Goal: Task Accomplishment & Management: Complete application form

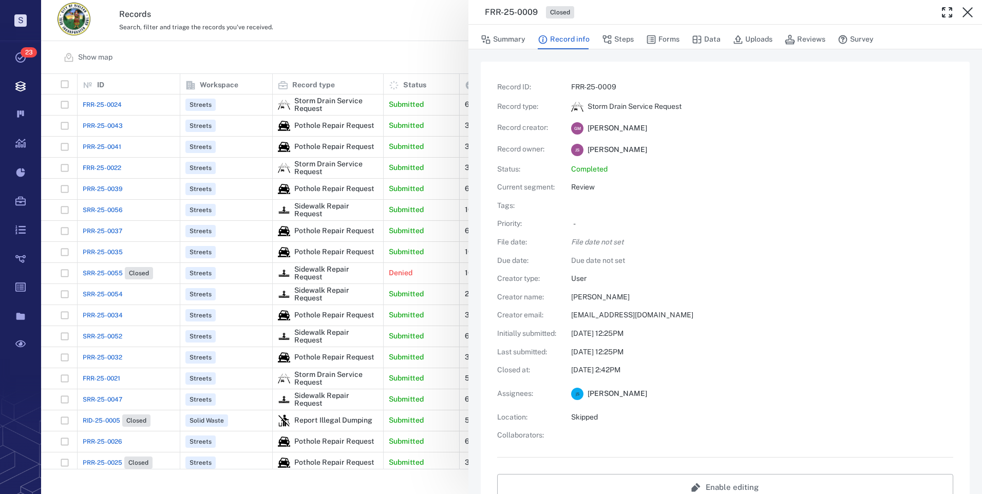
scroll to position [387, 933]
click at [260, 46] on div "FRR-25-0009 Closed Summary Record info Steps Forms Data Uploads Reviews Survey …" at bounding box center [511, 247] width 941 height 494
click at [397, 39] on div "Records Search, filter and triage the records you've received. View archive j S" at bounding box center [511, 20] width 941 height 41
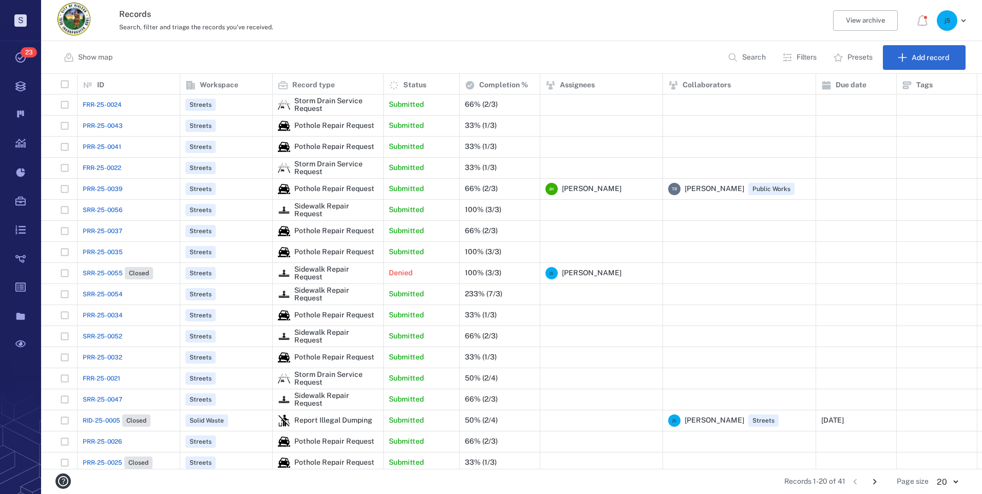
click at [98, 150] on span "PRR-25-0041" at bounding box center [102, 146] width 39 height 9
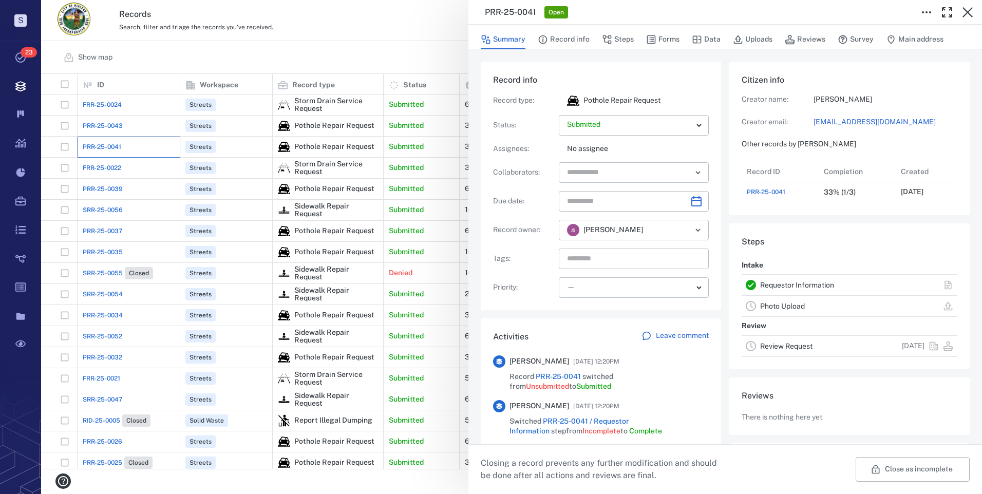
scroll to position [41, 204]
click at [568, 40] on button "Record info" at bounding box center [564, 40] width 52 height 20
click at [618, 43] on button "Steps" at bounding box center [618, 40] width 32 height 20
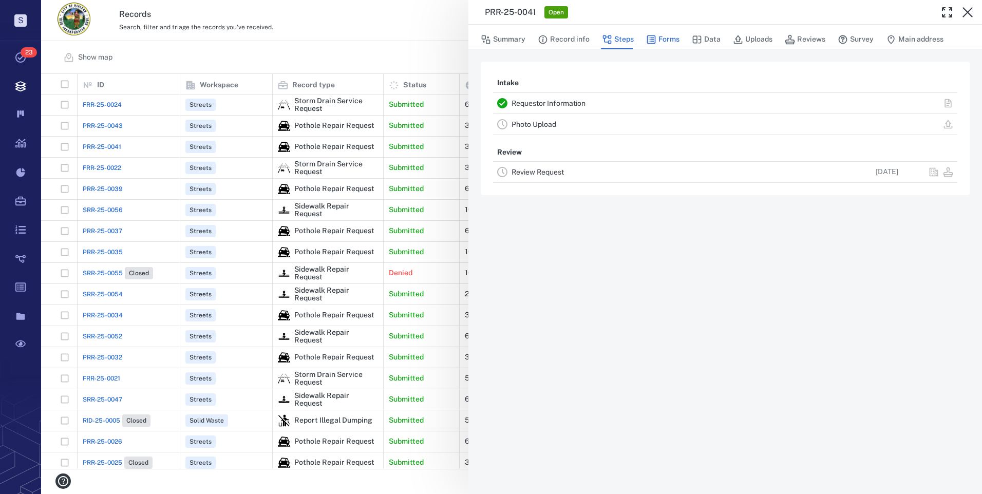
click at [672, 45] on button "Forms" at bounding box center [662, 40] width 33 height 20
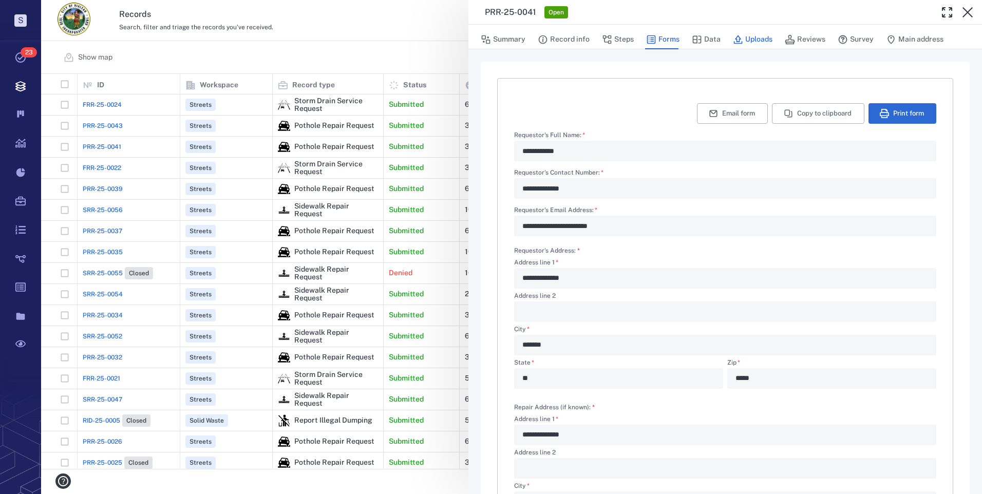
click at [749, 39] on button "Uploads" at bounding box center [753, 40] width 40 height 20
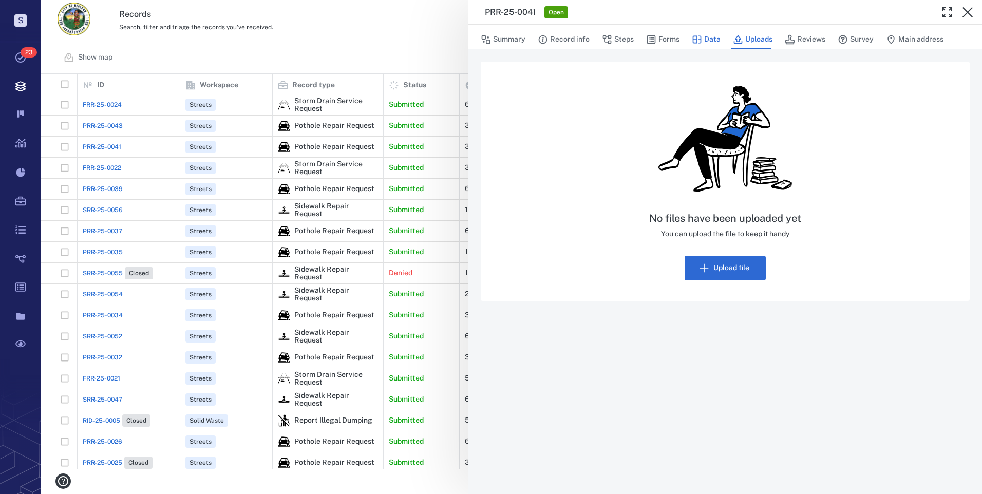
click at [704, 41] on button "Data" at bounding box center [706, 40] width 29 height 20
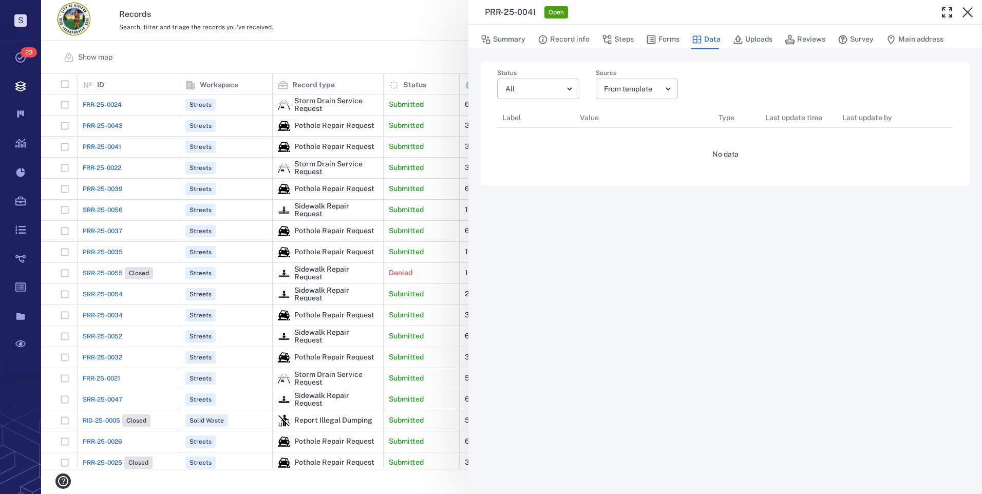
scroll to position [8, 8]
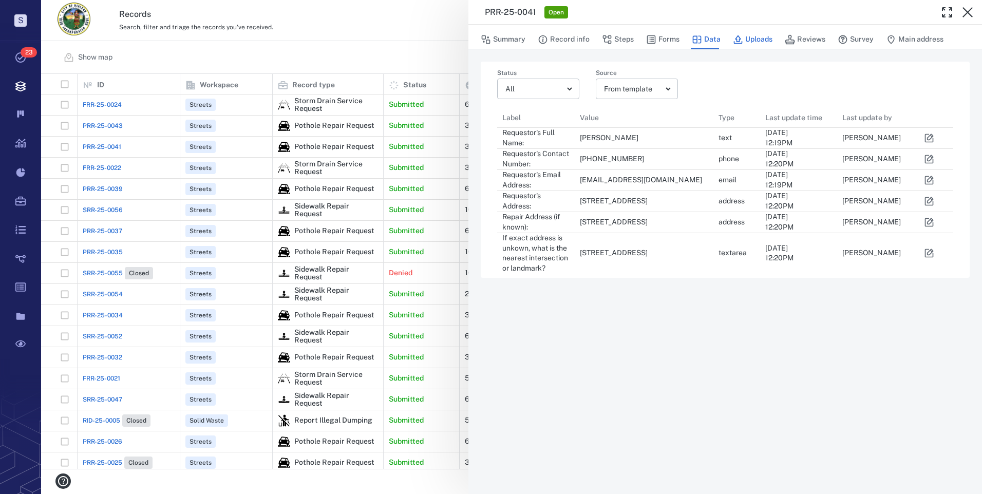
drag, startPoint x: 807, startPoint y: 41, endPoint x: 760, endPoint y: 40, distance: 46.7
click at [807, 41] on button "Reviews" at bounding box center [804, 40] width 41 height 20
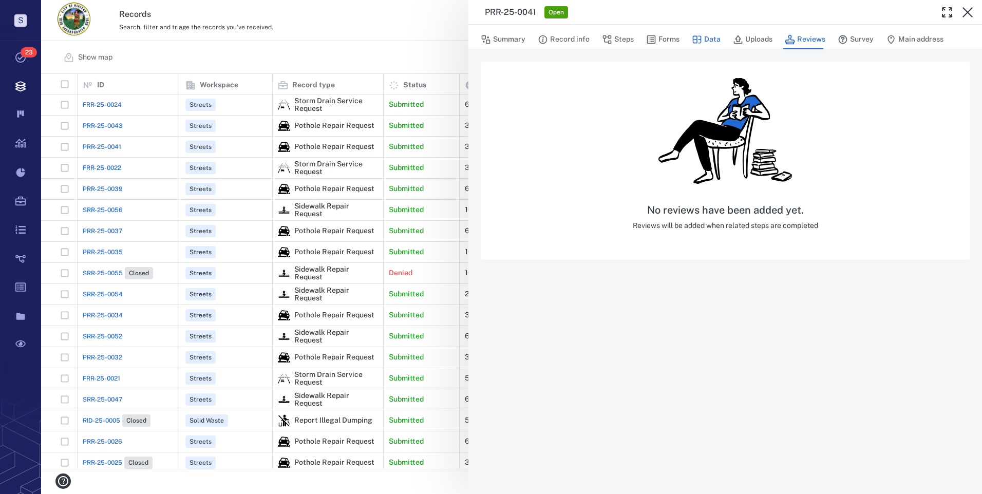
click at [758, 40] on button "Uploads" at bounding box center [753, 40] width 40 height 20
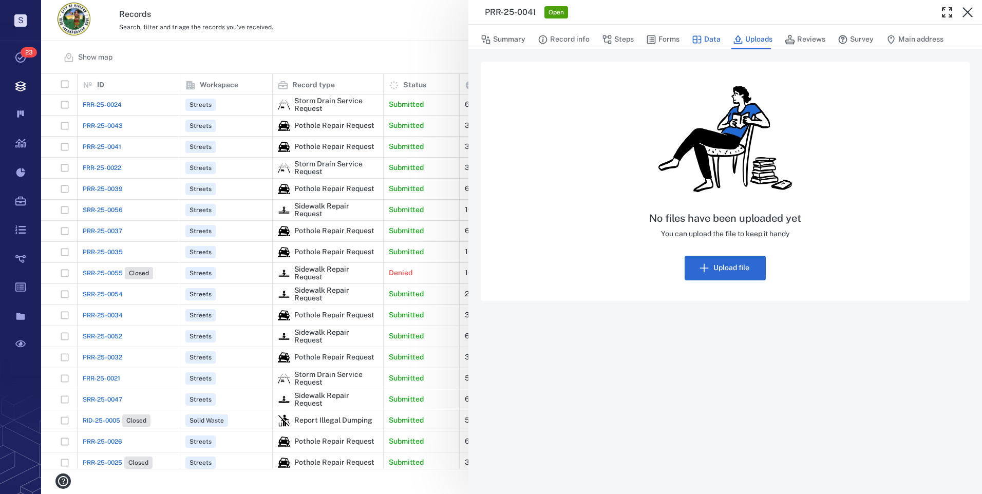
click at [702, 43] on button "Data" at bounding box center [706, 40] width 29 height 20
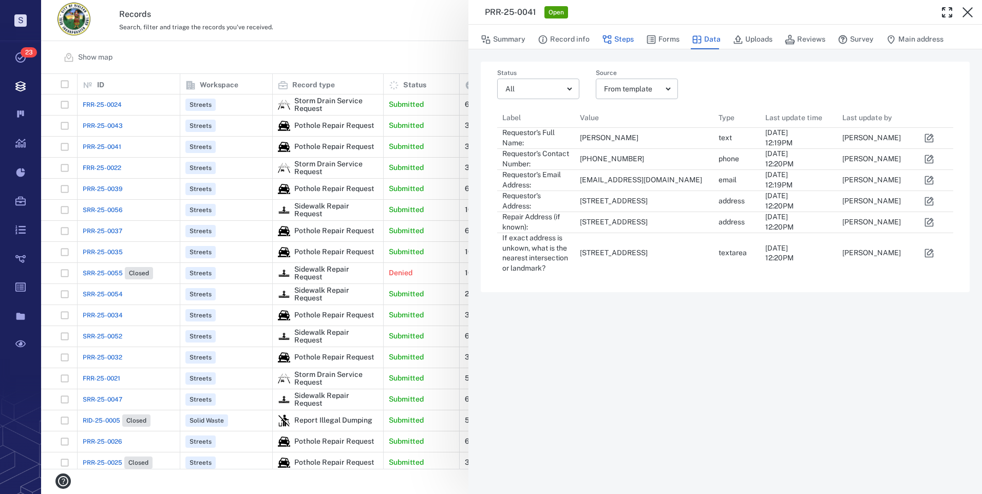
scroll to position [159, 448]
click at [622, 39] on button "Steps" at bounding box center [618, 40] width 32 height 20
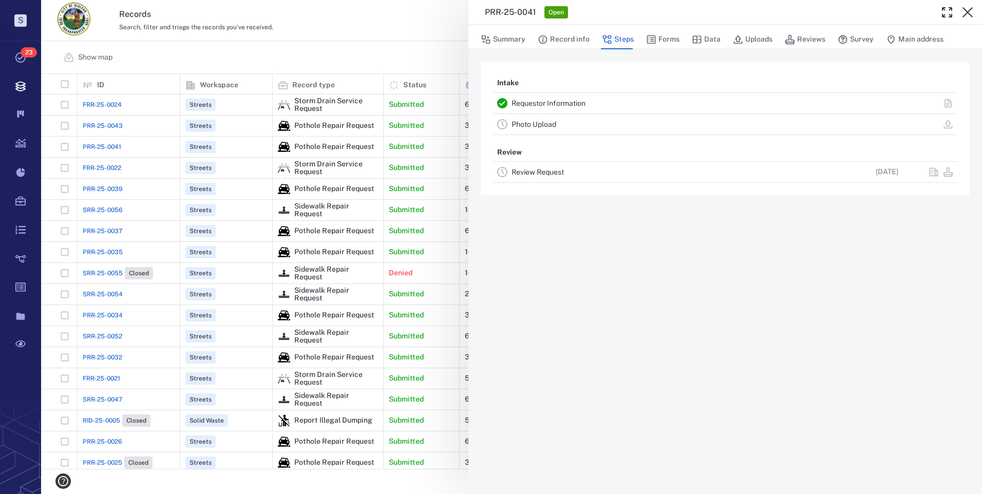
click at [552, 169] on link "Review Request" at bounding box center [537, 172] width 52 height 8
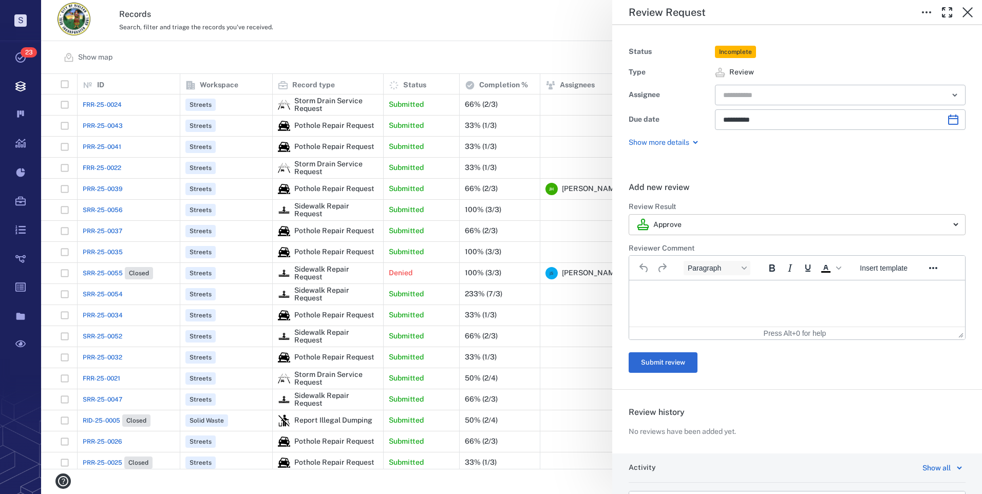
click at [693, 221] on body "S Tasks 23 Records Boards Dashboard Reports Record types Guide steps Rules Form…" at bounding box center [491, 247] width 982 height 494
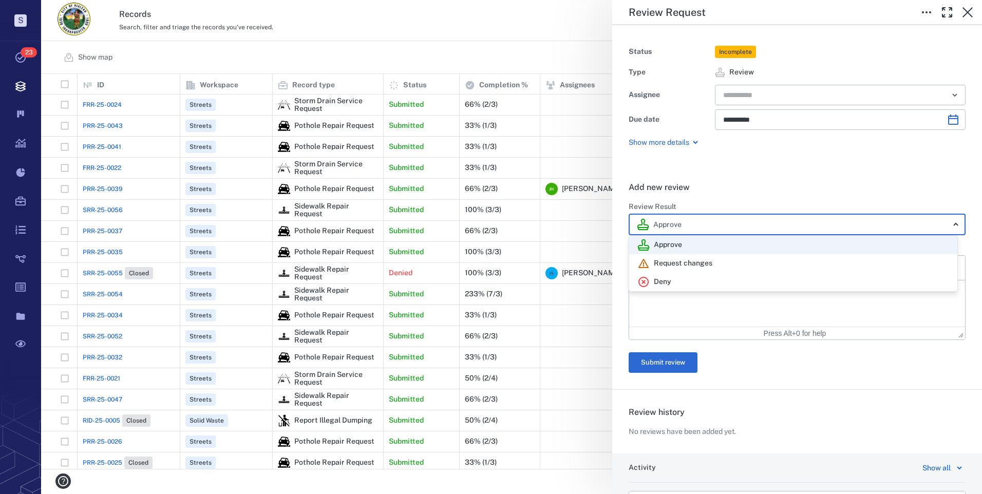
click at [663, 283] on p "Deny" at bounding box center [662, 282] width 17 height 10
type input "******"
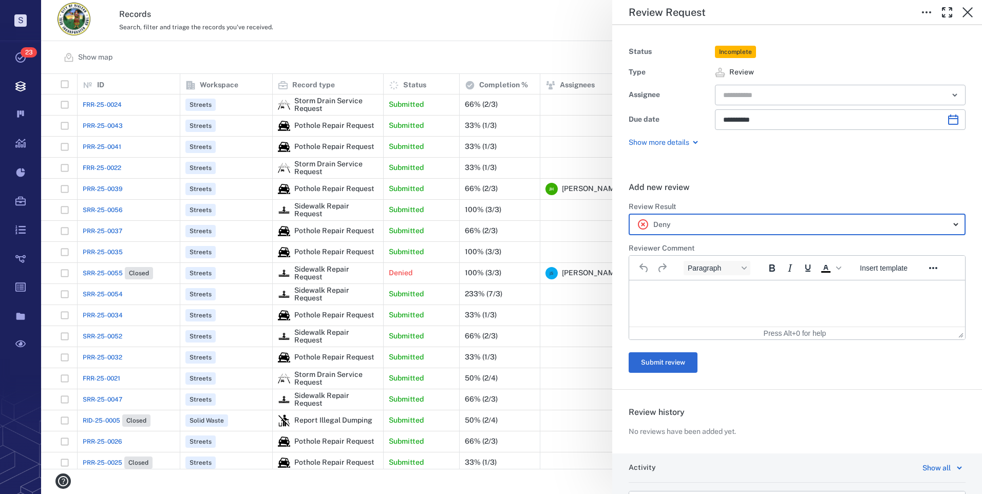
click at [665, 290] on p "Rich Text Area. Press ALT-0 for help." at bounding box center [797, 293] width 318 height 9
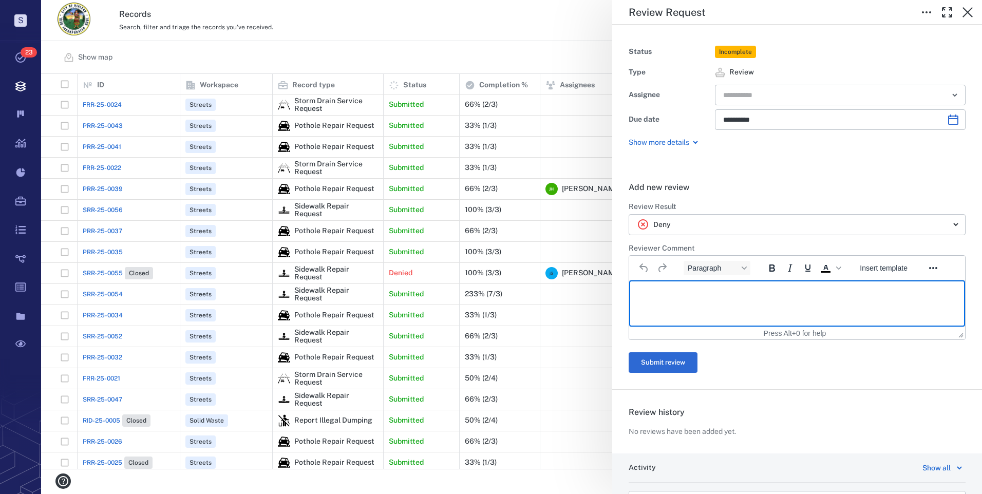
click at [647, 290] on p "Rich Text Area. Press ALT-0 for help." at bounding box center [797, 293] width 318 height 9
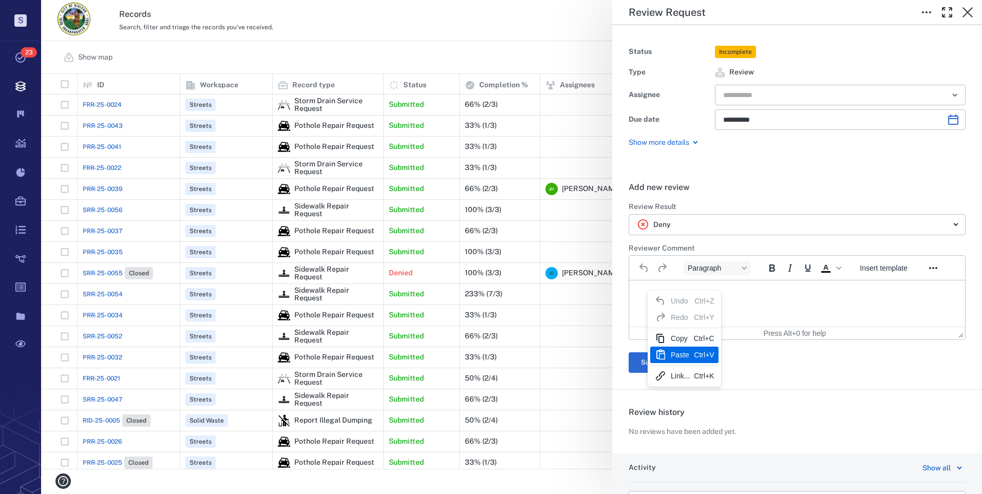
click at [674, 355] on div "Paste" at bounding box center [679, 355] width 19 height 12
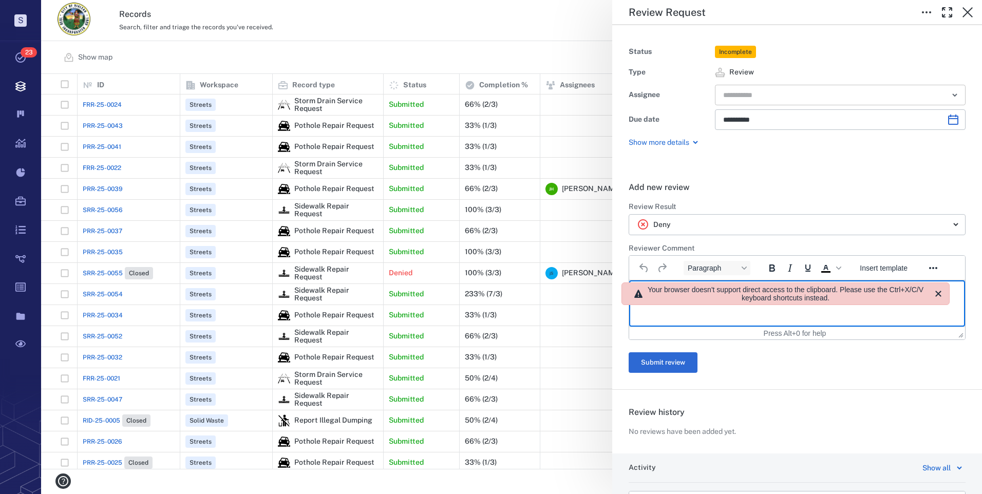
click at [747, 98] on input "text" at bounding box center [828, 95] width 213 height 14
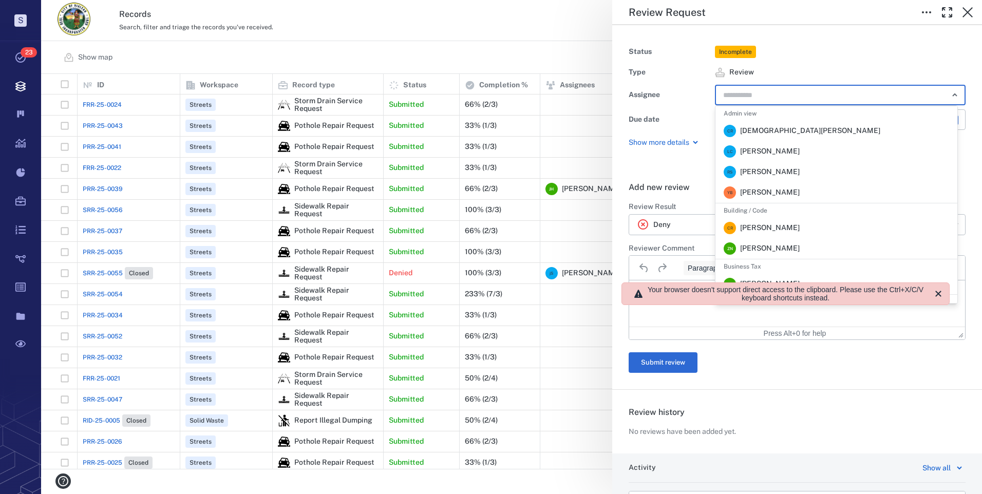
click at [832, 73] on span "Review" at bounding box center [840, 72] width 251 height 10
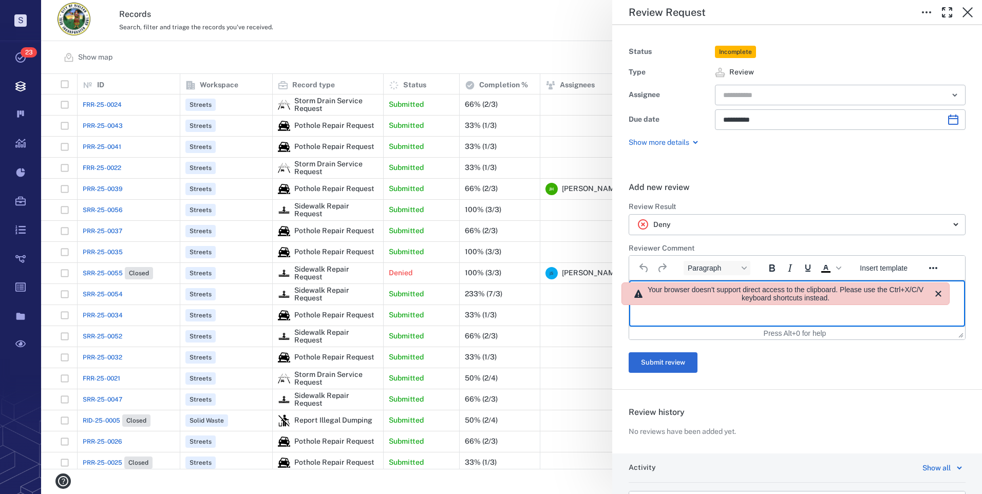
click at [667, 306] on html at bounding box center [797, 293] width 336 height 26
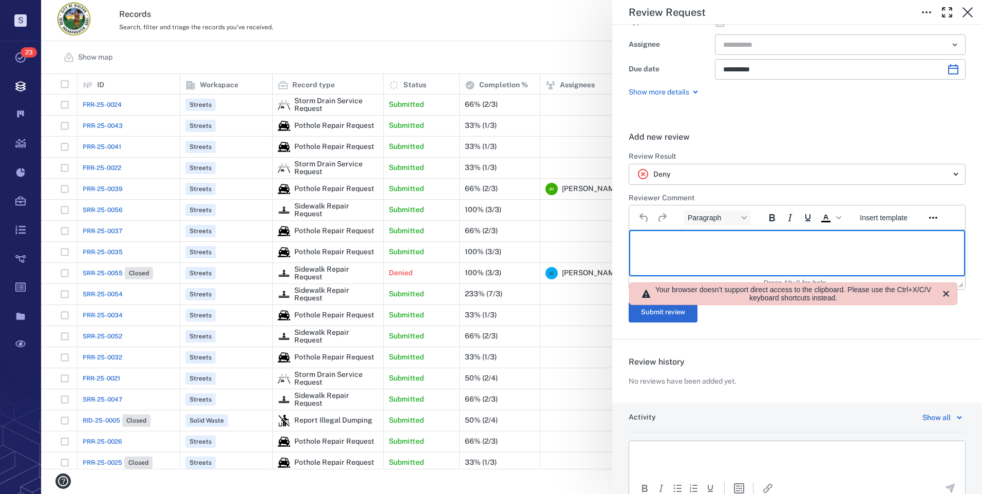
scroll to position [119, 0]
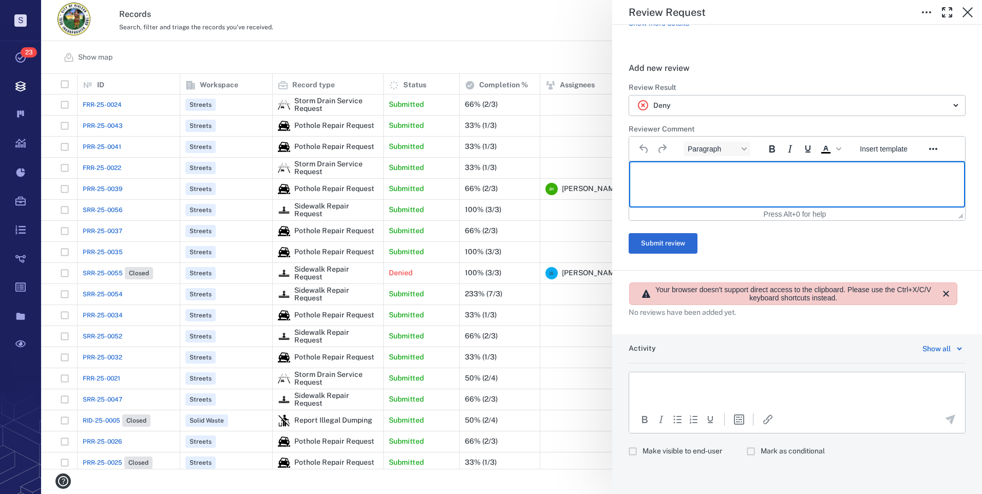
click at [663, 379] on html at bounding box center [797, 385] width 336 height 26
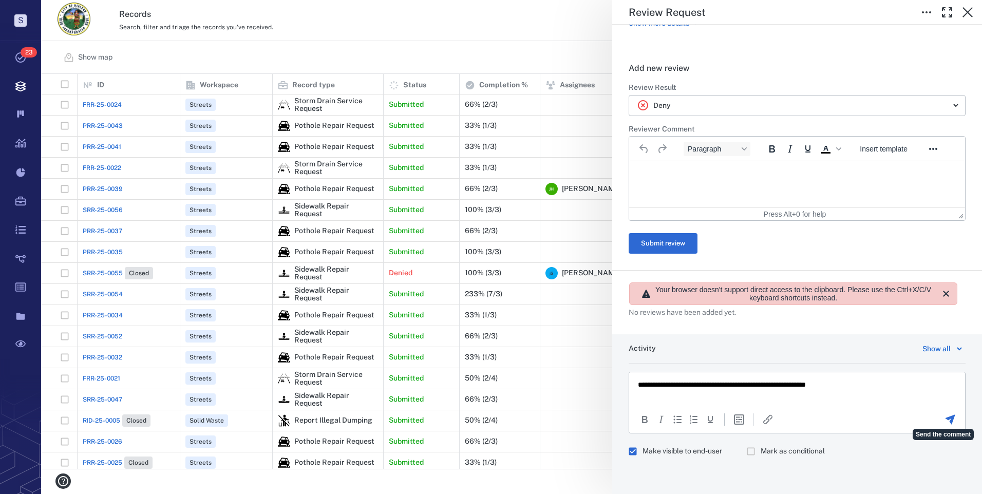
click at [945, 417] on icon "Send the comment" at bounding box center [950, 420] width 10 height 10
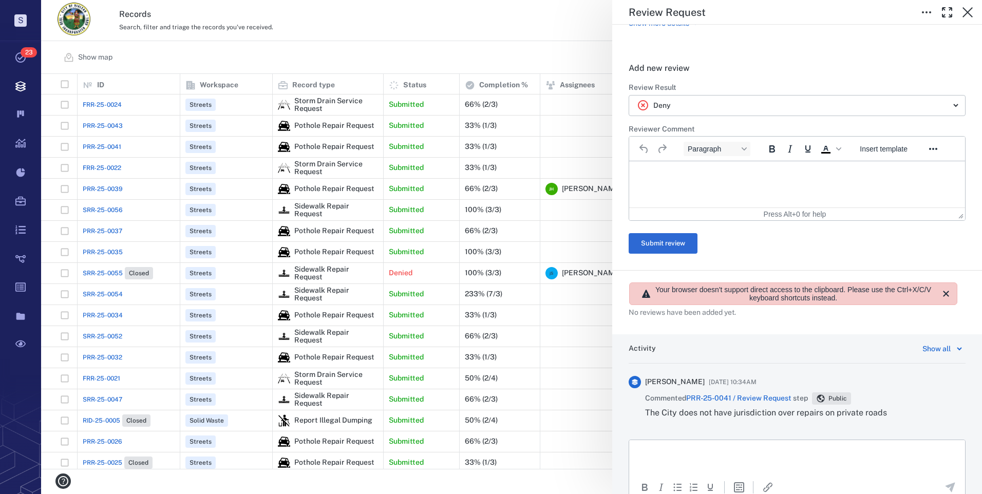
scroll to position [0, 0]
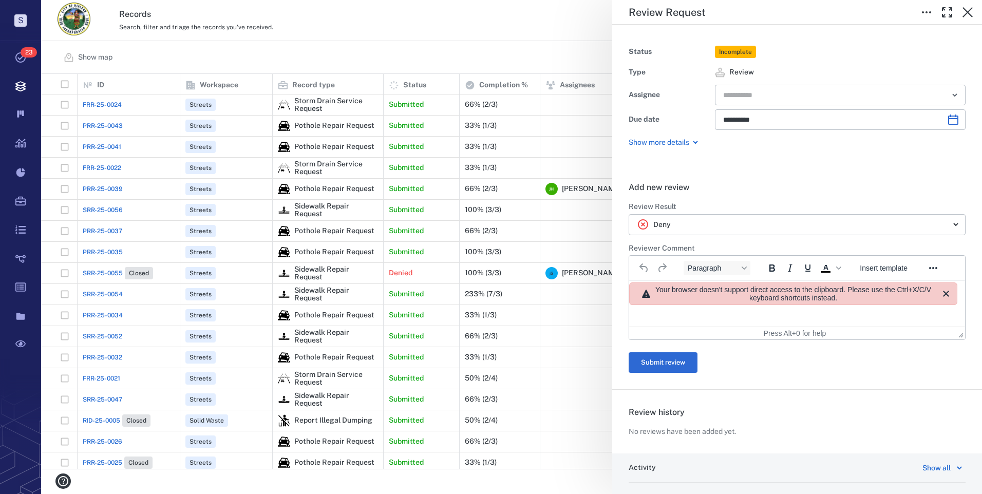
click at [550, 46] on div "**********" at bounding box center [511, 247] width 941 height 494
click at [967, 16] on icon "button" at bounding box center [967, 12] width 12 height 12
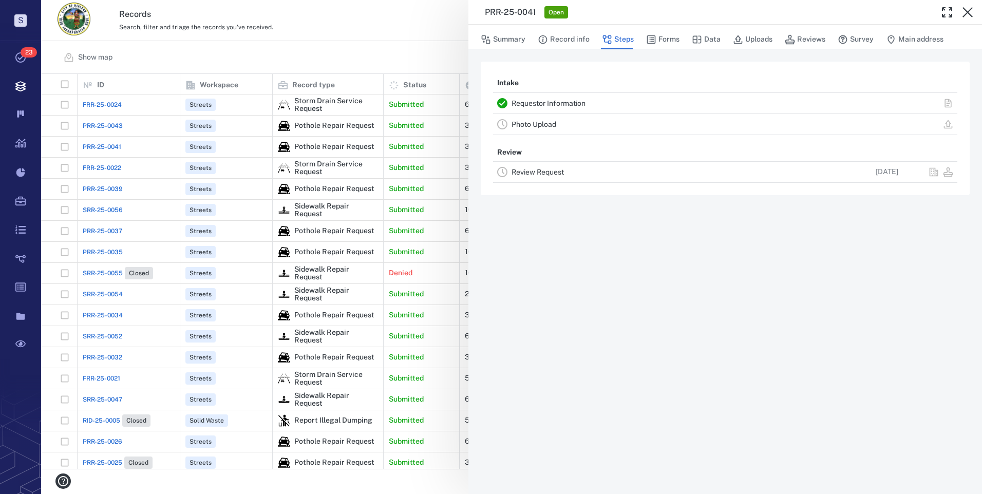
click at [970, 12] on icon "button" at bounding box center [967, 12] width 12 height 12
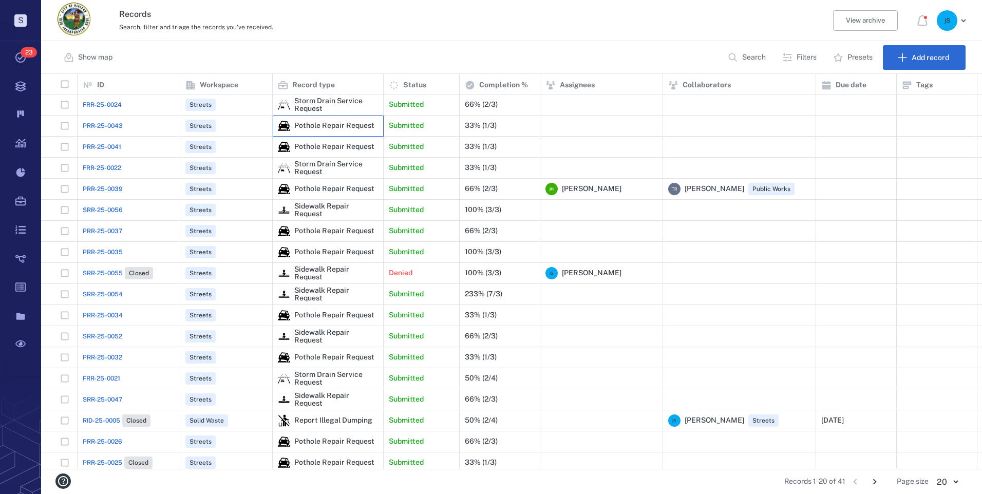
click at [329, 126] on div "Pothole Repair Request" at bounding box center [334, 126] width 80 height 8
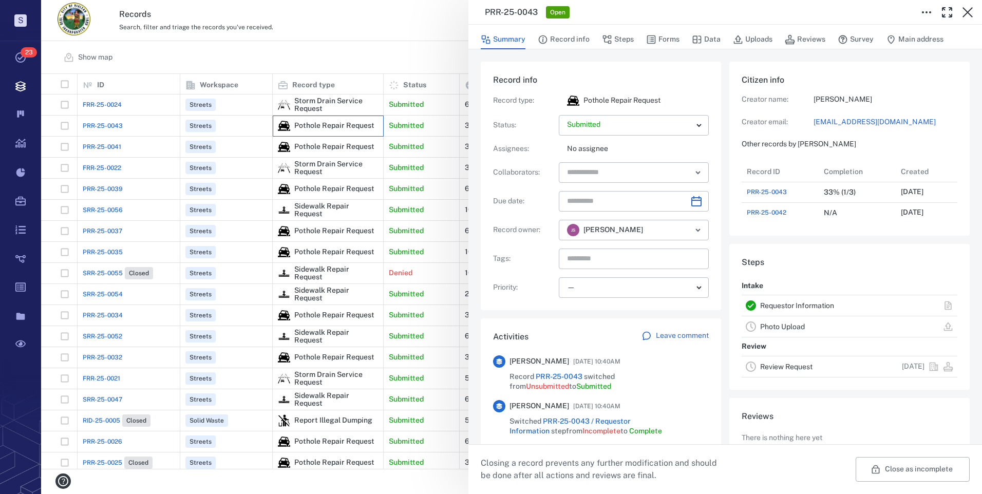
scroll to position [62, 204]
click at [626, 34] on button "Steps" at bounding box center [618, 40] width 32 height 20
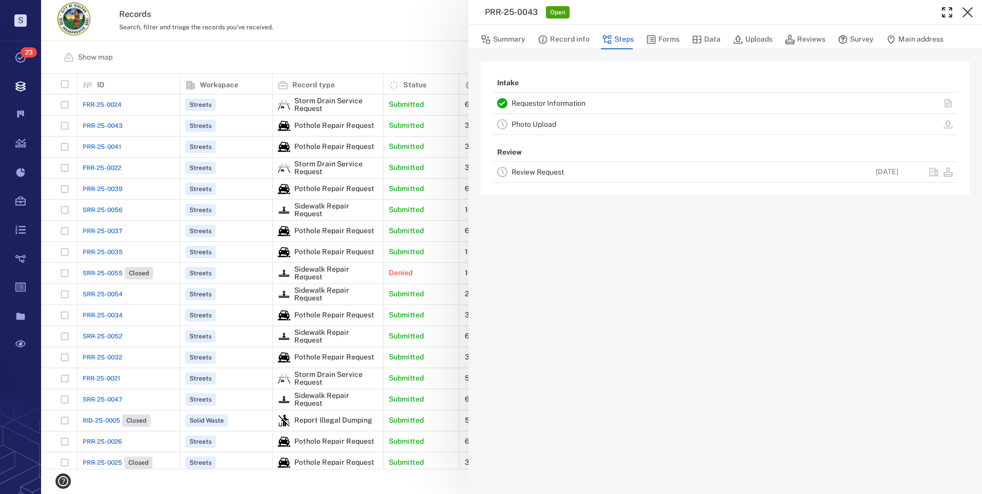
click at [547, 169] on link "Review Request" at bounding box center [537, 172] width 52 height 8
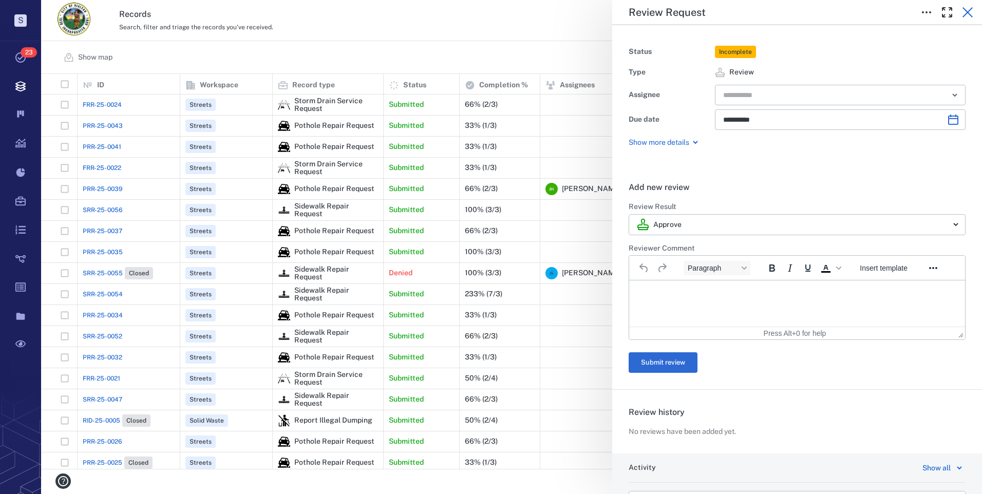
click at [971, 12] on icon "button" at bounding box center [967, 12] width 12 height 12
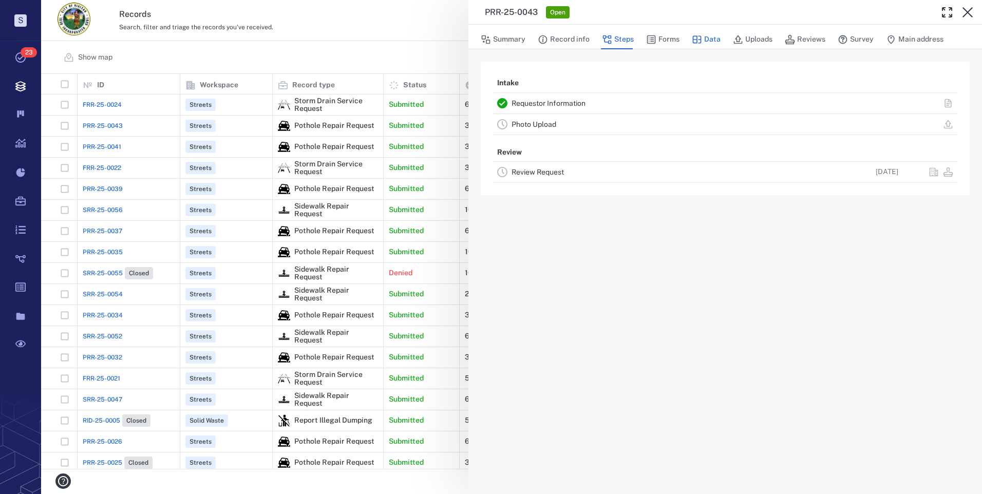
click at [705, 38] on button "Data" at bounding box center [706, 40] width 29 height 20
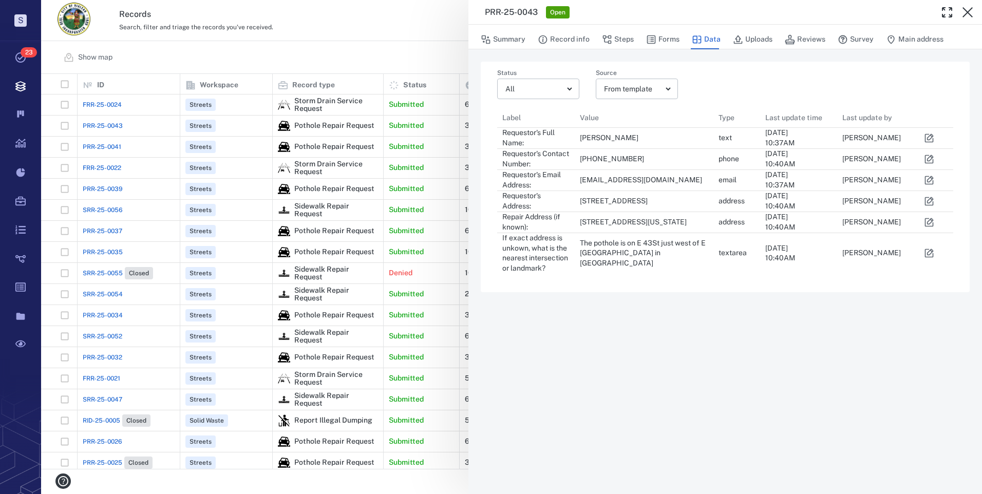
scroll to position [8, 8]
click at [623, 41] on button "Steps" at bounding box center [618, 40] width 32 height 20
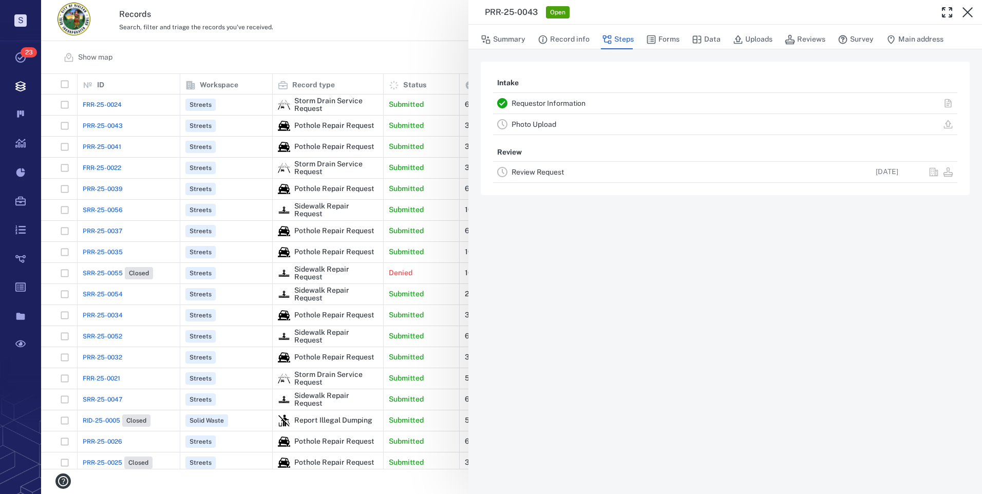
click at [540, 175] on link "Review Request" at bounding box center [537, 172] width 52 height 8
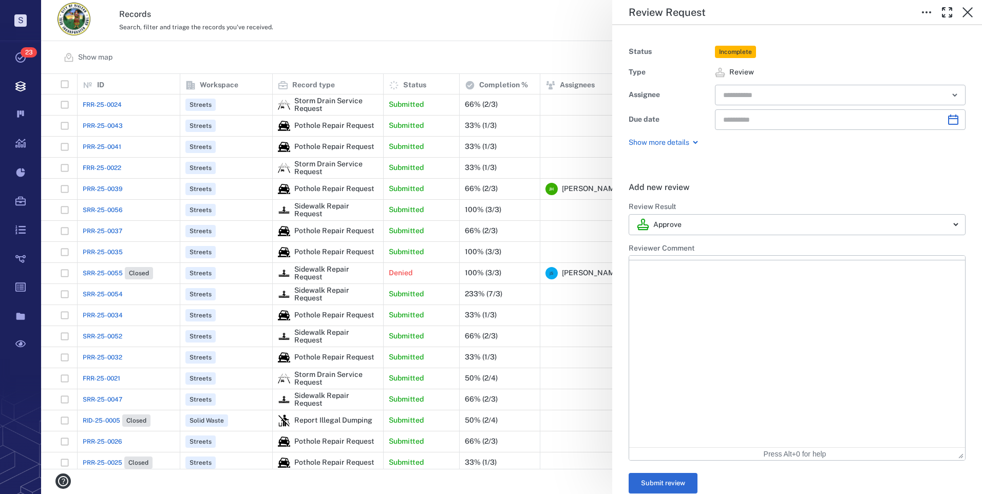
type input "**********"
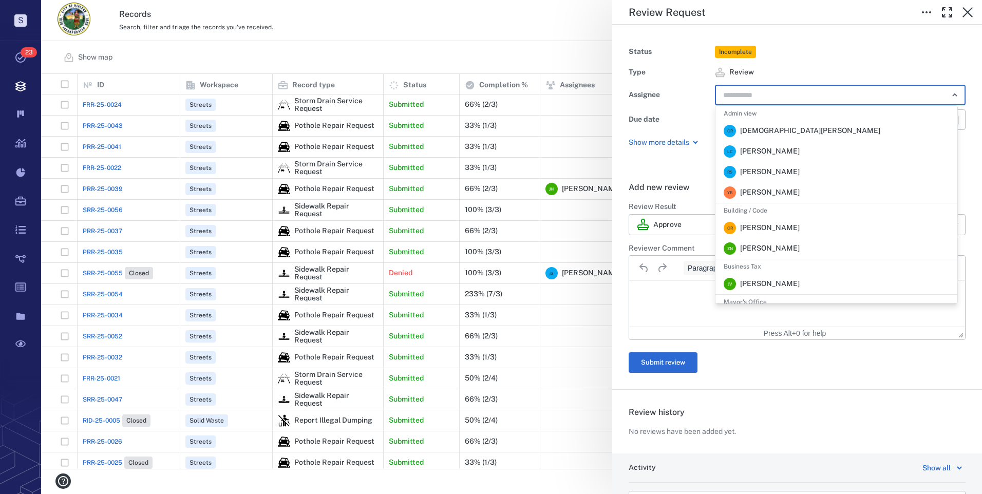
click at [739, 98] on input "text" at bounding box center [828, 95] width 213 height 14
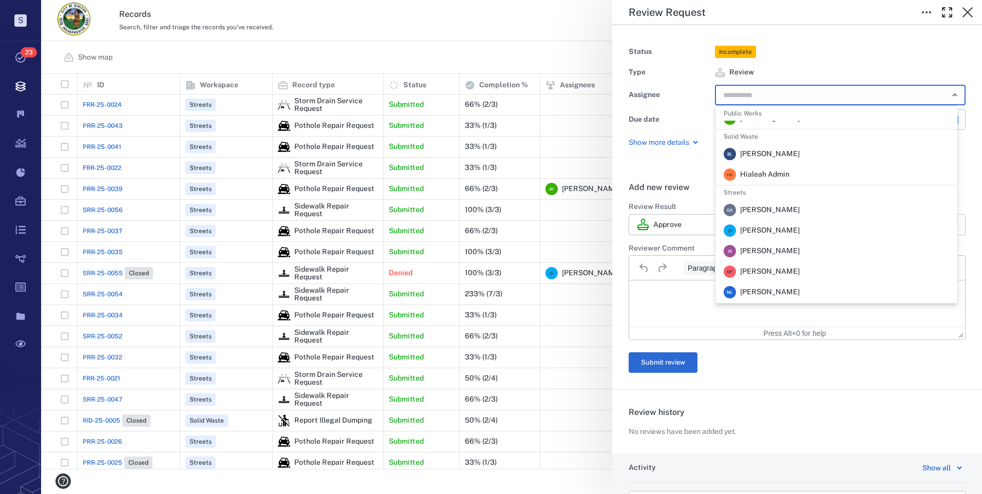
scroll to position [297, 0]
click at [760, 190] on span "[PERSON_NAME]" at bounding box center [770, 190] width 60 height 10
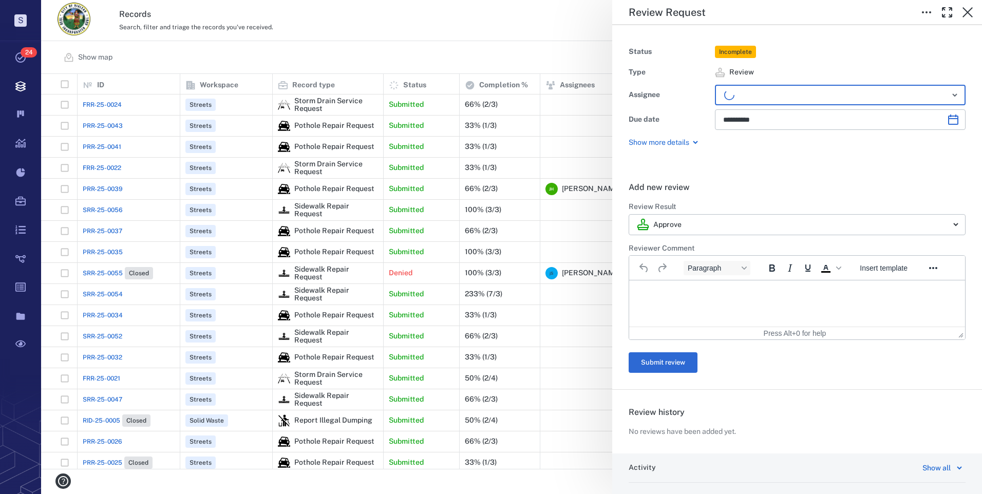
click at [659, 294] on p "Rich Text Area. Press ALT-0 for help." at bounding box center [797, 293] width 318 height 9
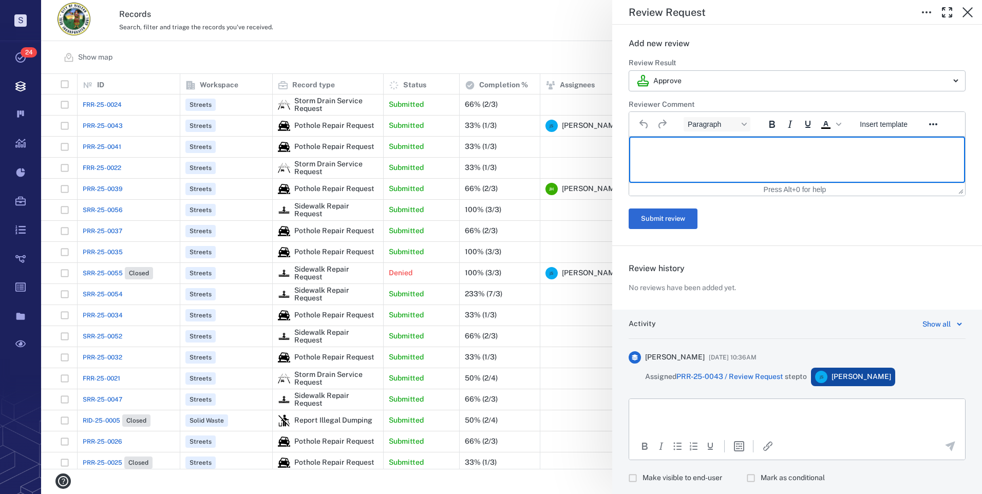
scroll to position [170, 0]
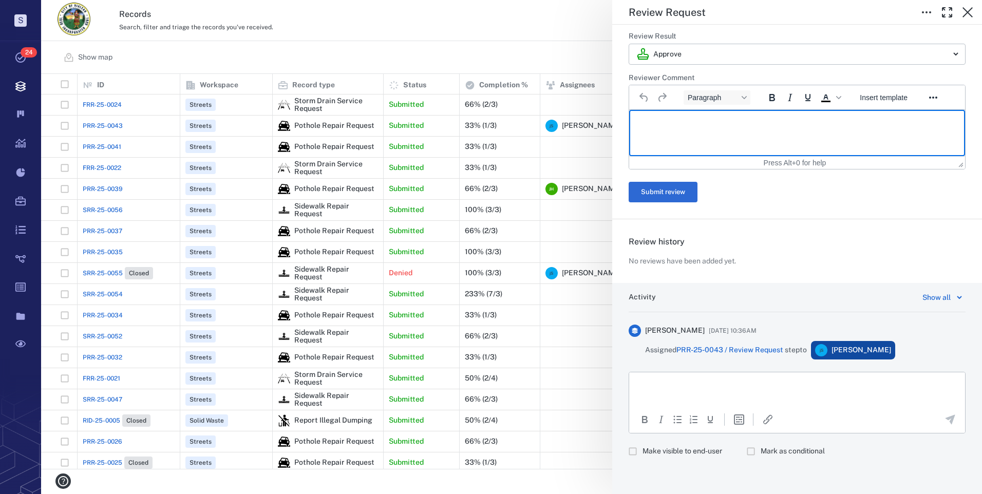
click at [673, 384] on p "Rich Text Area. Press ALT-0 for help." at bounding box center [797, 384] width 318 height 9
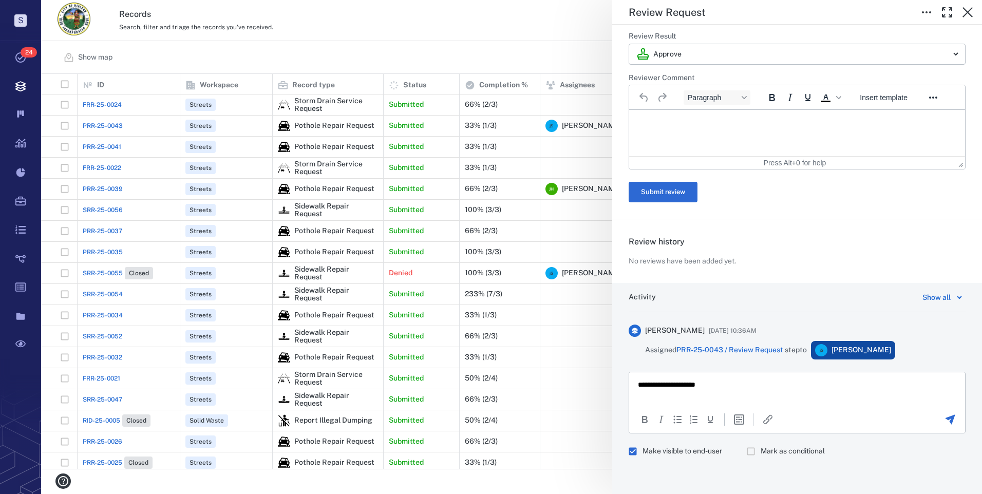
click at [945, 418] on icon "Send the comment" at bounding box center [950, 420] width 10 height 10
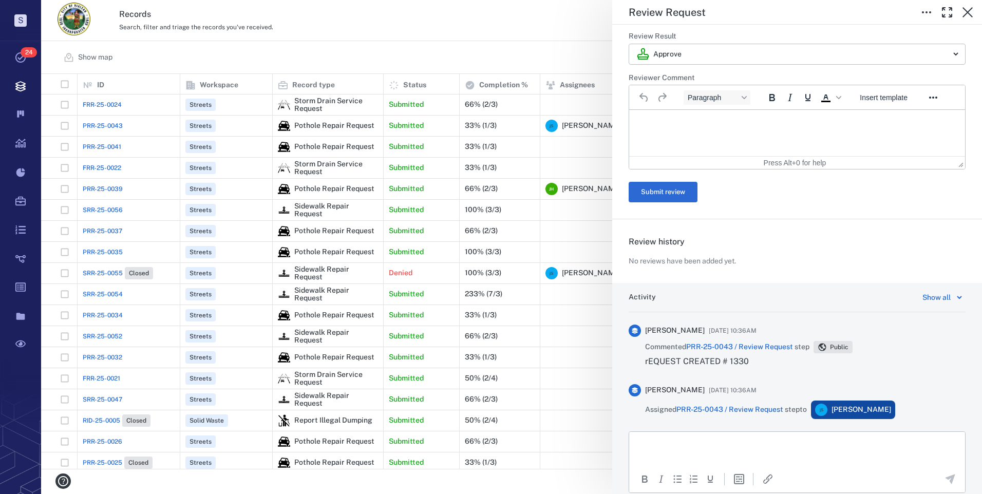
click at [419, 55] on div "**********" at bounding box center [511, 247] width 941 height 494
click at [390, 40] on div "**********" at bounding box center [511, 247] width 941 height 494
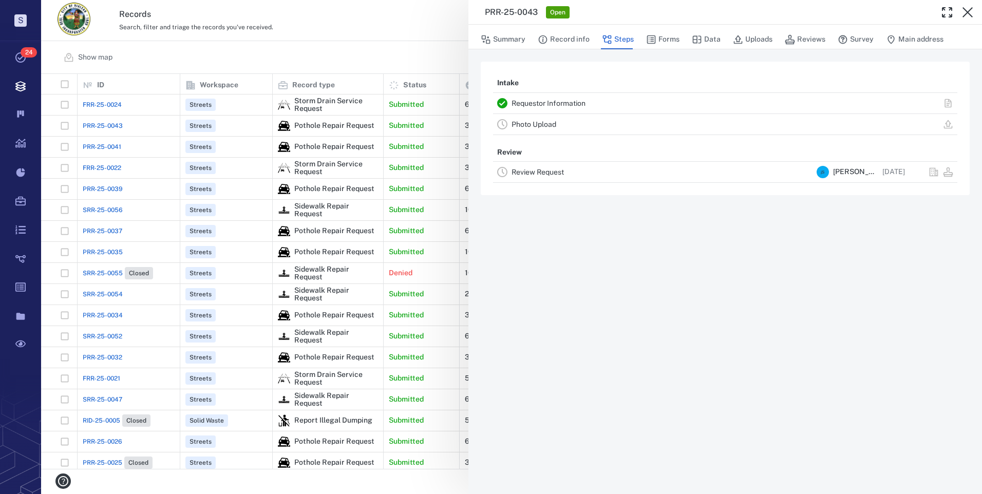
click at [426, 24] on div "PRR-25-0043 Open Summary Record info Steps Forms Data Uploads Reviews Survey Ma…" at bounding box center [511, 247] width 941 height 494
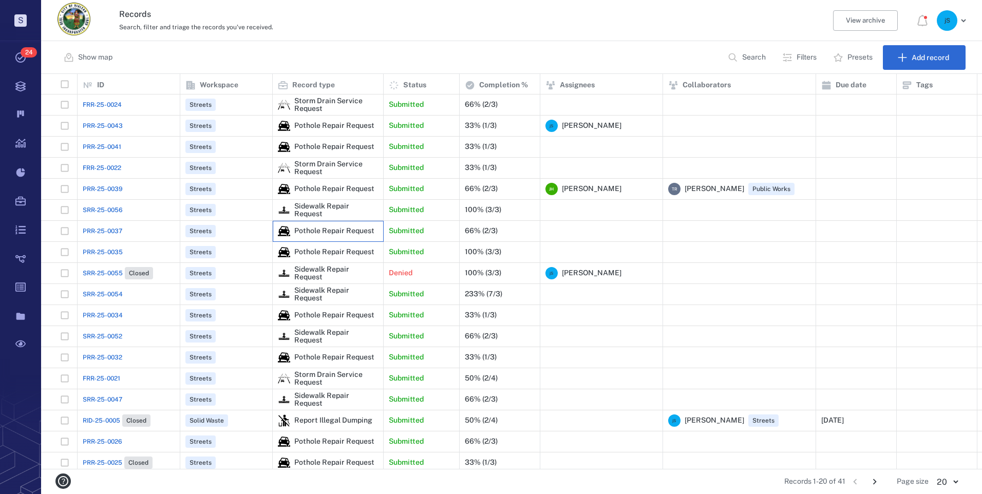
click at [334, 232] on div "Pothole Repair Request" at bounding box center [334, 231] width 80 height 8
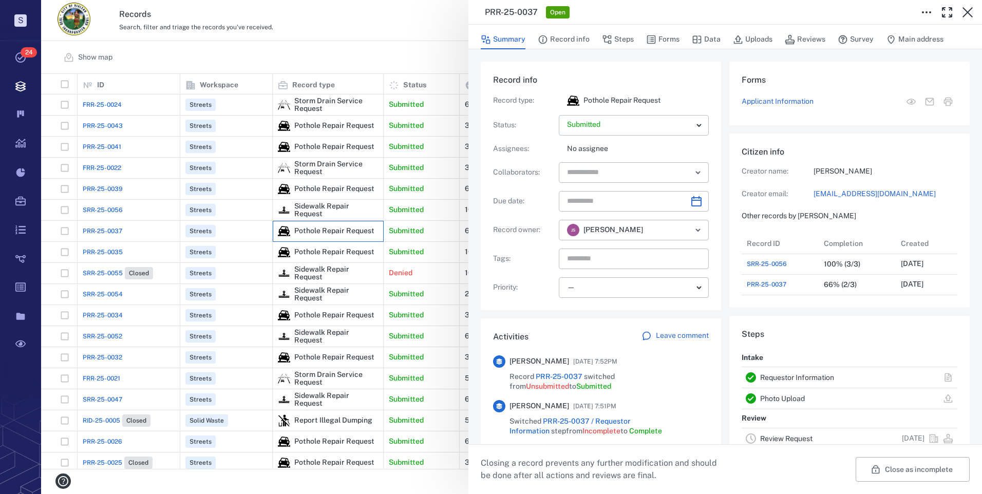
scroll to position [82, 196]
click at [619, 41] on button "Steps" at bounding box center [618, 40] width 32 height 20
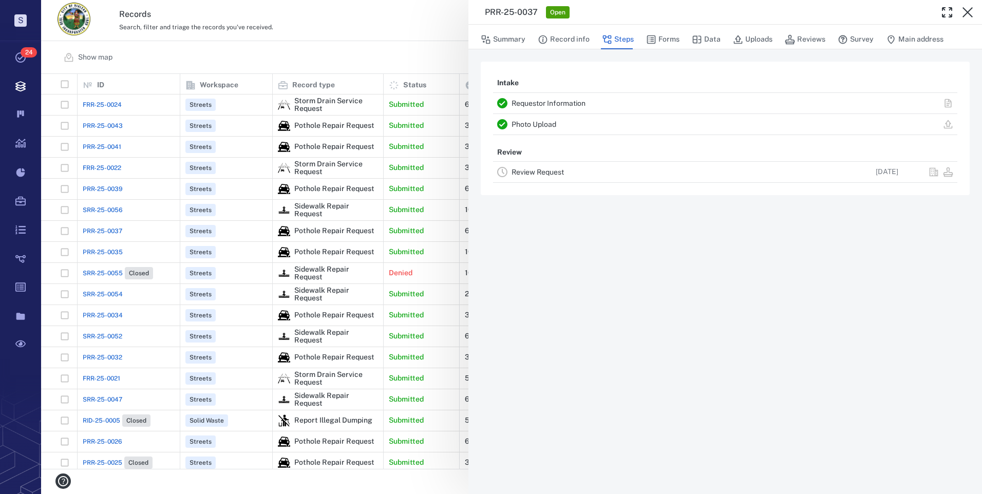
click at [547, 176] on link "Review Request" at bounding box center [537, 172] width 52 height 8
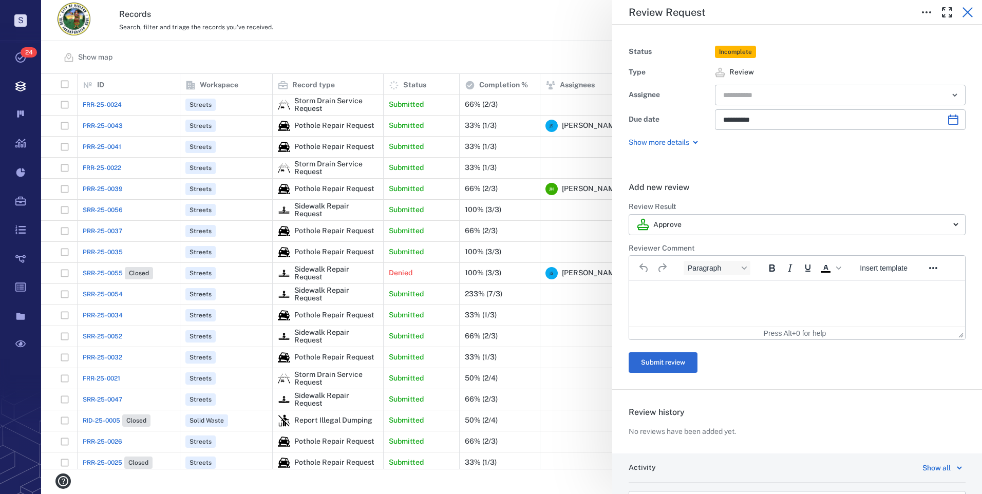
click at [968, 10] on icon "button" at bounding box center [967, 12] width 12 height 12
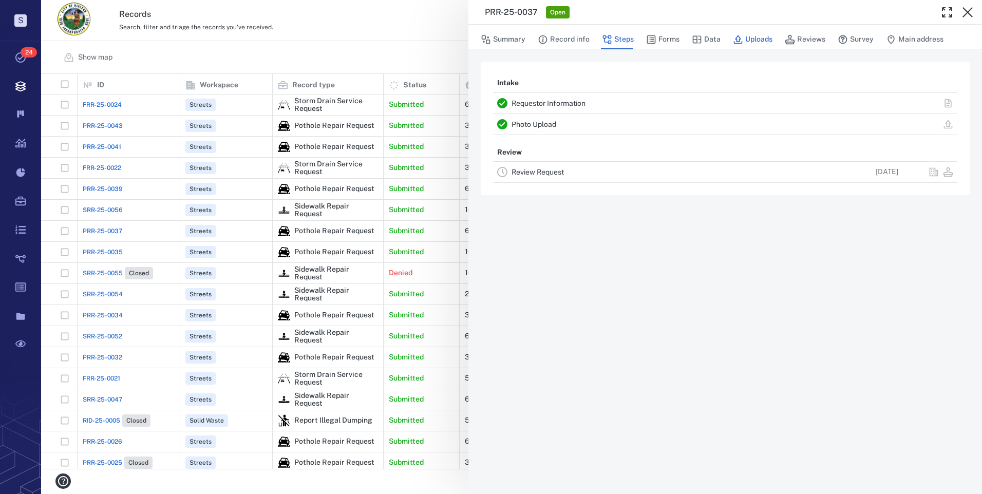
drag, startPoint x: 707, startPoint y: 41, endPoint x: 754, endPoint y: 41, distance: 46.7
click at [707, 41] on button "Data" at bounding box center [706, 40] width 29 height 20
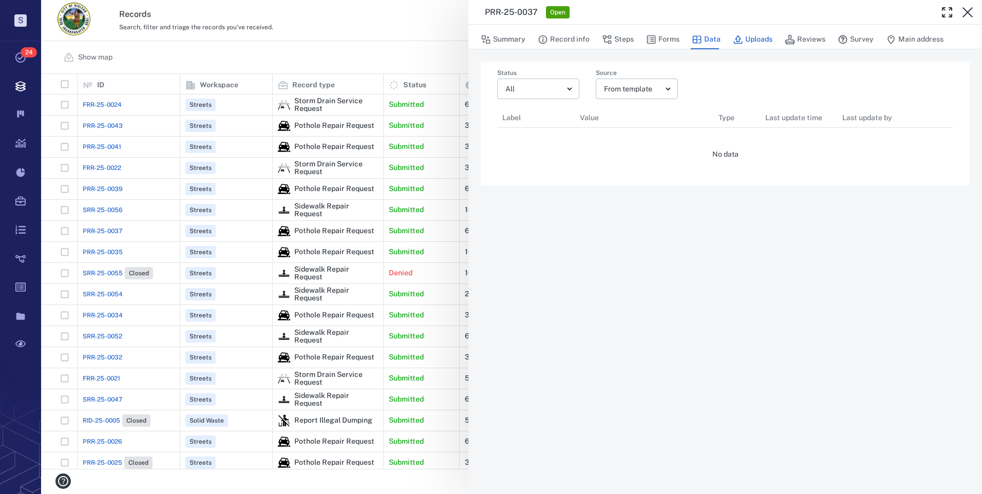
scroll to position [159, 448]
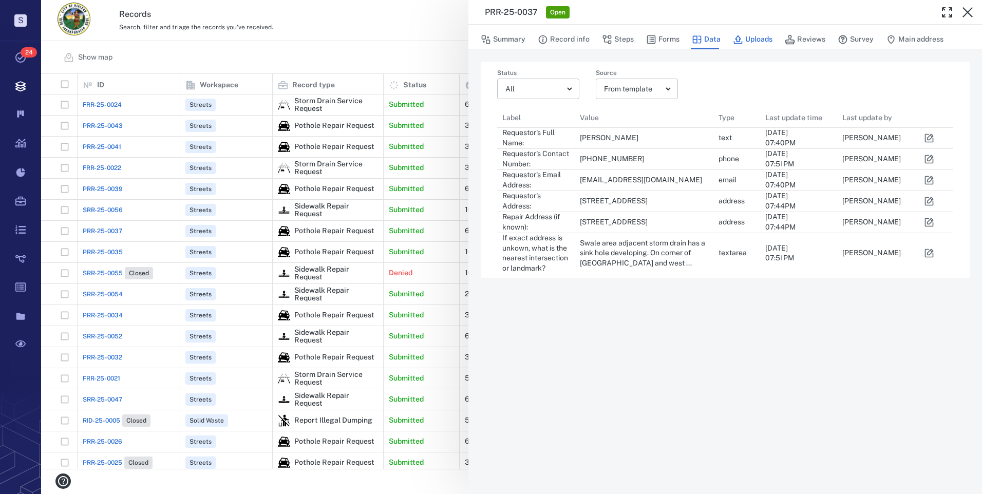
click at [755, 41] on button "Uploads" at bounding box center [753, 40] width 40 height 20
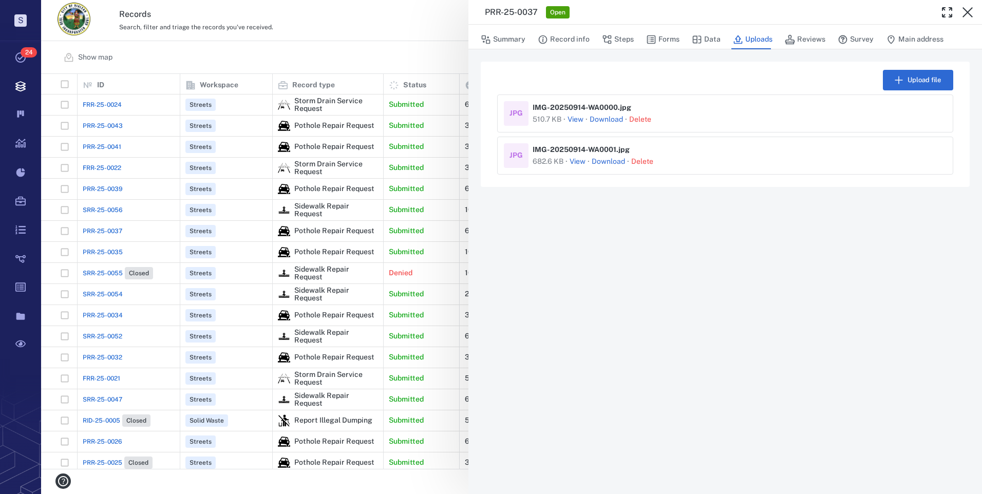
click at [574, 119] on button "View" at bounding box center [575, 119] width 16 height 10
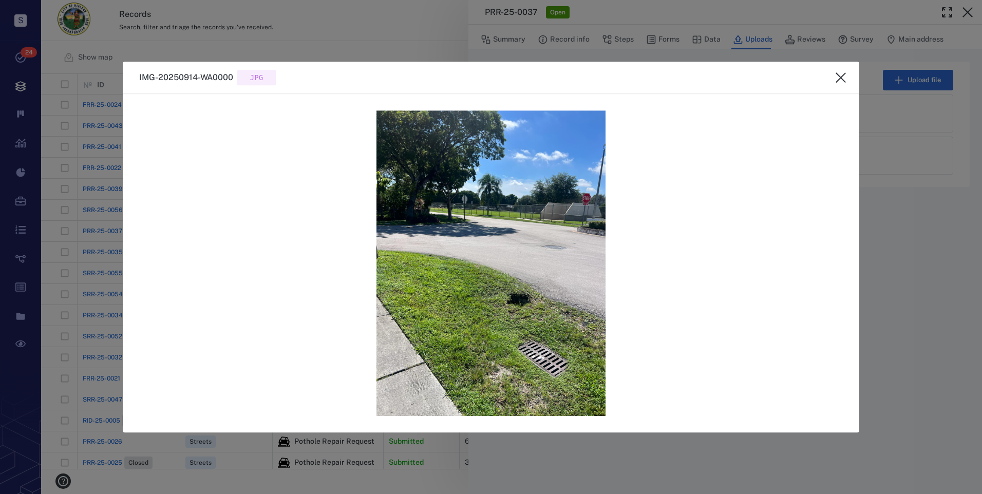
click at [840, 78] on icon "close" at bounding box center [840, 77] width 10 height 10
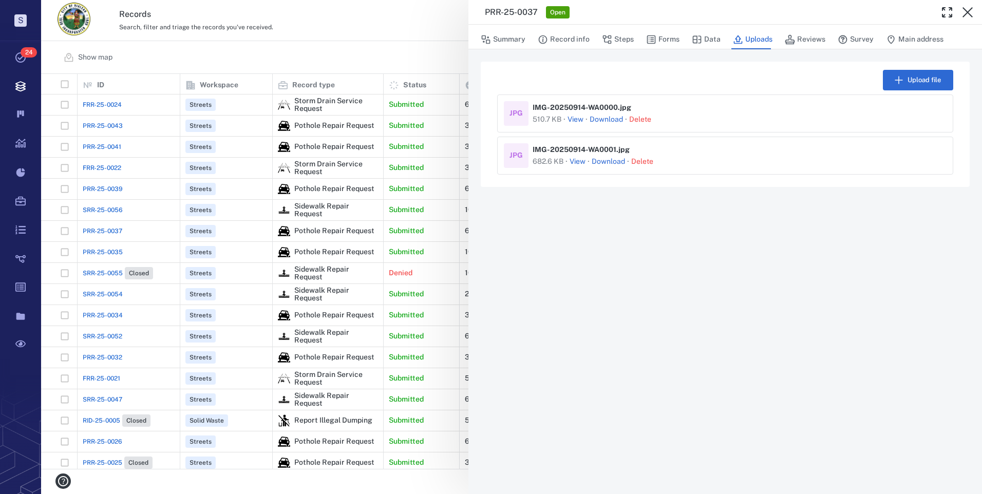
click at [580, 160] on button "View" at bounding box center [577, 162] width 16 height 10
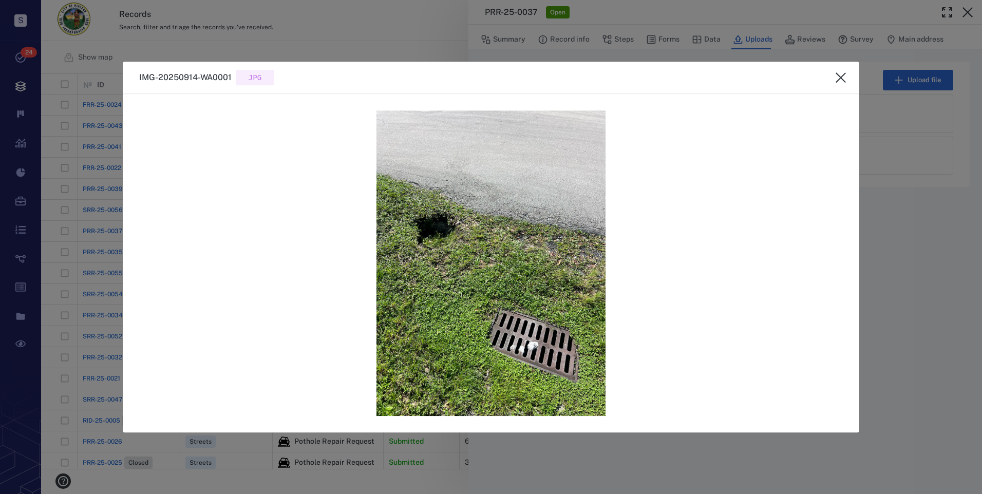
click at [842, 78] on icon "close" at bounding box center [840, 77] width 12 height 12
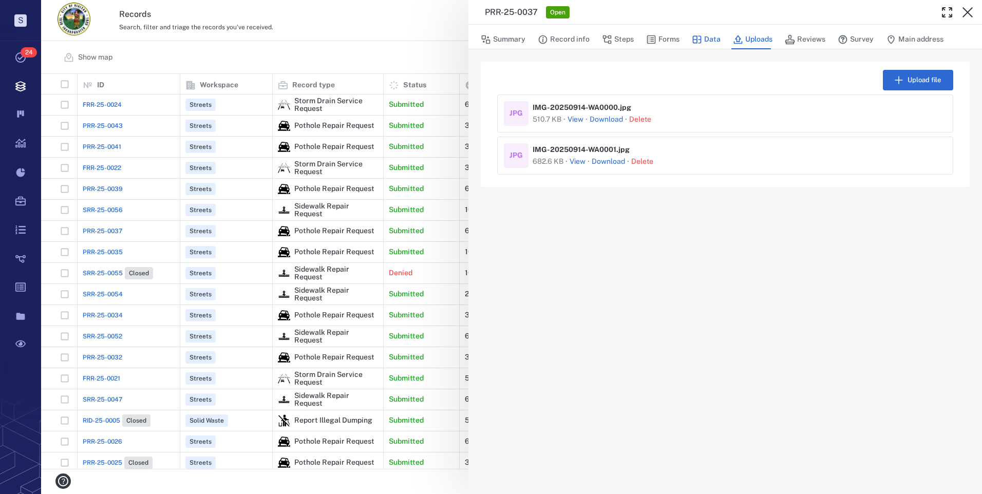
click at [712, 42] on button "Data" at bounding box center [706, 40] width 29 height 20
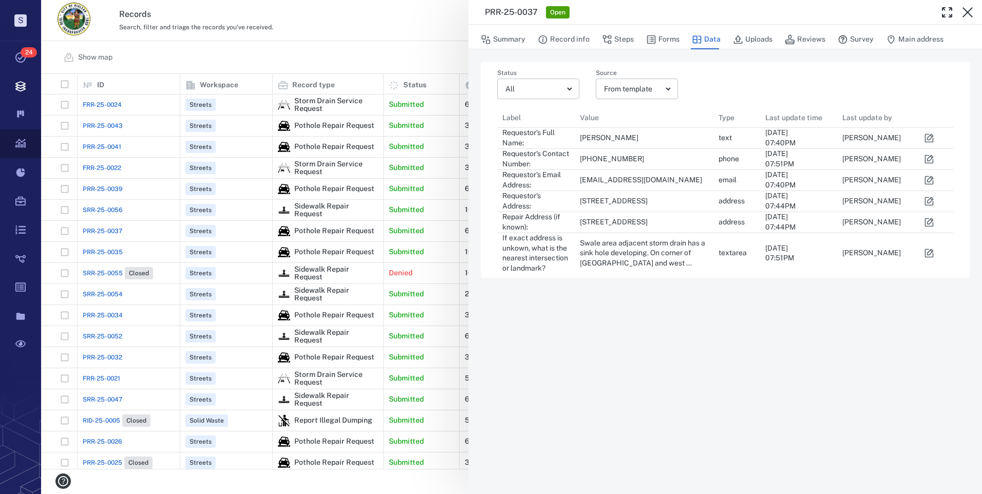
scroll to position [387, 933]
click at [617, 40] on button "Steps" at bounding box center [618, 40] width 32 height 20
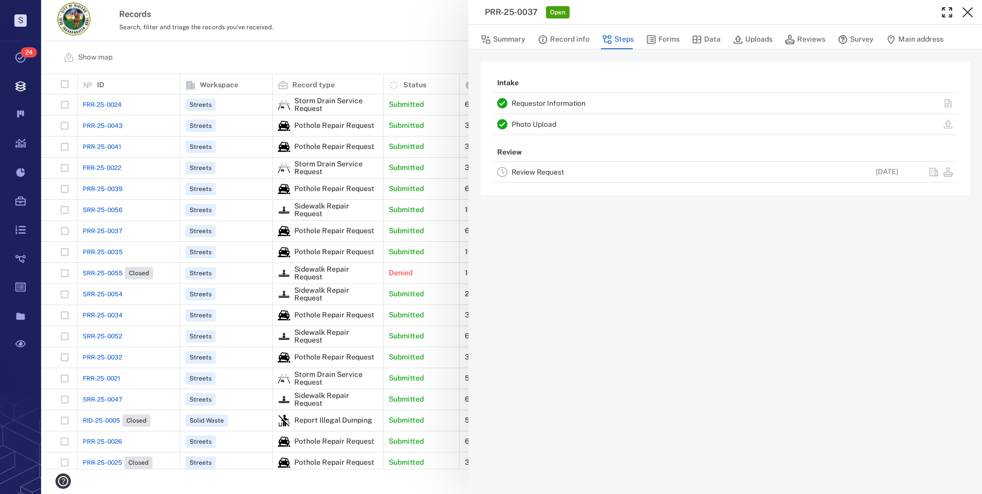
click at [537, 174] on link "Review Request" at bounding box center [537, 172] width 52 height 8
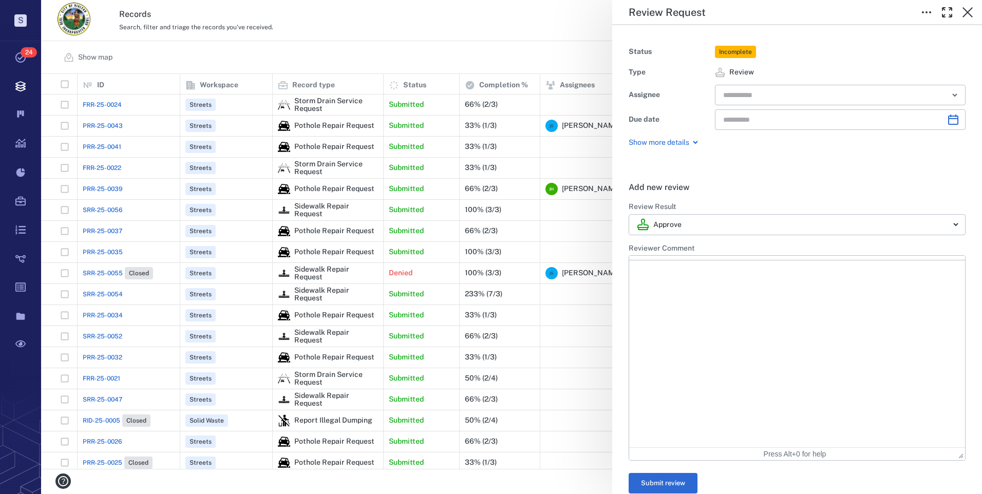
type input "**********"
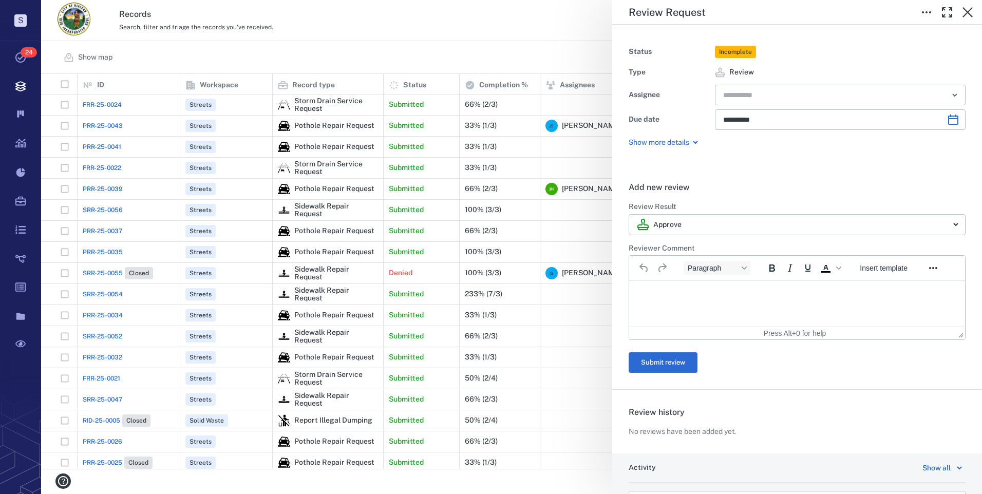
click at [676, 298] on html at bounding box center [797, 293] width 336 height 26
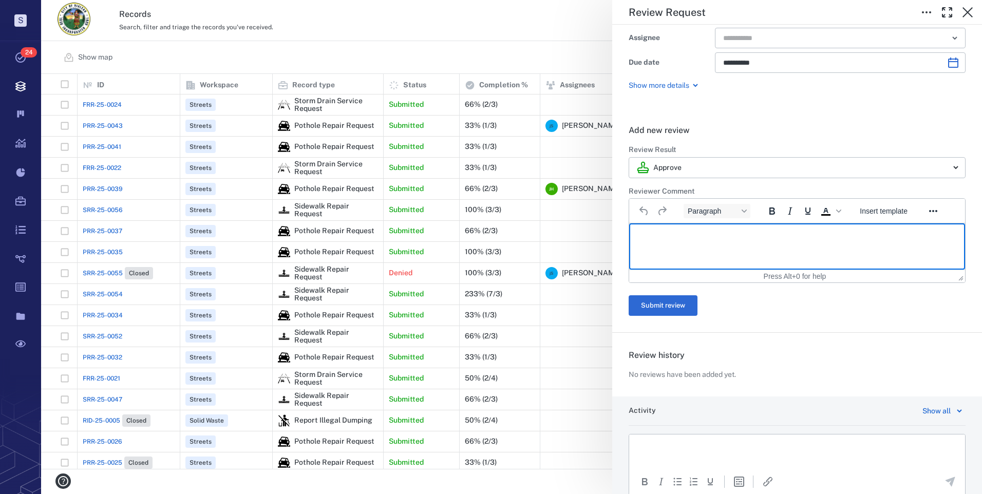
scroll to position [119, 0]
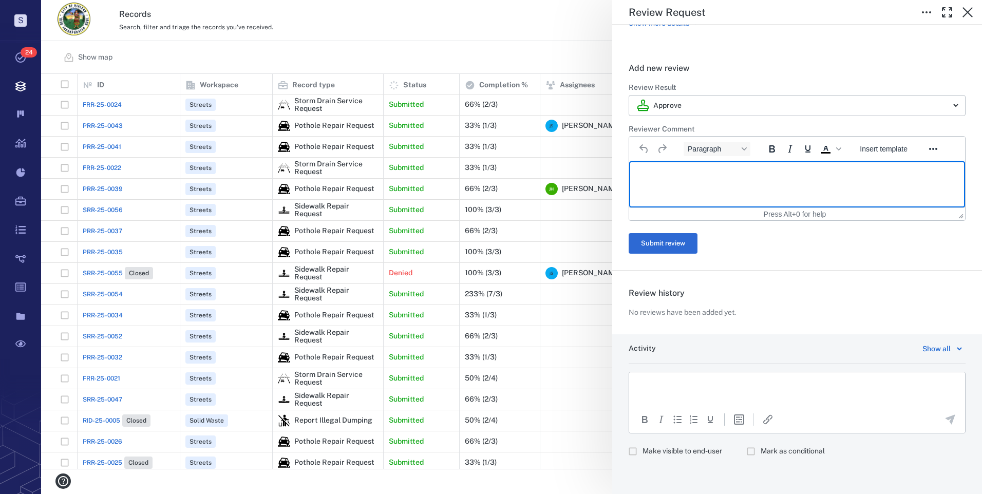
click at [667, 393] on html at bounding box center [797, 385] width 336 height 26
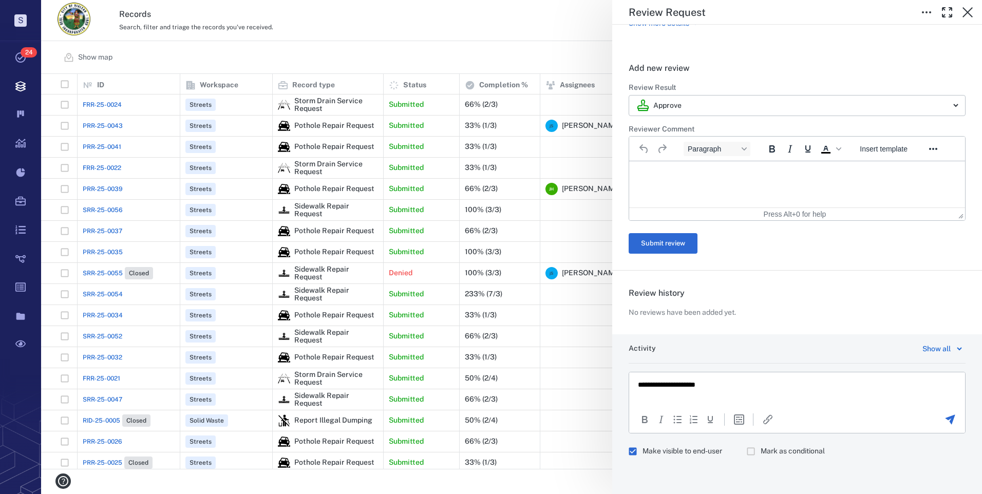
click at [945, 419] on icon "Send the comment" at bounding box center [950, 420] width 10 height 10
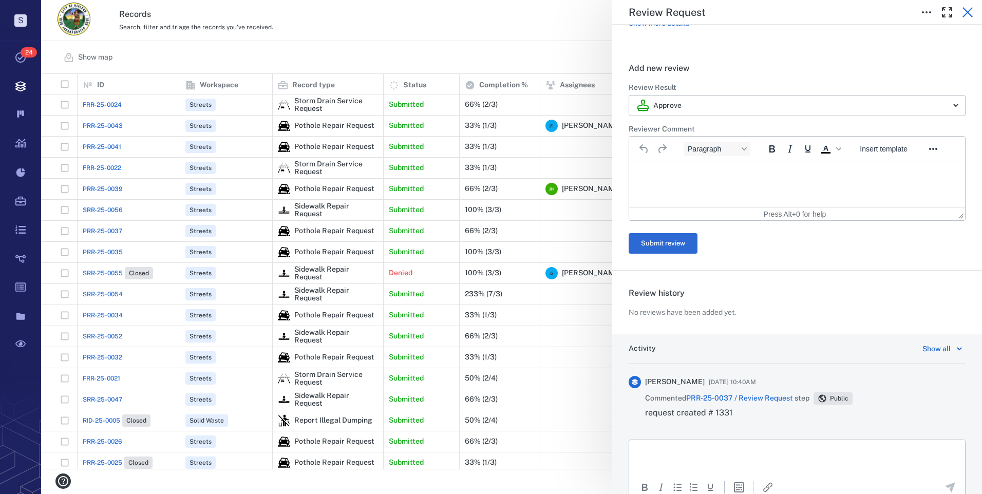
click at [968, 14] on icon "button" at bounding box center [967, 12] width 10 height 10
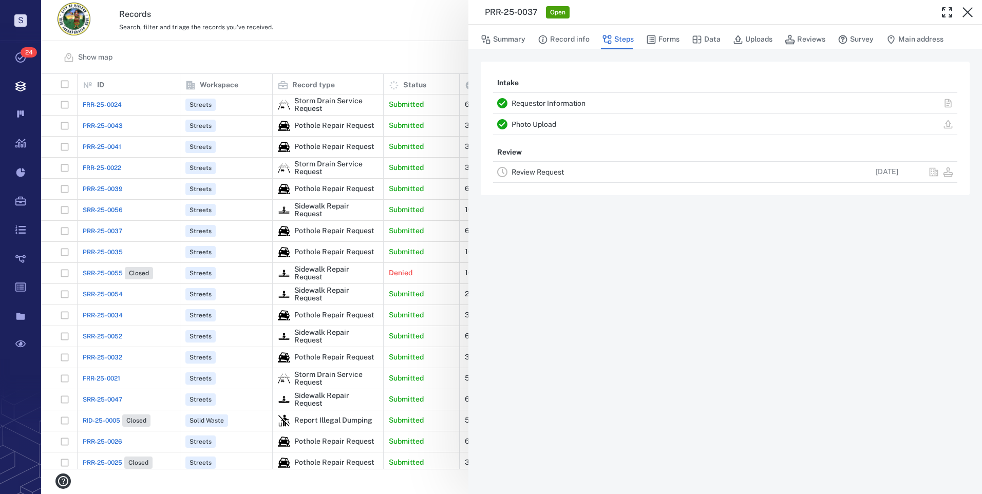
click at [404, 34] on div "PRR-25-0037 Open Summary Record info Steps Forms Data Uploads Reviews Survey Ma…" at bounding box center [511, 247] width 941 height 494
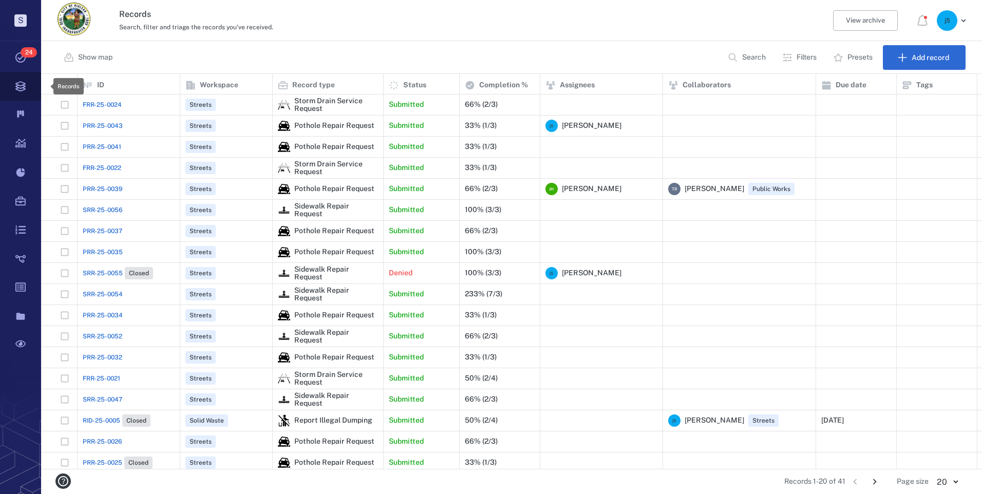
click at [21, 87] on icon at bounding box center [20, 86] width 41 height 29
click at [20, 121] on icon at bounding box center [20, 115] width 41 height 29
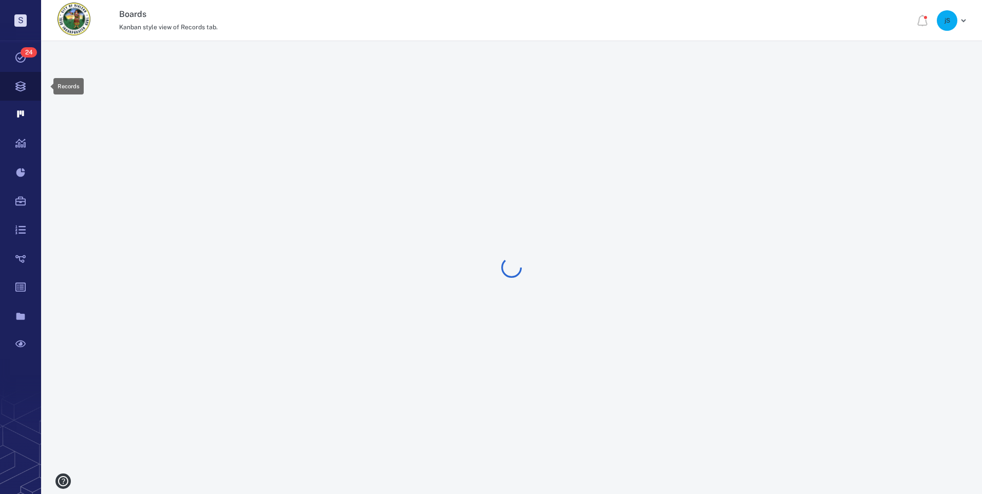
click at [20, 91] on icon at bounding box center [20, 86] width 10 height 10
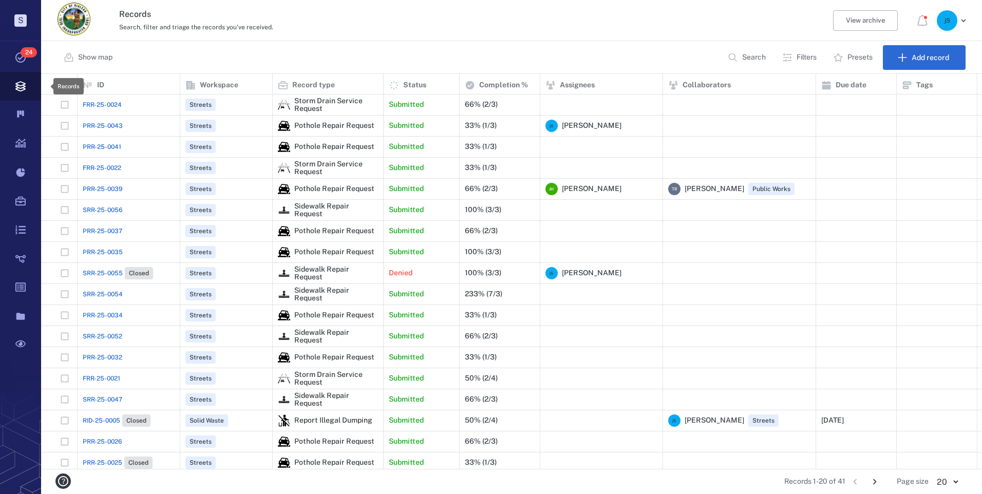
scroll to position [387, 933]
click at [853, 60] on p "Presets" at bounding box center [859, 57] width 25 height 10
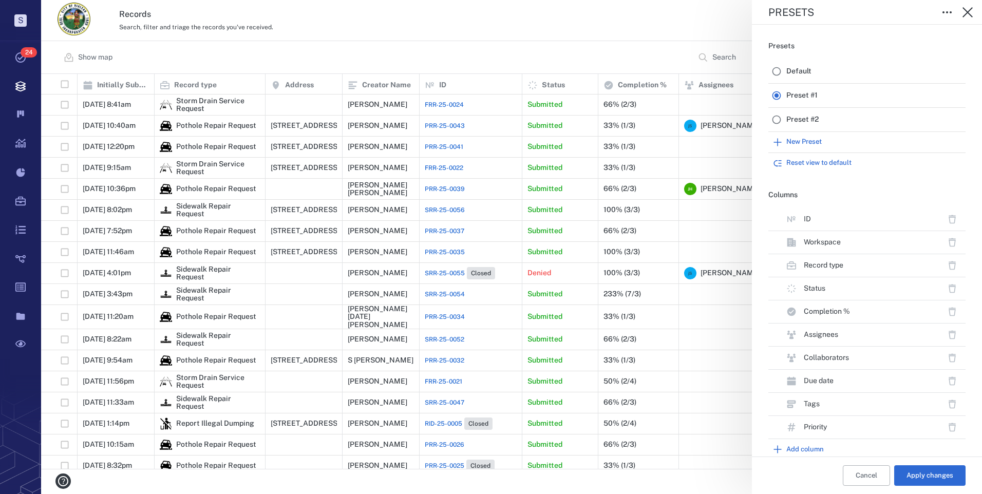
click at [635, 31] on div "Presets Presets Default Preset #1 Preset #2 New Preset Reset view to default Co…" at bounding box center [511, 247] width 941 height 494
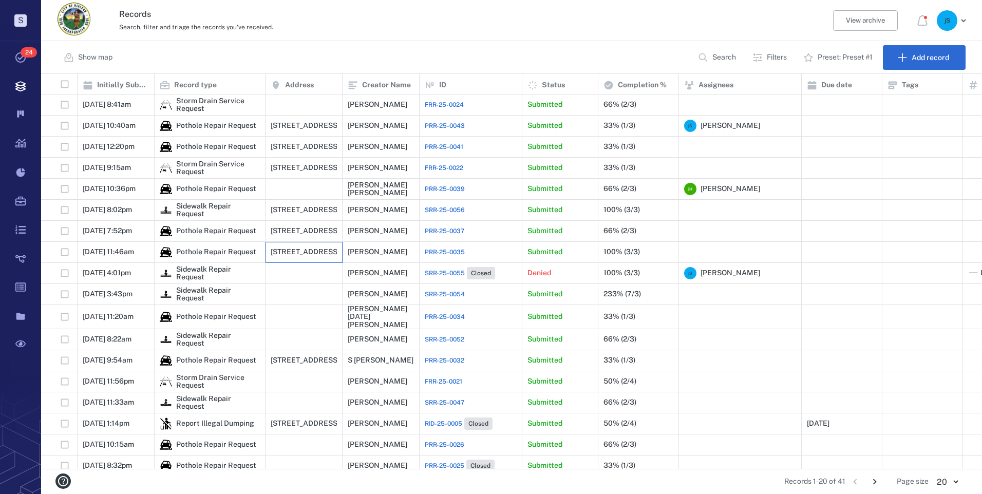
click at [290, 256] on div "[STREET_ADDRESS]" at bounding box center [305, 252] width 69 height 8
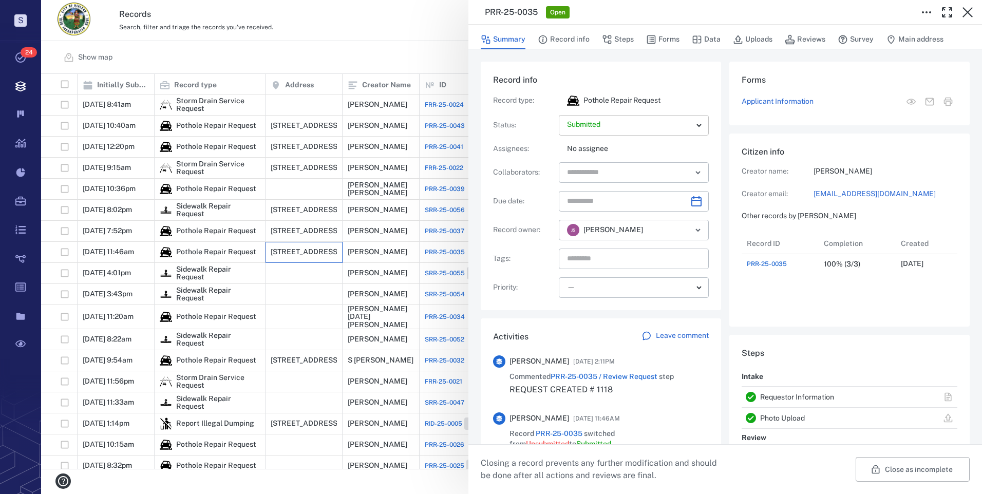
scroll to position [41, 204]
click at [715, 40] on button "Data" at bounding box center [706, 40] width 29 height 20
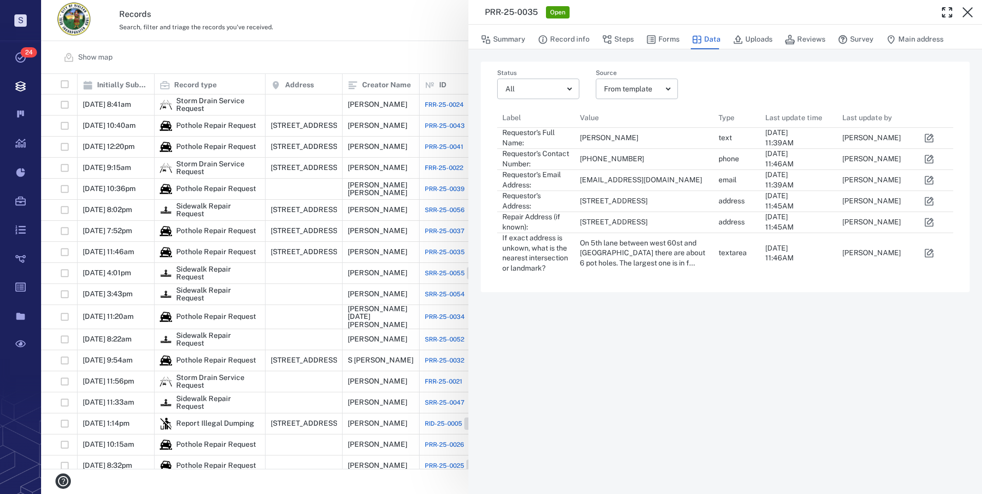
scroll to position [159, 448]
click at [756, 39] on button "Uploads" at bounding box center [753, 40] width 40 height 20
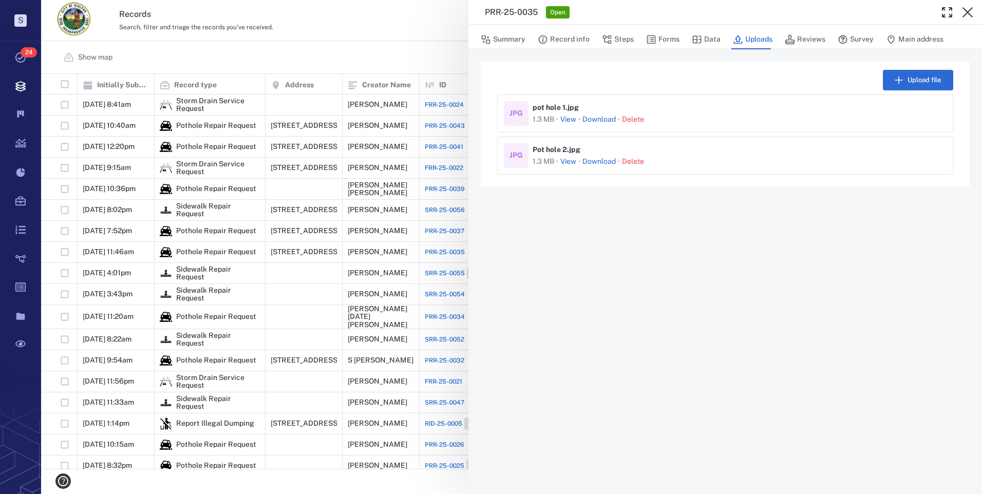
click at [574, 119] on button "View" at bounding box center [568, 119] width 16 height 10
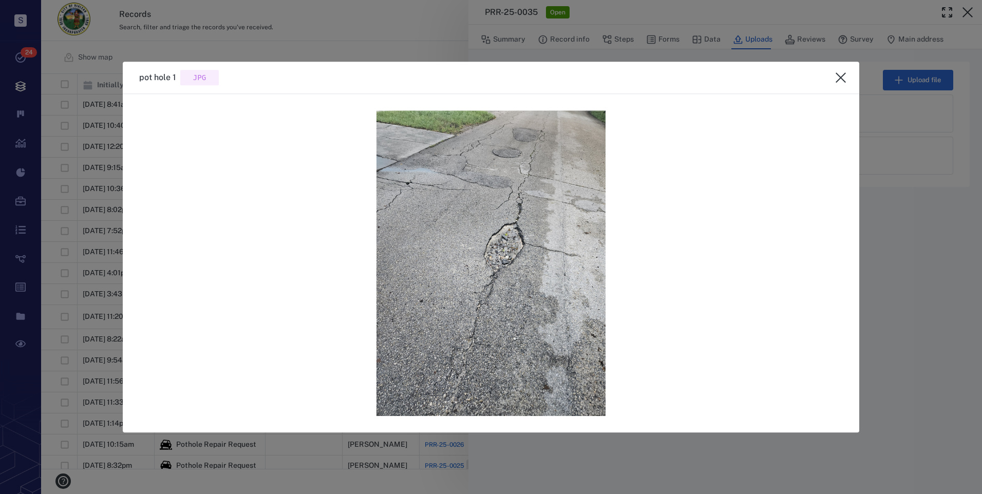
click at [845, 78] on icon "close" at bounding box center [840, 77] width 12 height 12
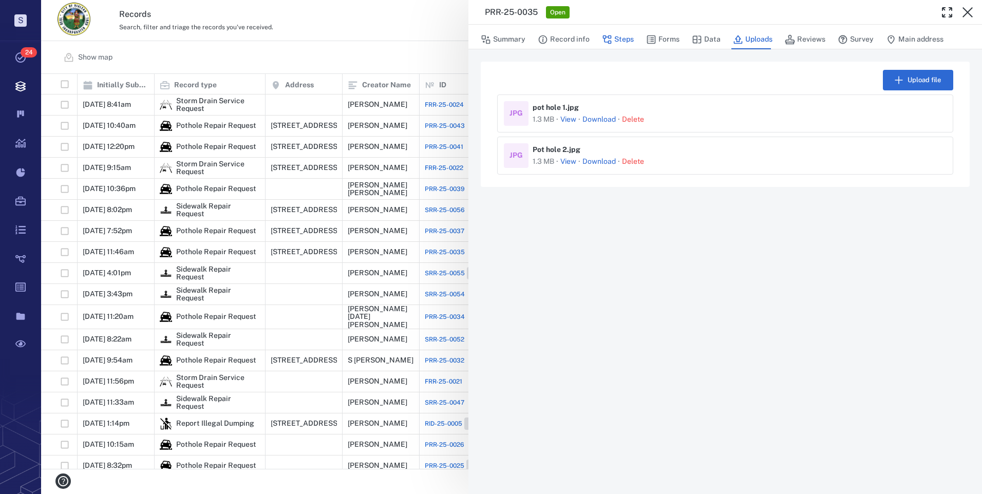
click at [622, 40] on button "Steps" at bounding box center [618, 40] width 32 height 20
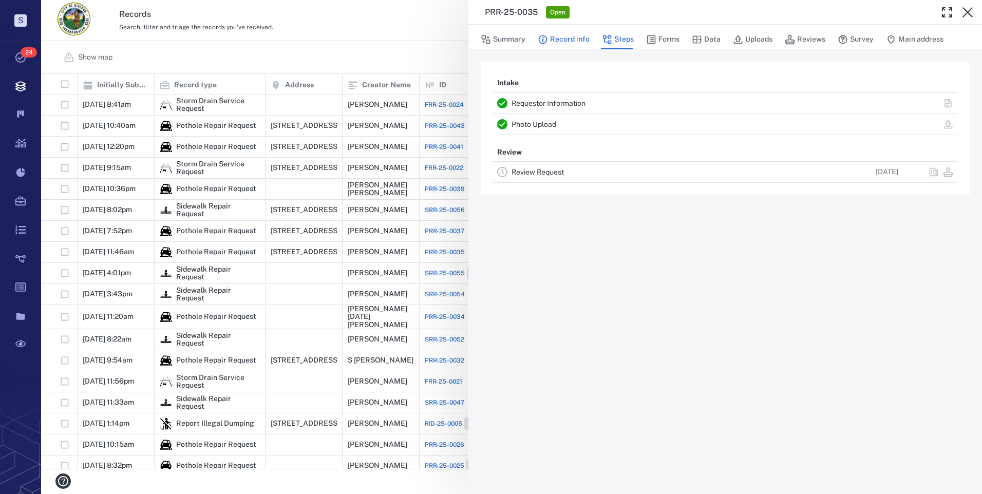
click at [573, 40] on button "Record info" at bounding box center [564, 40] width 52 height 20
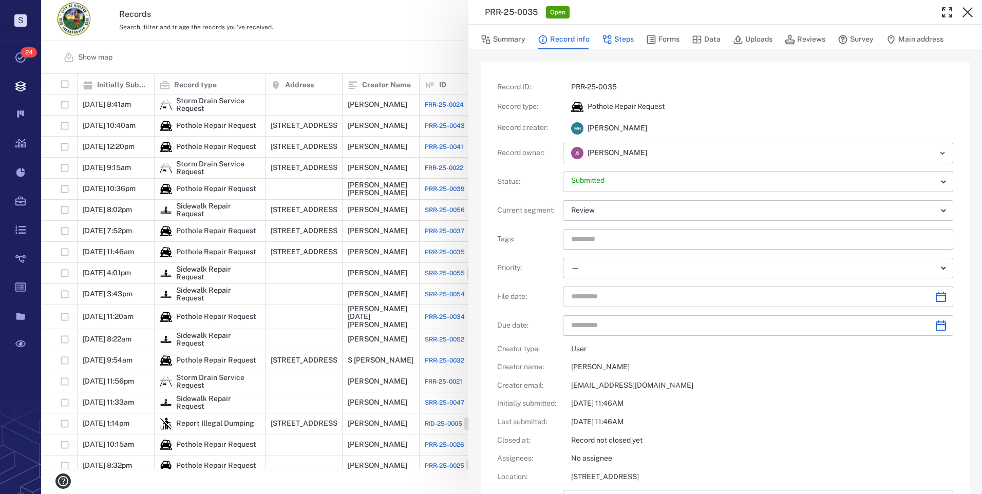
click at [629, 37] on button "Steps" at bounding box center [618, 40] width 32 height 20
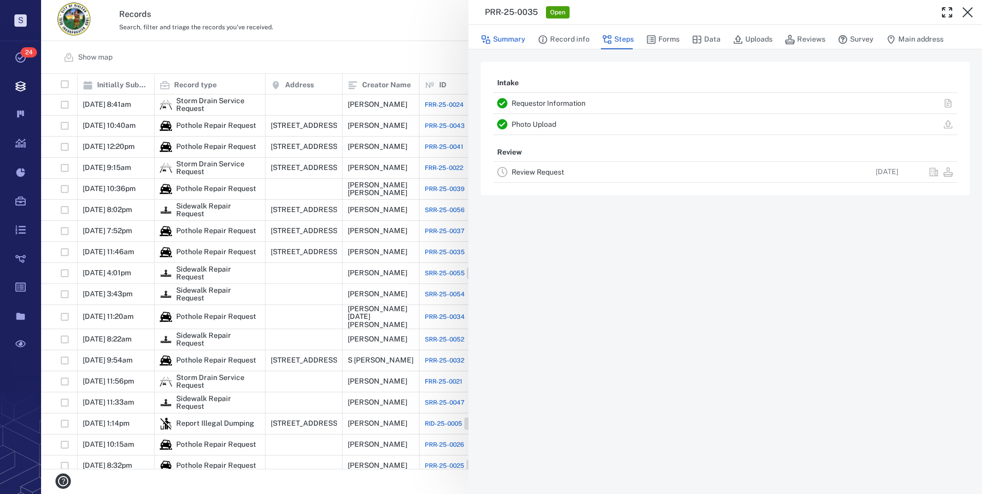
click at [508, 40] on button "Summary" at bounding box center [503, 40] width 45 height 20
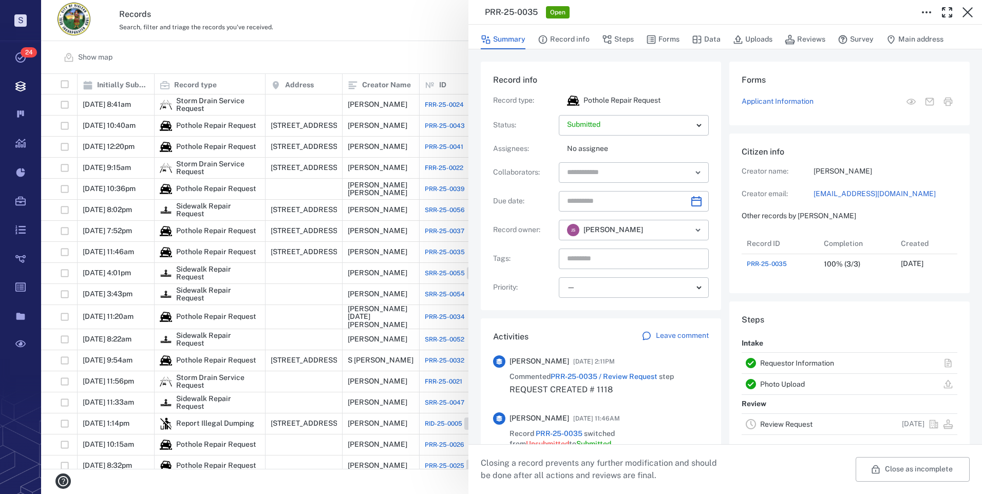
scroll to position [41, 204]
click at [619, 39] on button "Steps" at bounding box center [618, 40] width 32 height 20
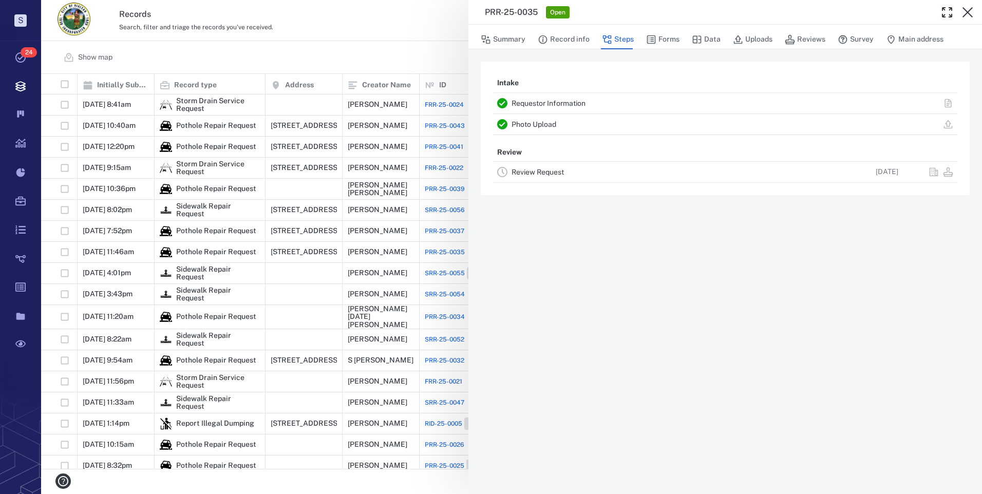
click at [545, 171] on link "Review Request" at bounding box center [537, 172] width 52 height 8
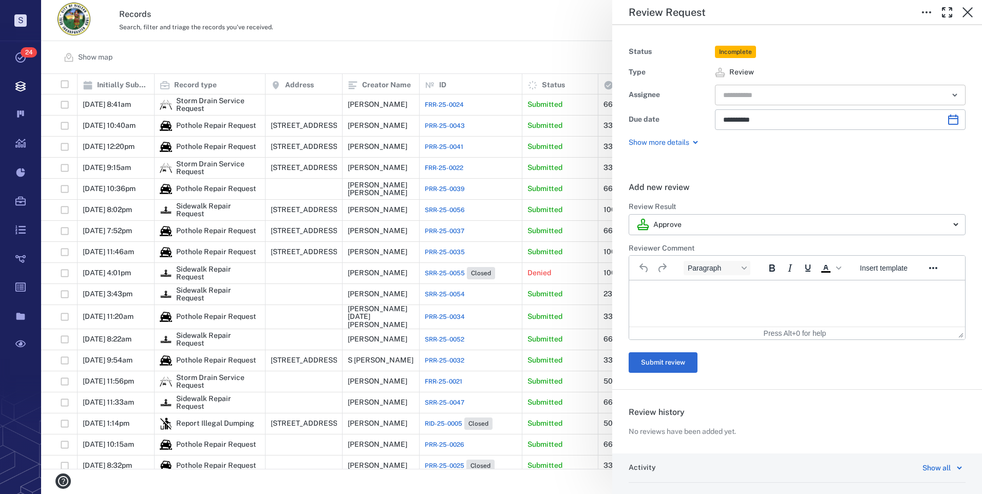
click at [778, 93] on input "text" at bounding box center [828, 95] width 213 height 14
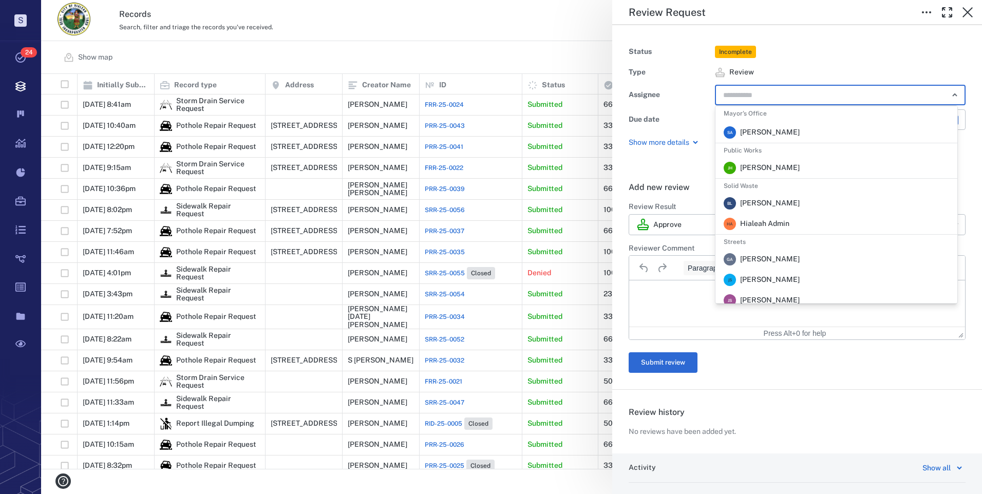
scroll to position [297, 0]
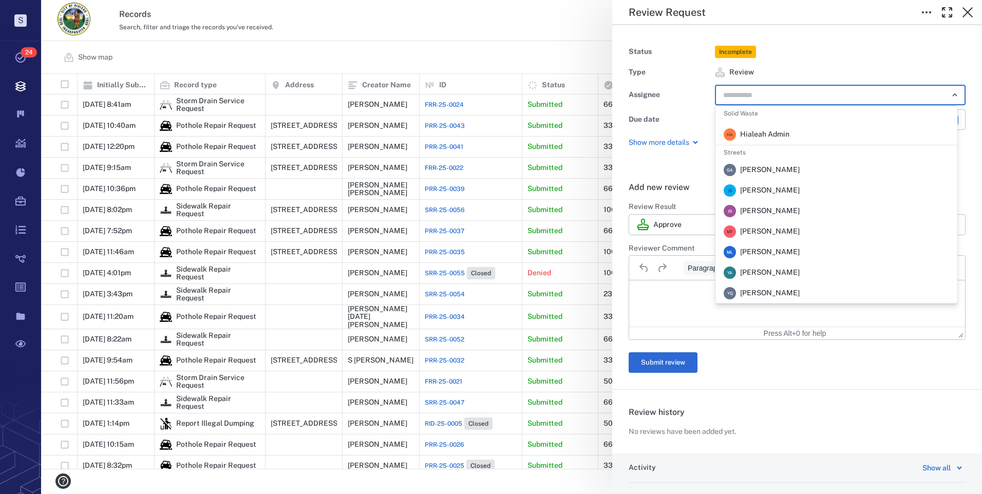
click at [755, 186] on span "[PERSON_NAME]" at bounding box center [770, 190] width 60 height 10
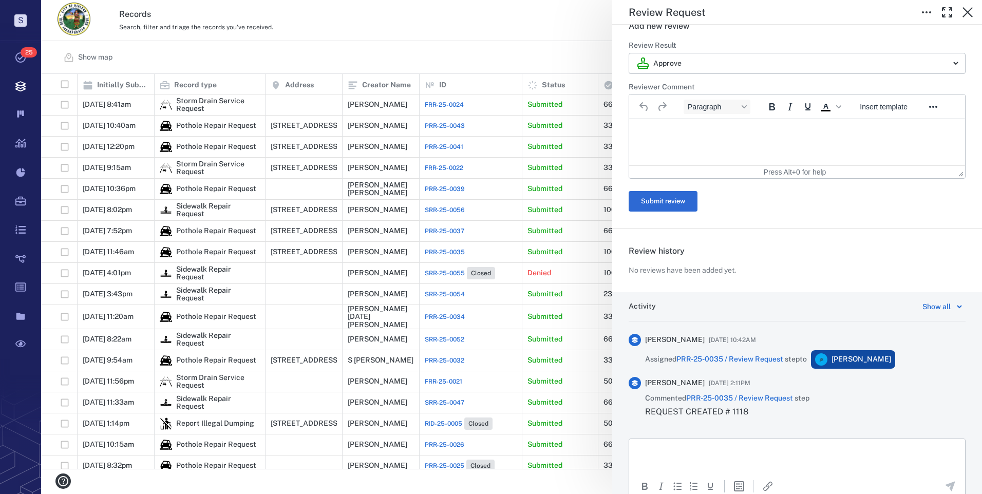
scroll to position [228, 0]
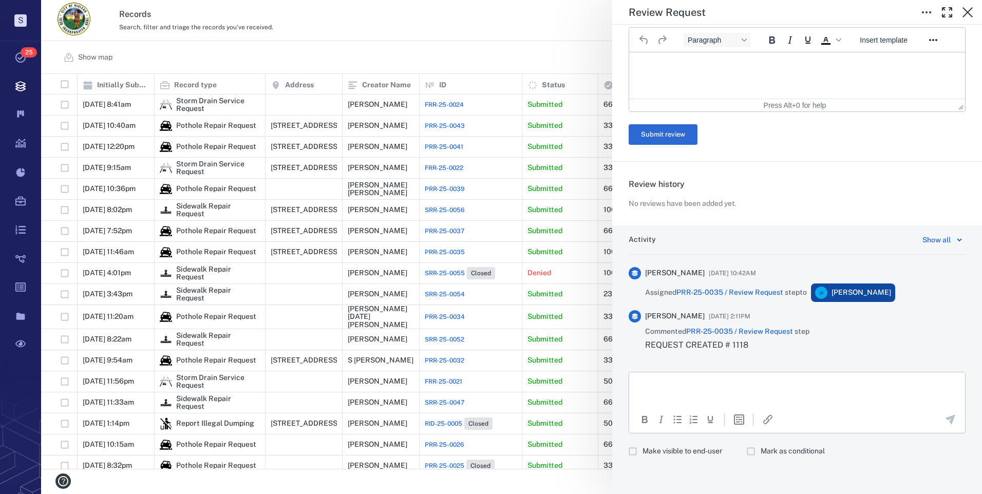
click at [726, 382] on p "Rich Text Area. Press ALT-0 for help." at bounding box center [797, 384] width 318 height 9
click at [945, 417] on icon "Send the comment" at bounding box center [950, 419] width 10 height 10
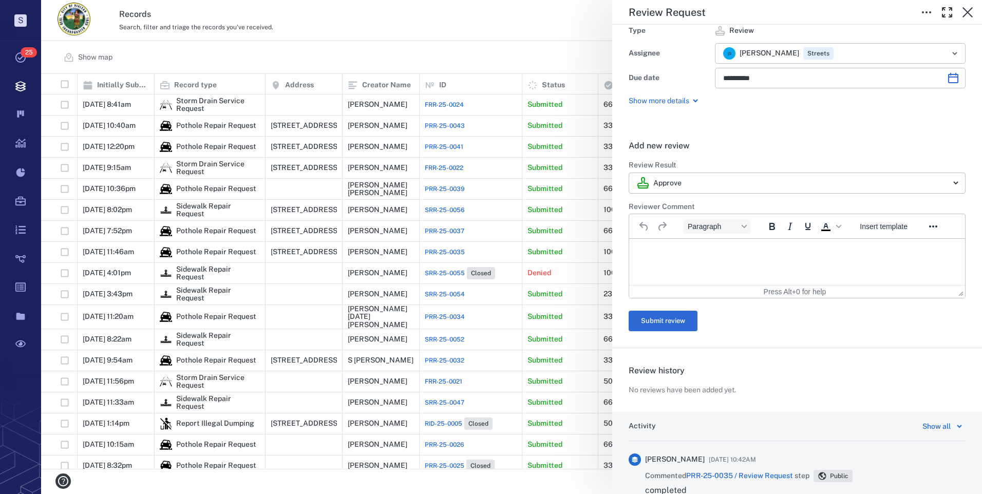
scroll to position [0, 0]
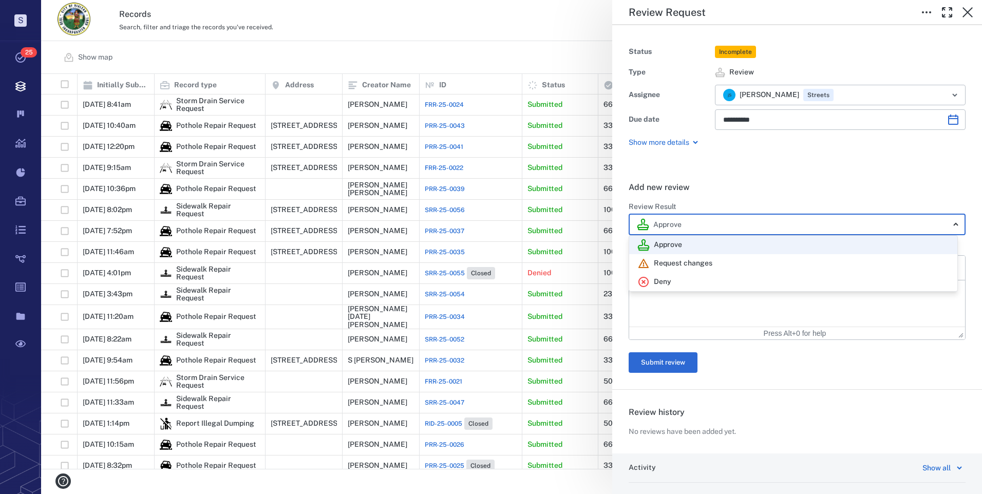
click at [720, 231] on body "S Tasks 25 Records Boards Dashboard Reports Record types Guide steps Rules Form…" at bounding box center [491, 247] width 982 height 494
click at [793, 372] on div at bounding box center [491, 247] width 982 height 494
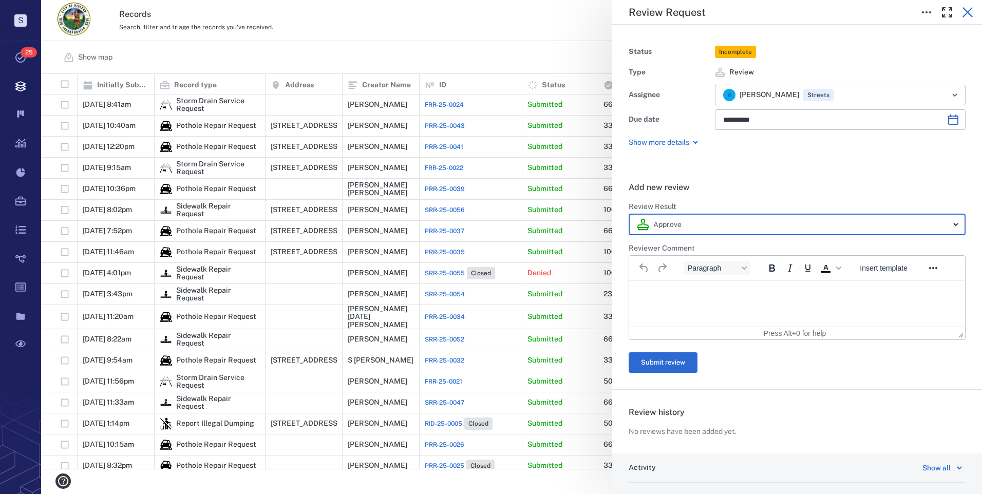
click at [969, 14] on icon "button" at bounding box center [967, 12] width 10 height 10
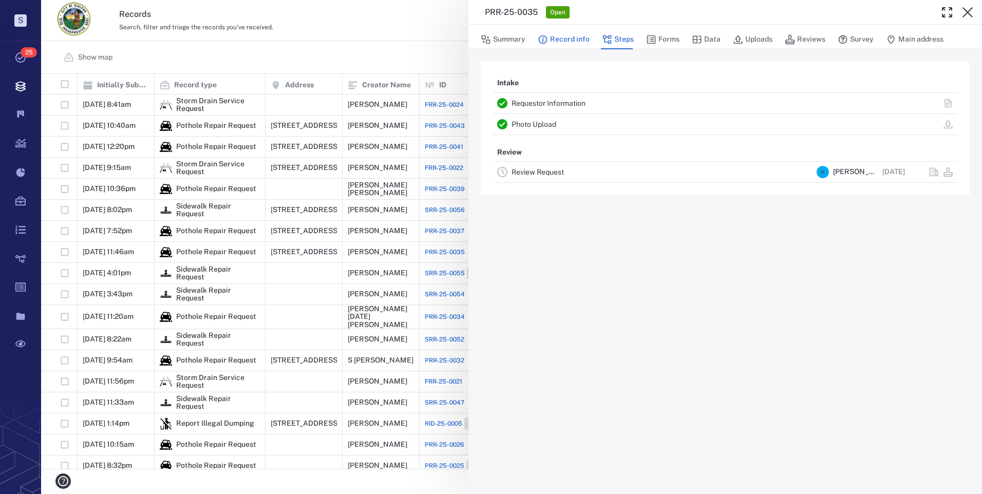
click at [574, 40] on button "Record info" at bounding box center [564, 40] width 52 height 20
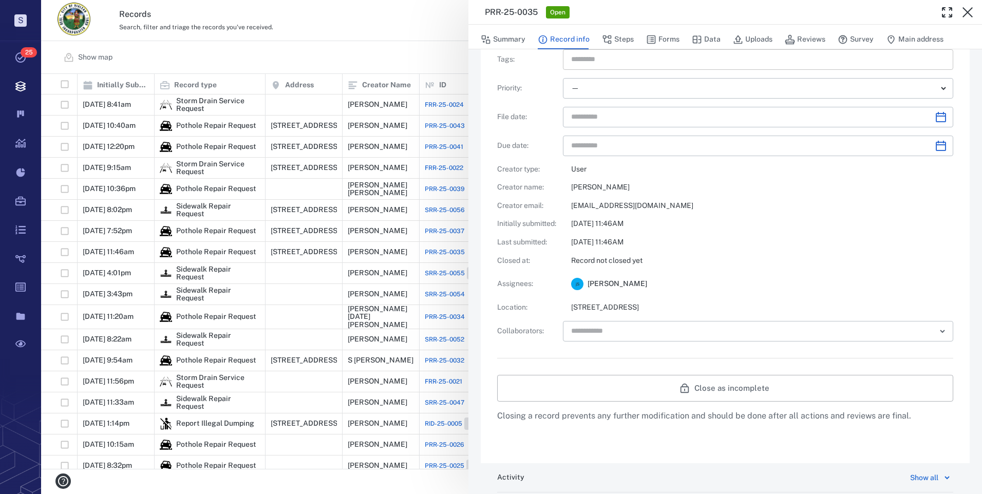
scroll to position [103, 0]
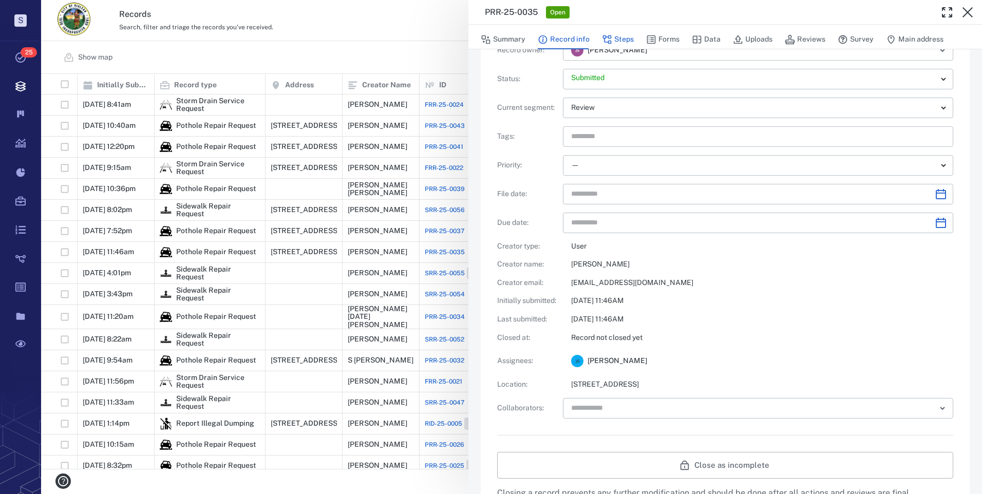
click at [620, 34] on button "Steps" at bounding box center [618, 40] width 32 height 20
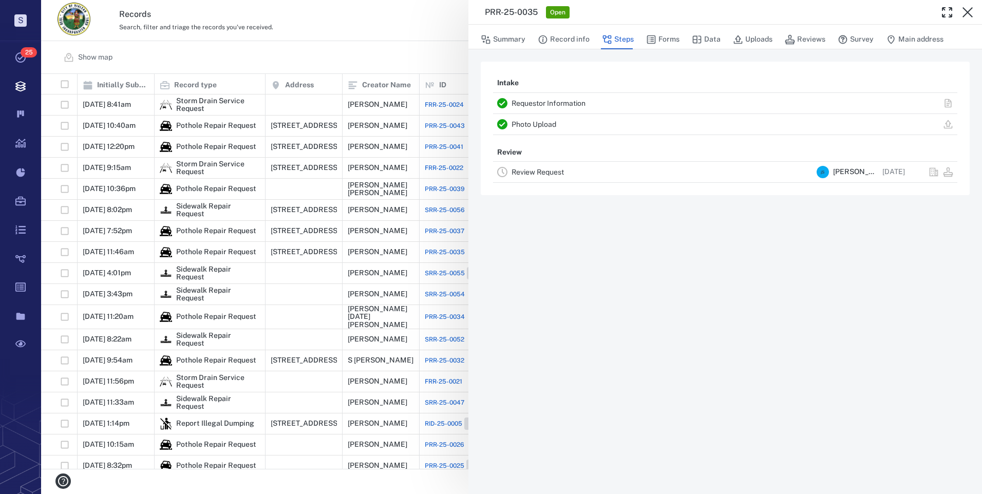
click at [550, 169] on link "Review Request" at bounding box center [537, 172] width 52 height 8
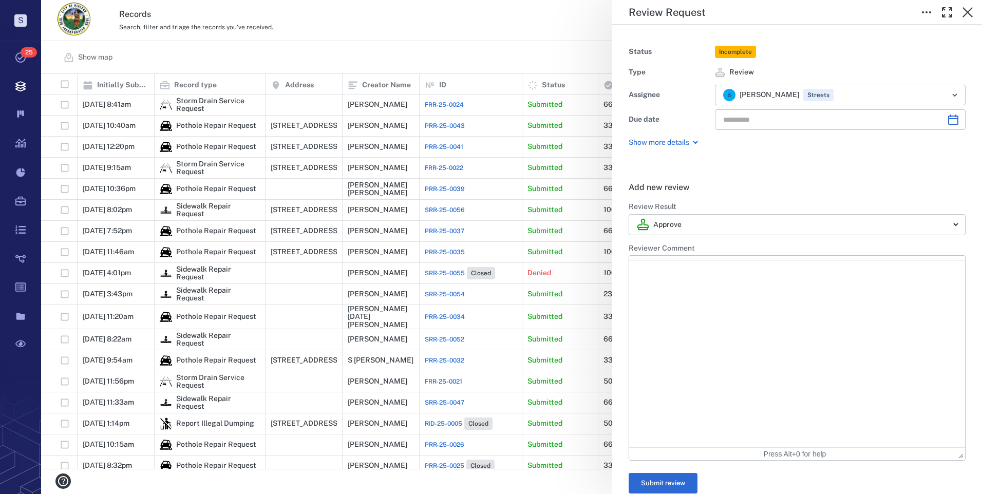
type input "**********"
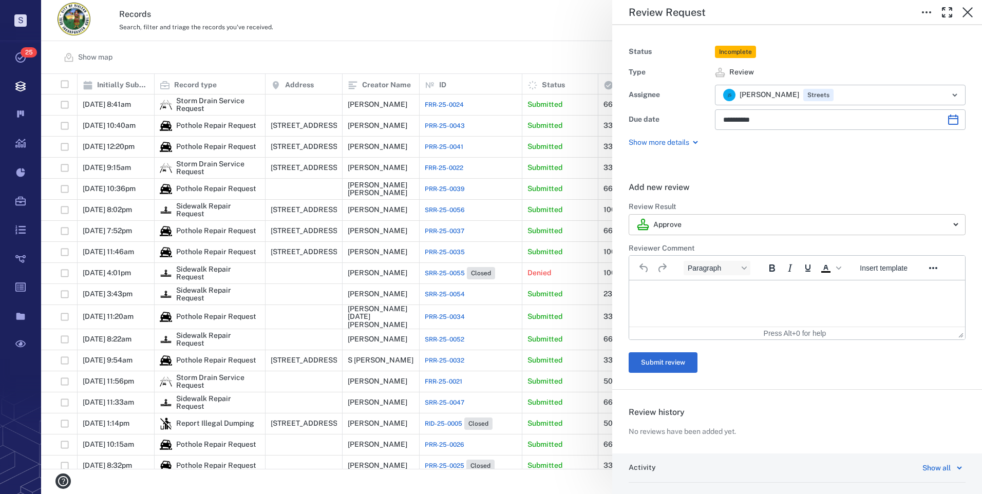
click at [687, 225] on body "S Tasks 25 Records Boards Dashboard Reports Record types Guide steps Rules Form…" at bounding box center [491, 247] width 982 height 494
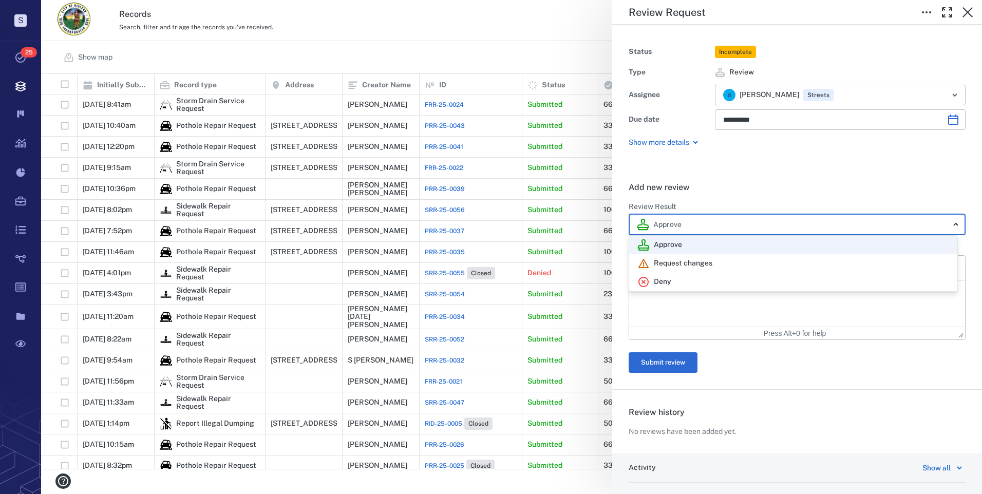
click at [724, 190] on div at bounding box center [491, 247] width 982 height 494
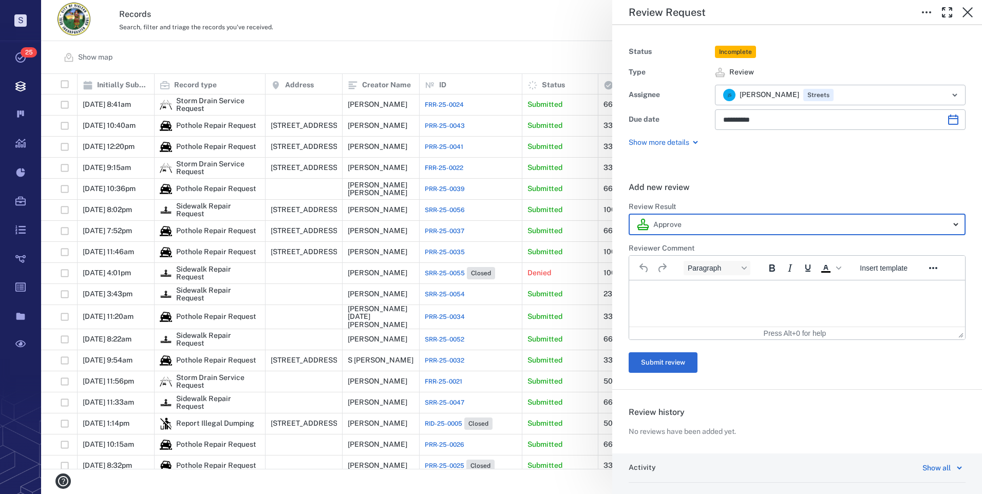
click at [687, 300] on html at bounding box center [797, 293] width 336 height 26
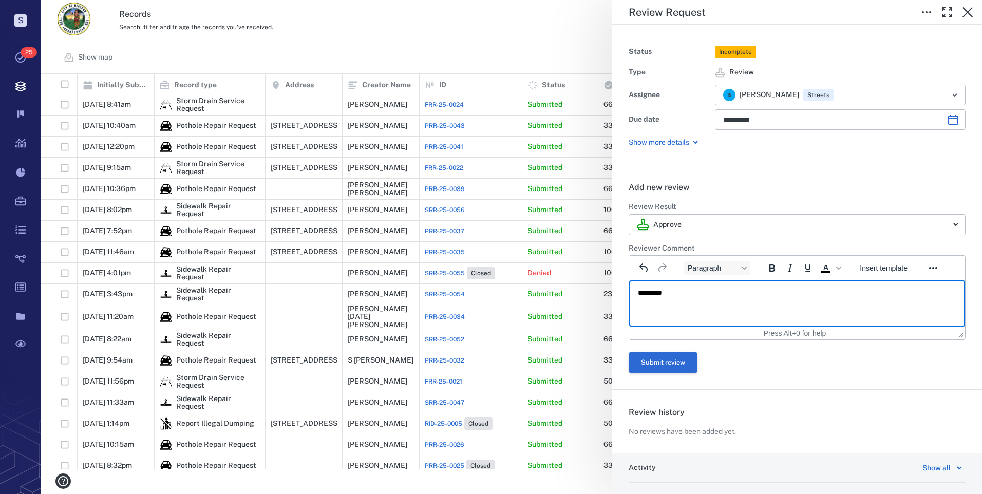
click at [676, 356] on button "Submit review" at bounding box center [662, 362] width 69 height 21
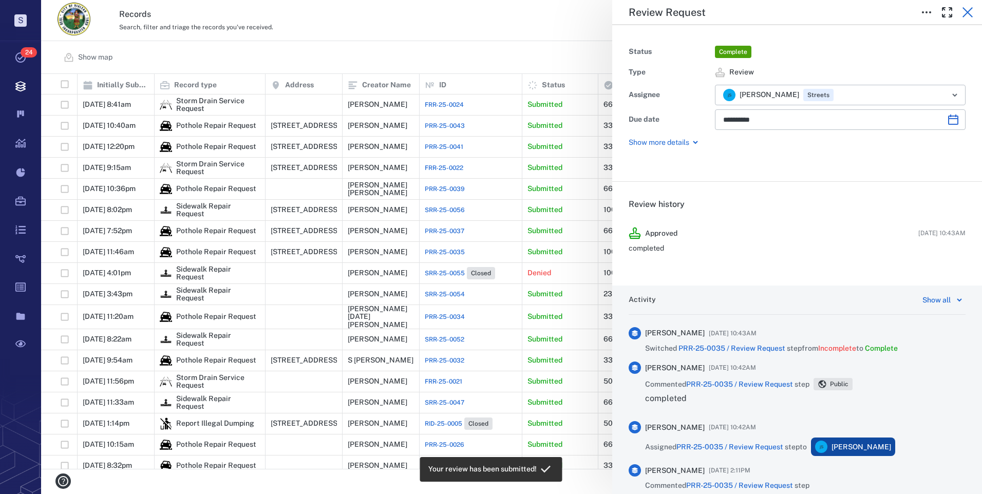
click at [969, 13] on icon "button" at bounding box center [967, 12] width 12 height 12
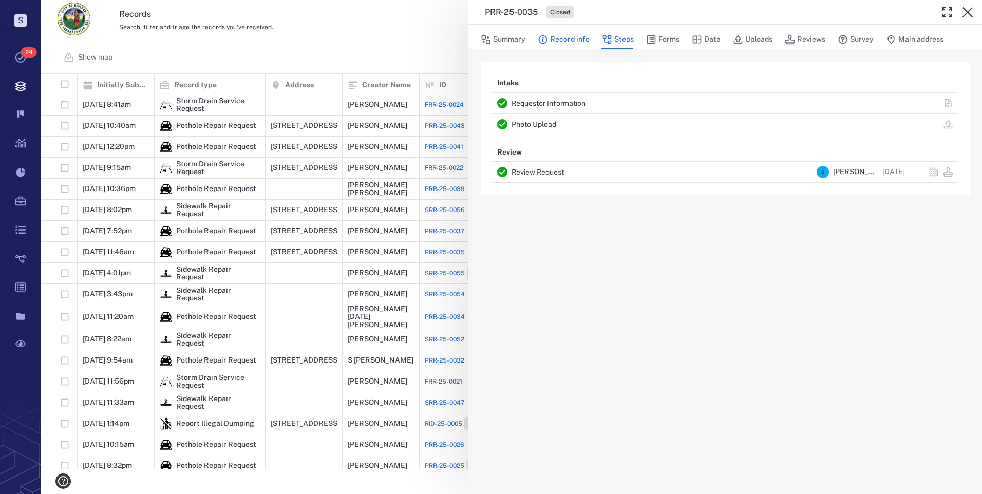
click at [560, 39] on button "Record info" at bounding box center [564, 40] width 52 height 20
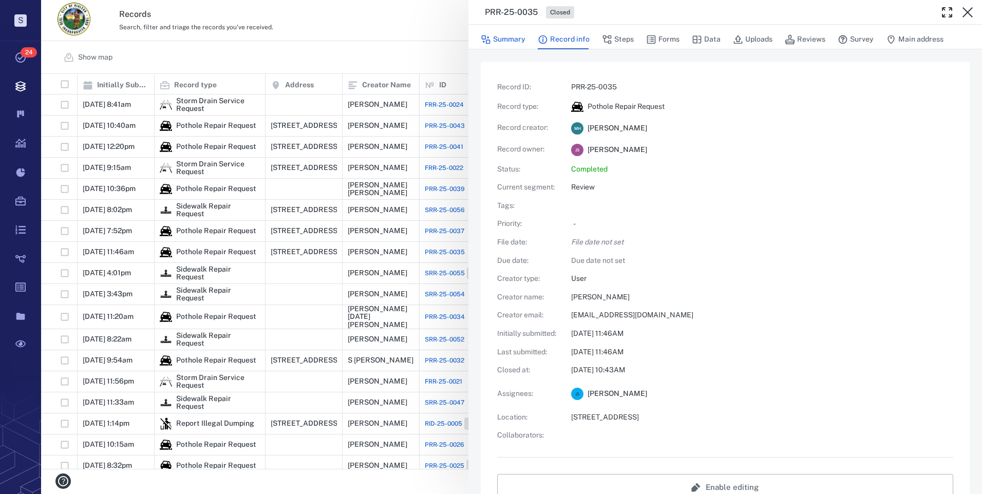
click at [497, 43] on button "Summary" at bounding box center [503, 40] width 45 height 20
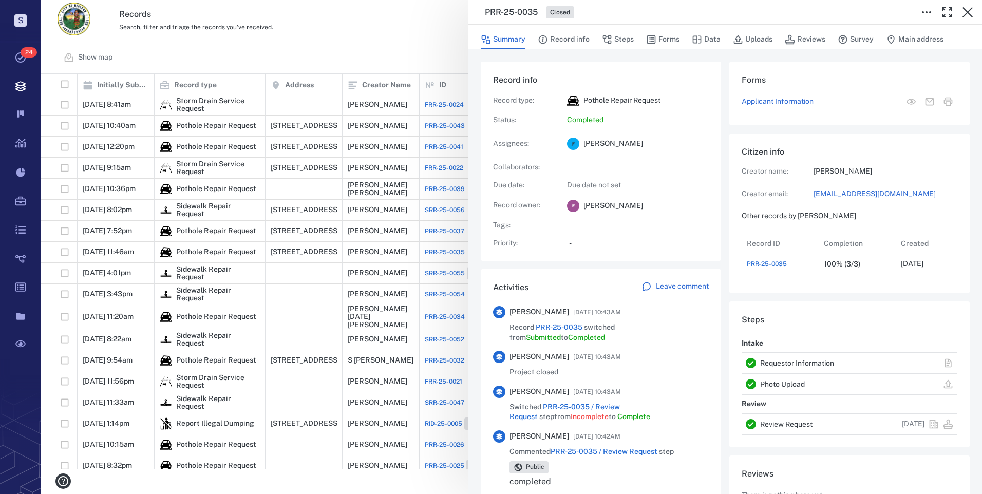
scroll to position [41, 204]
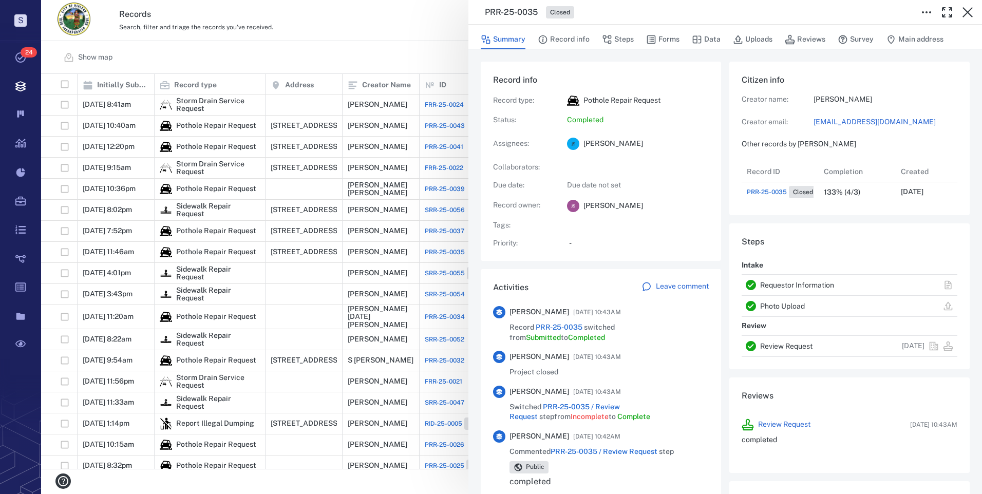
drag, startPoint x: 969, startPoint y: 15, endPoint x: 964, endPoint y: 20, distance: 6.6
click at [969, 15] on icon "button" at bounding box center [967, 12] width 12 height 12
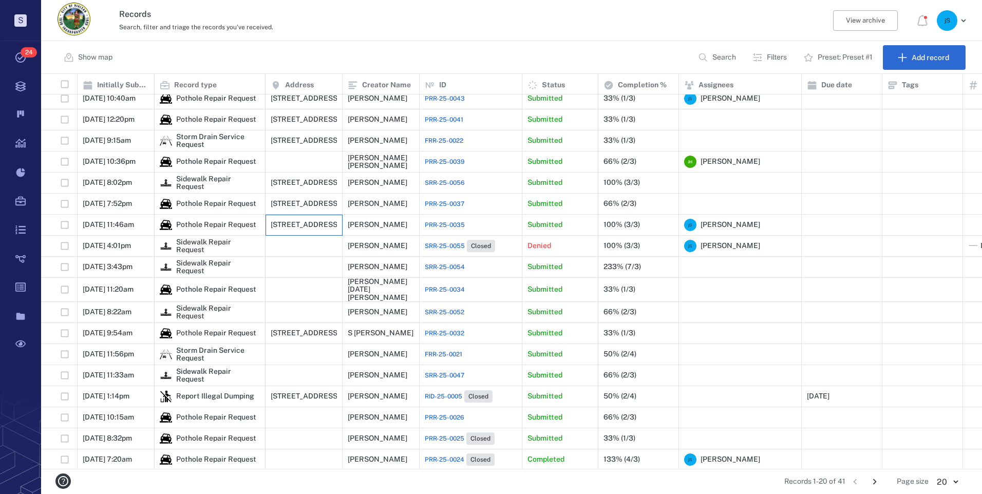
scroll to position [80, 0]
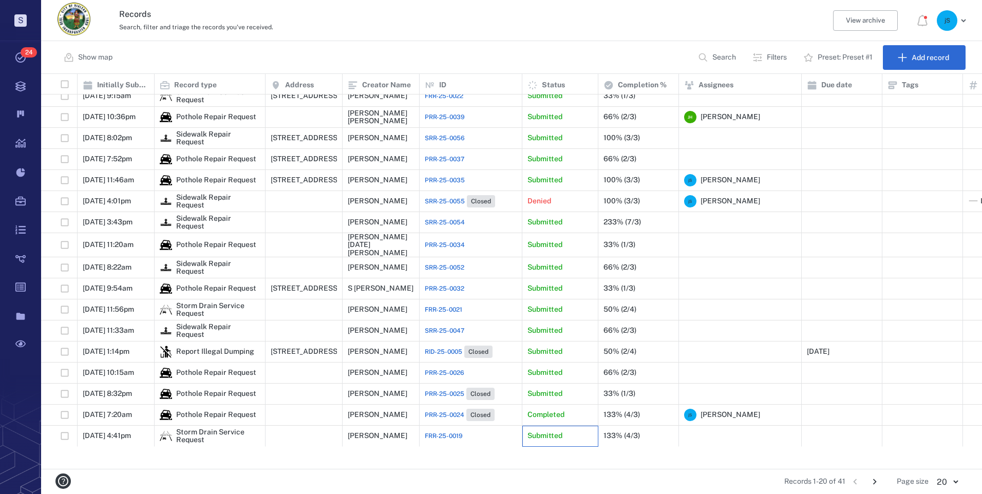
click at [532, 441] on p "Submitted" at bounding box center [544, 436] width 35 height 10
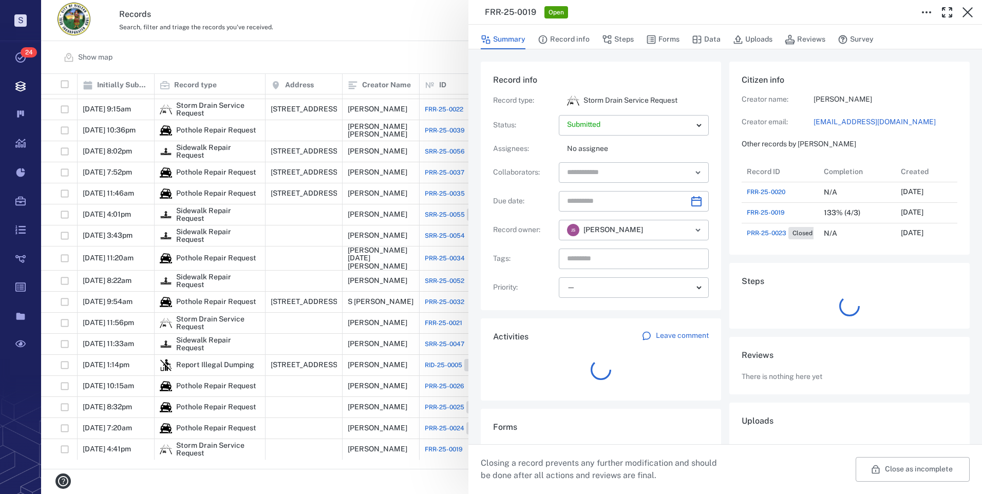
scroll to position [123, 196]
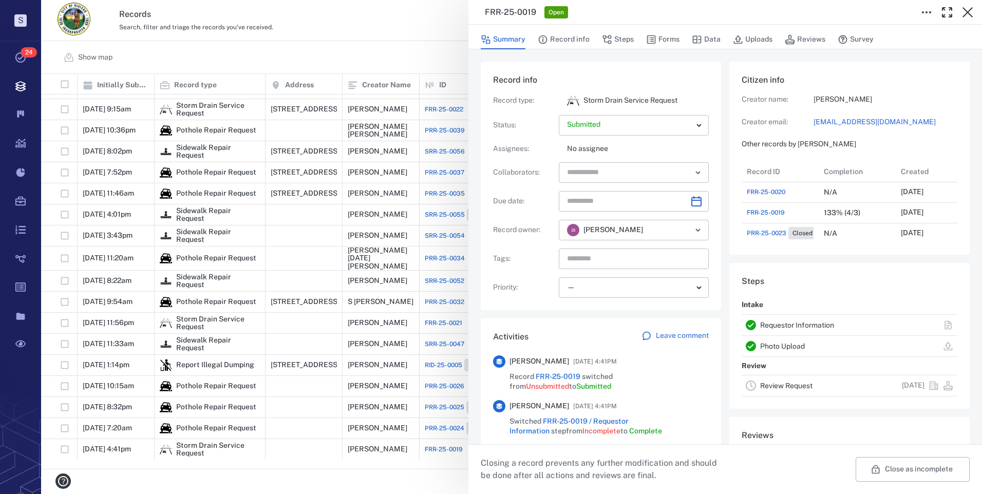
click at [699, 126] on body "S Tasks 24 Records Boards Dashboard Reports Record types Guide steps Rules Form…" at bounding box center [491, 247] width 982 height 494
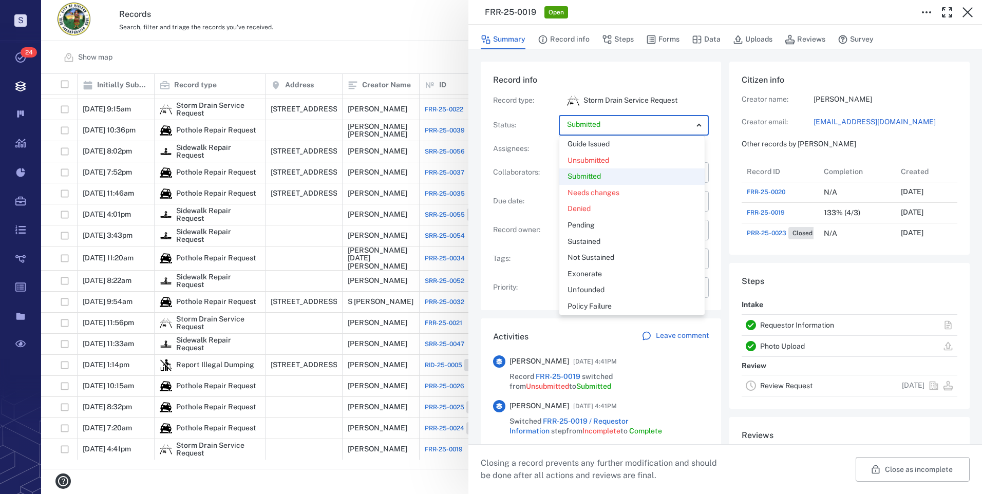
click at [535, 298] on div at bounding box center [491, 247] width 982 height 494
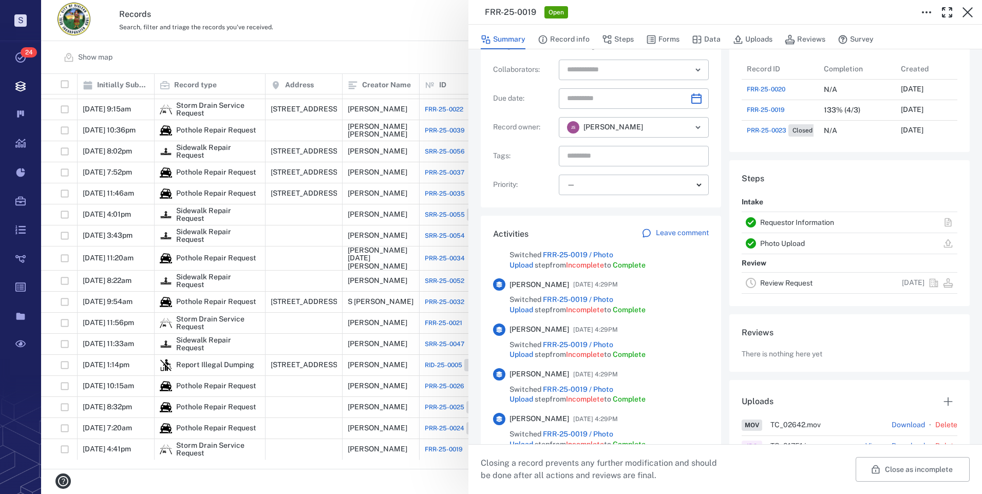
scroll to position [154, 0]
click at [790, 282] on link "Review Request" at bounding box center [786, 283] width 52 height 8
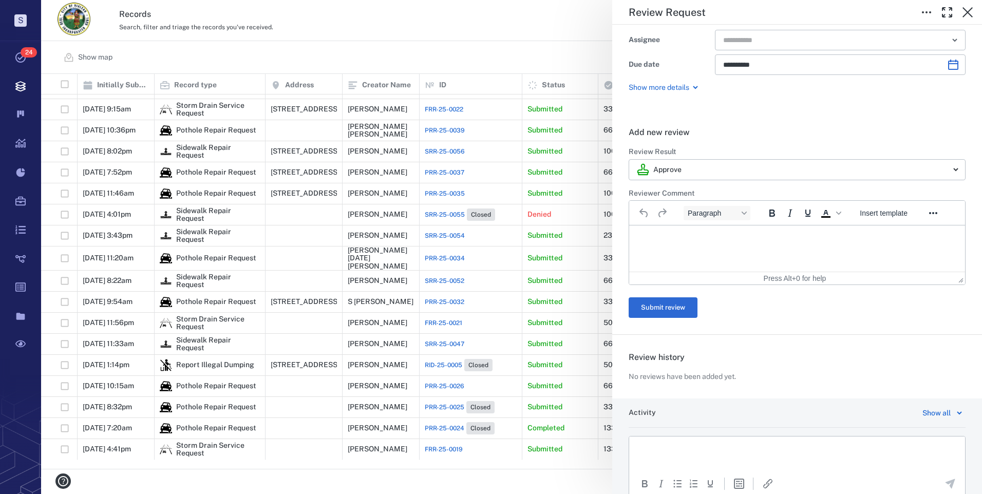
scroll to position [119, 0]
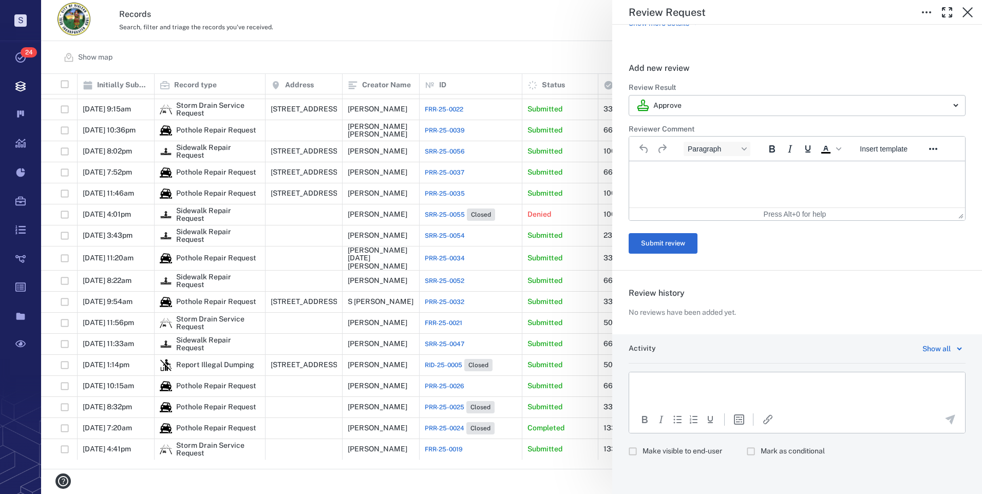
click at [932, 348] on div "Show all" at bounding box center [936, 348] width 28 height 12
click at [886, 417] on p "Comment" at bounding box center [914, 419] width 86 height 10
click at [816, 333] on div "Add new review ******** Review Result Approve ******** ​ Reviewer Comment Parag…" at bounding box center [797, 190] width 370 height 289
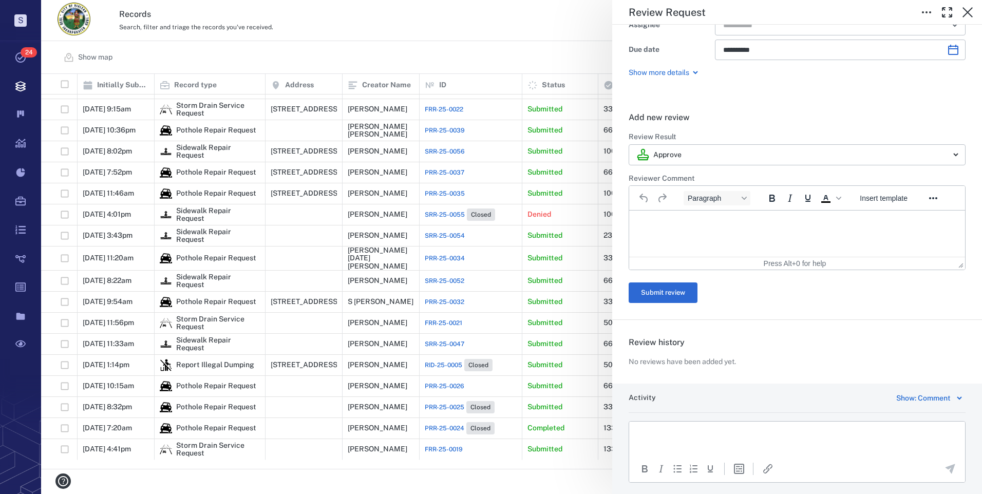
scroll to position [0, 0]
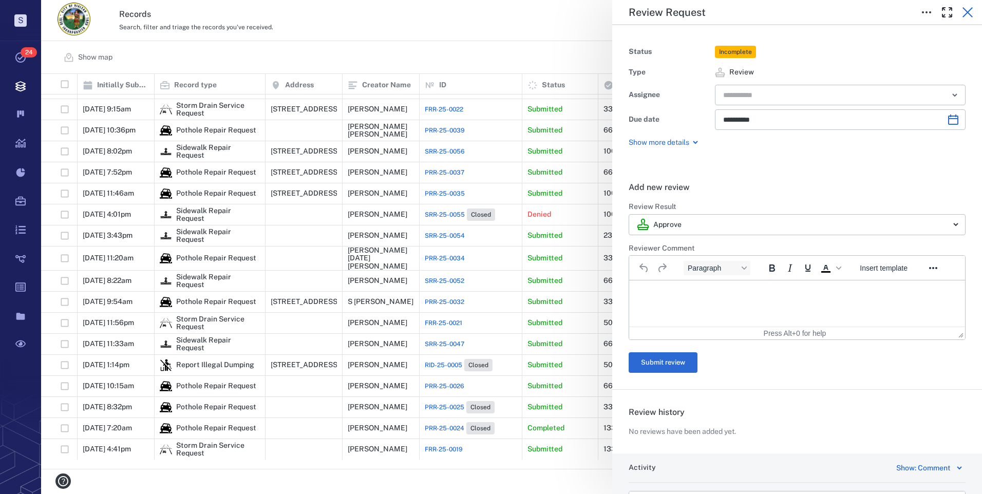
click at [973, 9] on icon "button" at bounding box center [967, 12] width 12 height 12
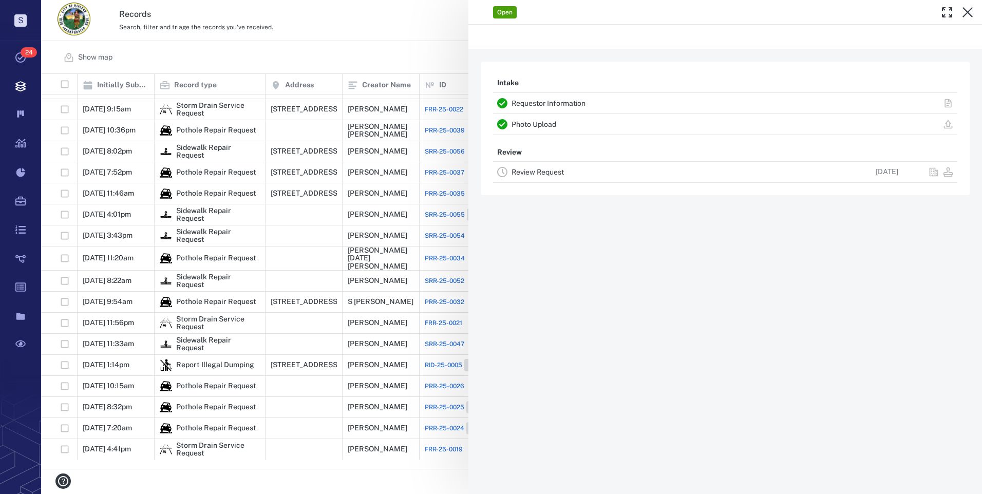
scroll to position [80, 0]
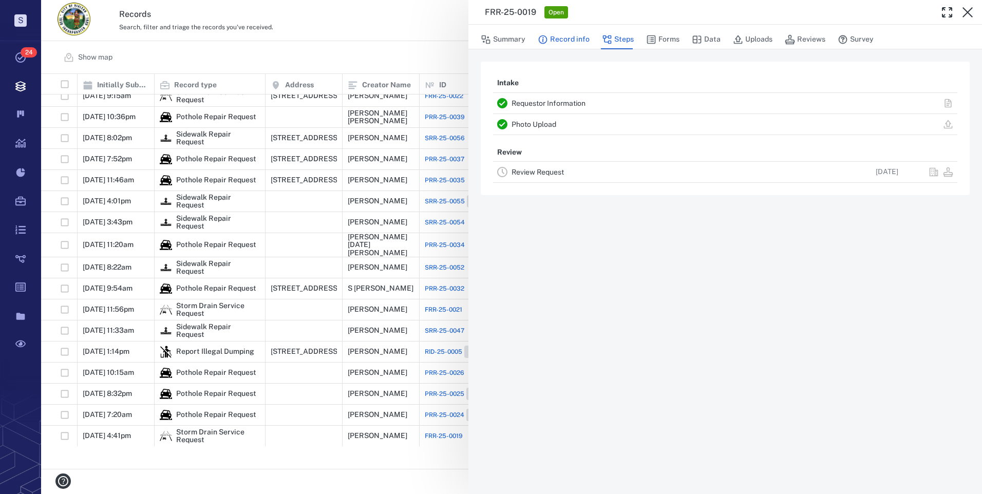
click at [568, 35] on button "Record info" at bounding box center [564, 40] width 52 height 20
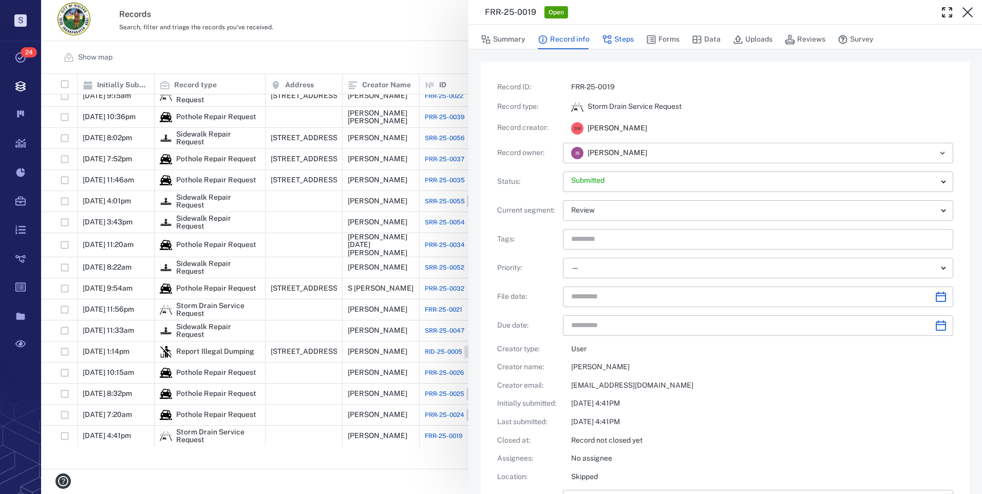
click at [620, 41] on button "Steps" at bounding box center [618, 40] width 32 height 20
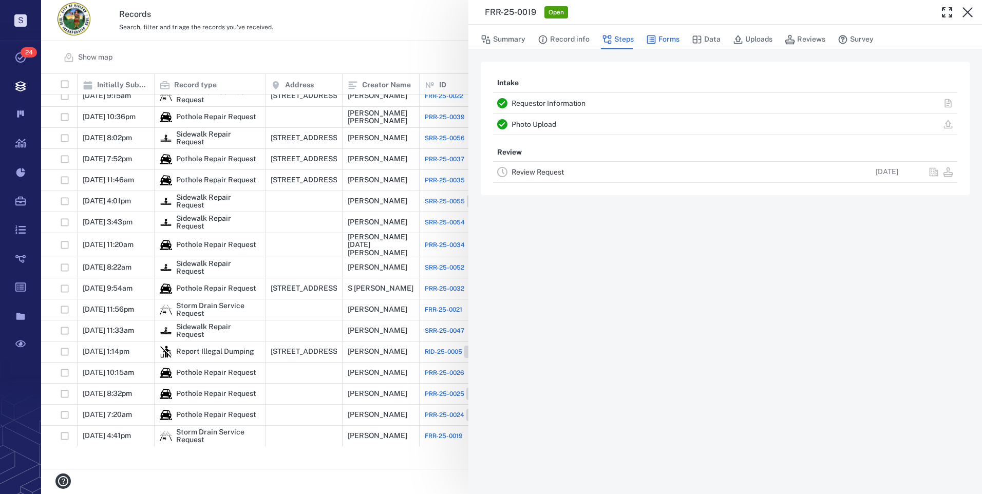
click at [668, 34] on button "Forms" at bounding box center [662, 40] width 33 height 20
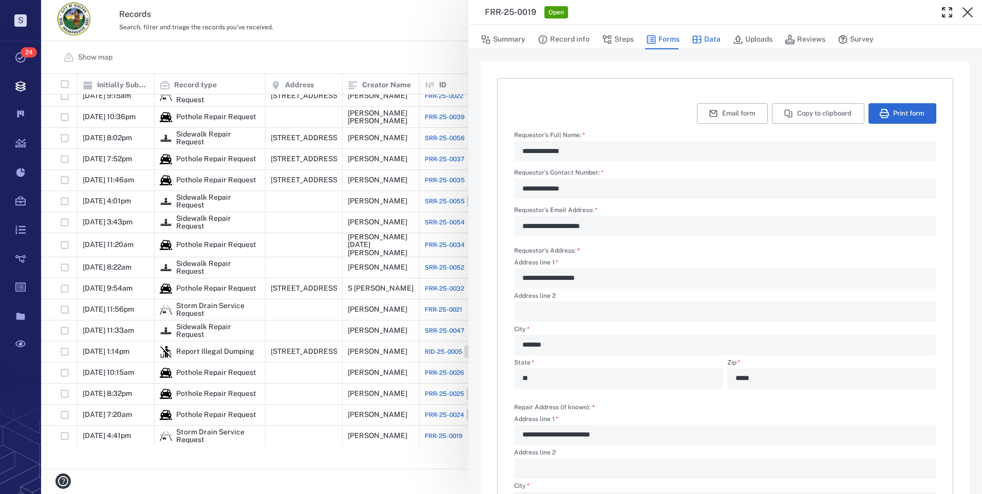
click at [715, 37] on button "Data" at bounding box center [706, 40] width 29 height 20
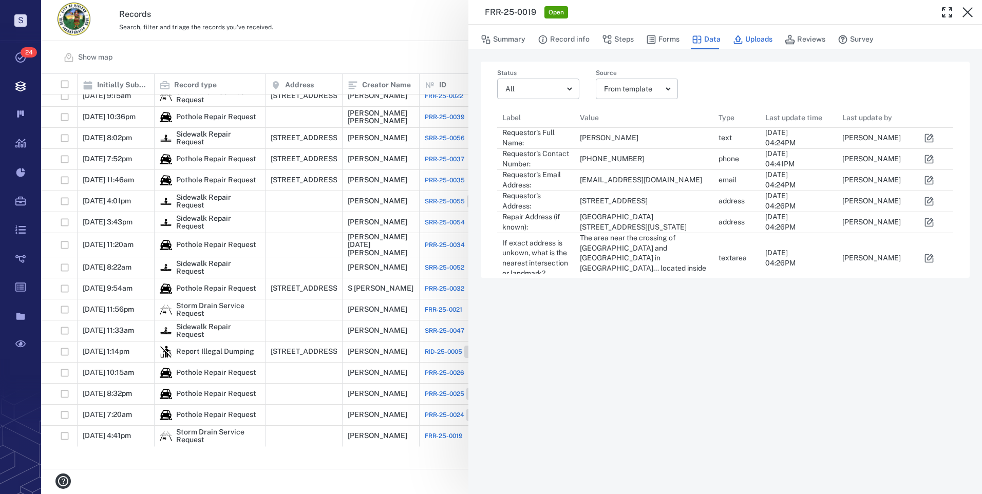
scroll to position [159, 448]
click at [749, 39] on button "Uploads" at bounding box center [753, 40] width 40 height 20
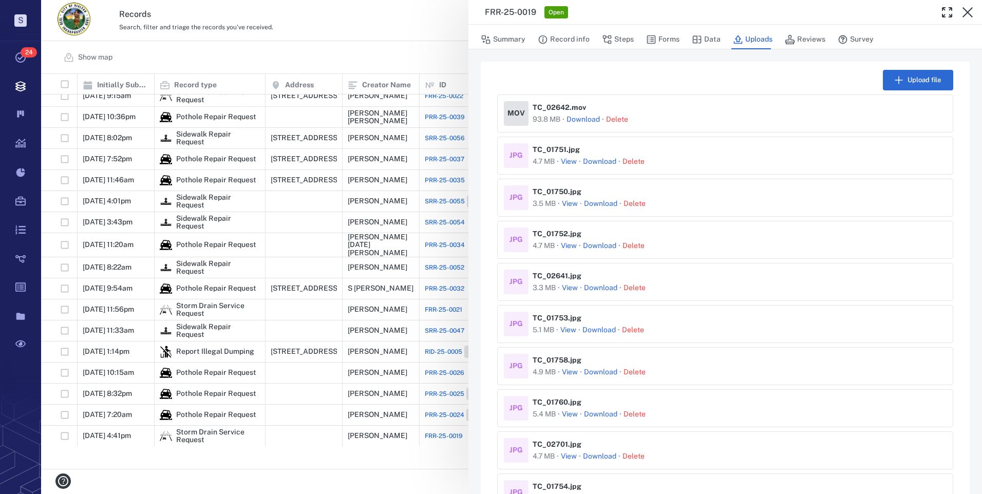
click at [568, 162] on button "View" at bounding box center [569, 162] width 16 height 10
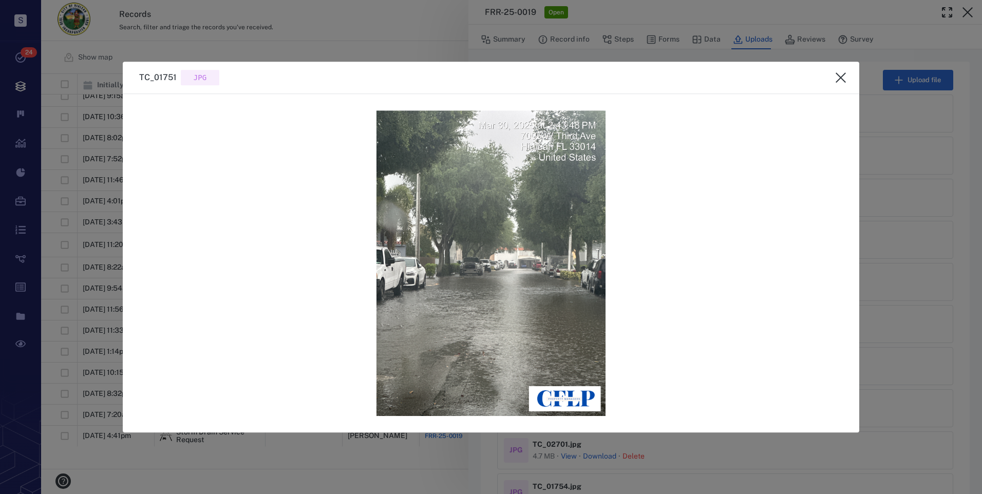
click at [839, 80] on icon "close" at bounding box center [840, 77] width 10 height 10
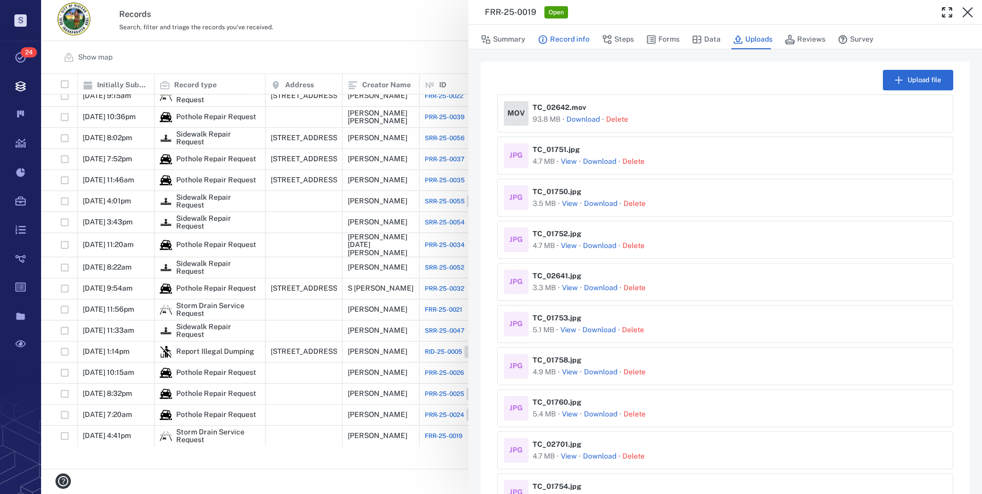
click at [586, 41] on button "Record info" at bounding box center [564, 40] width 52 height 20
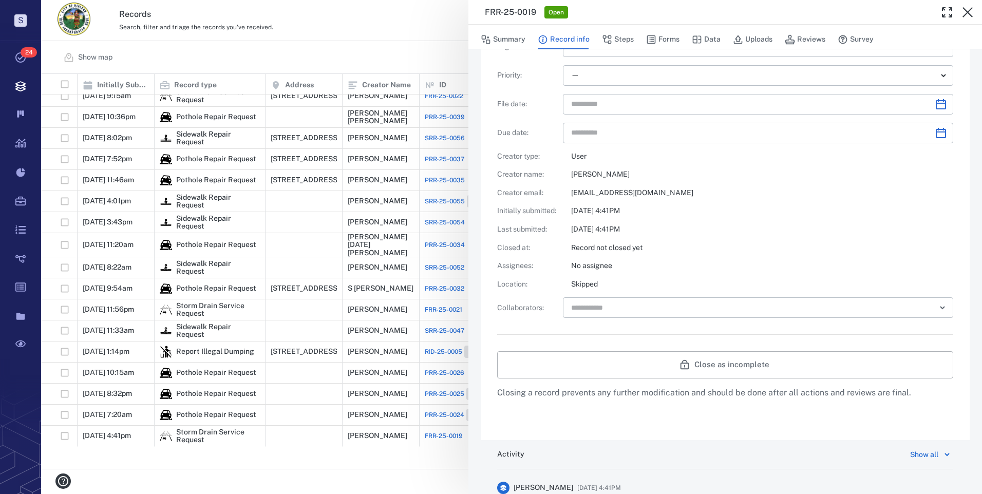
scroll to position [103, 0]
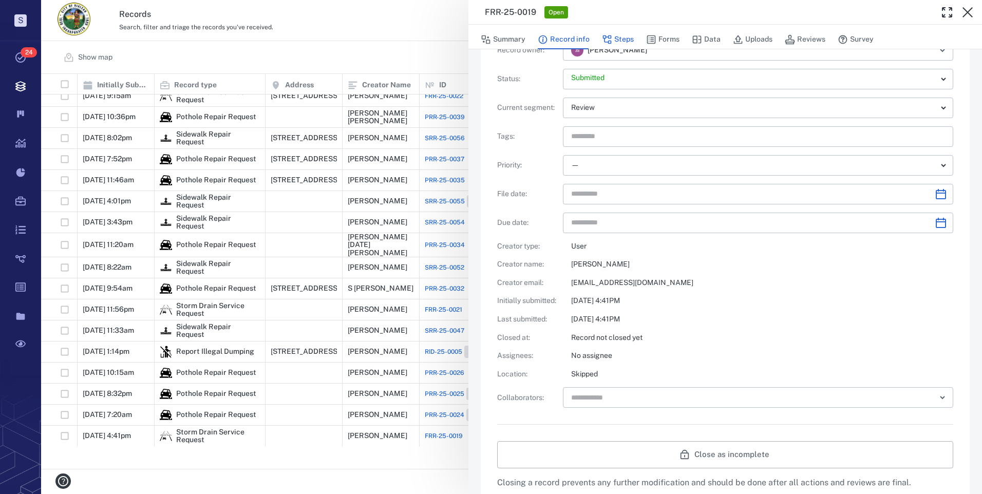
click at [619, 44] on button "Steps" at bounding box center [618, 40] width 32 height 20
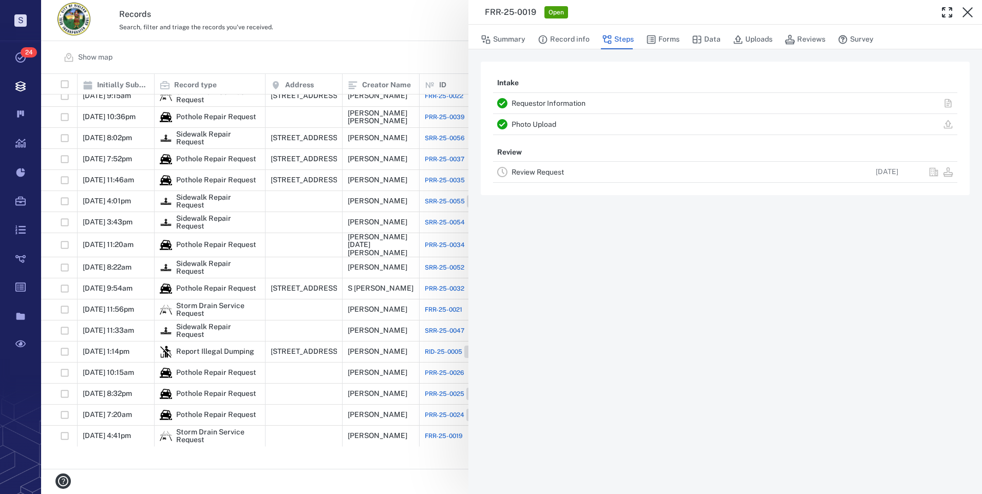
click at [544, 172] on link "Review Request" at bounding box center [537, 172] width 52 height 8
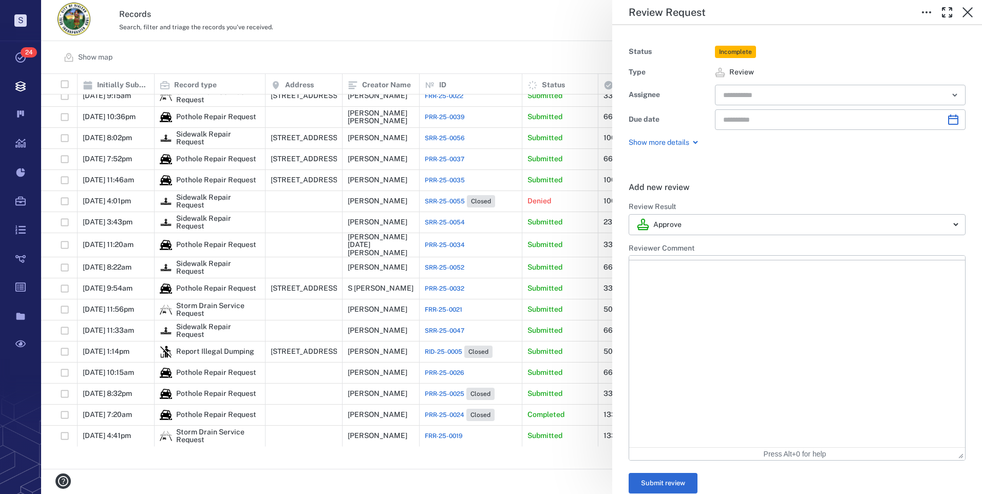
type input "**********"
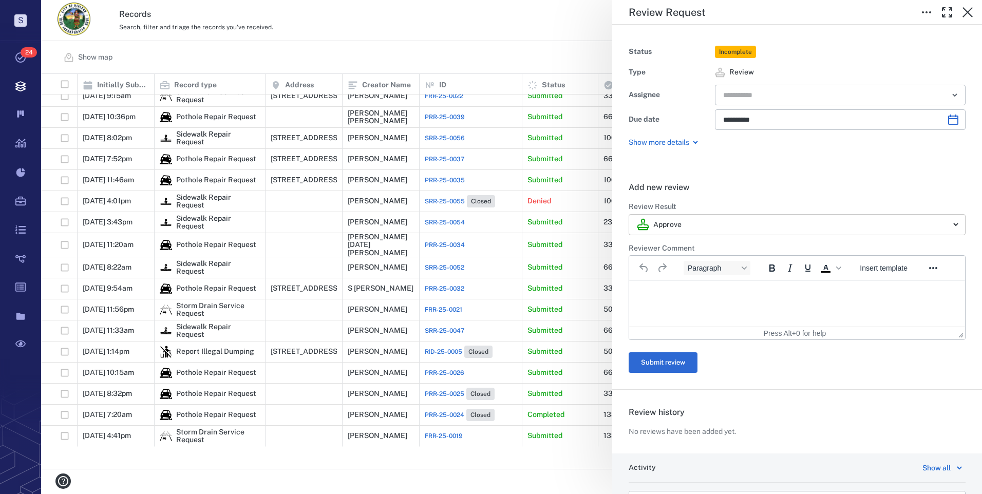
click at [680, 228] on body "S Tasks 24 Records Boards Dashboard Reports Record types Guide steps Rules Form…" at bounding box center [491, 247] width 982 height 494
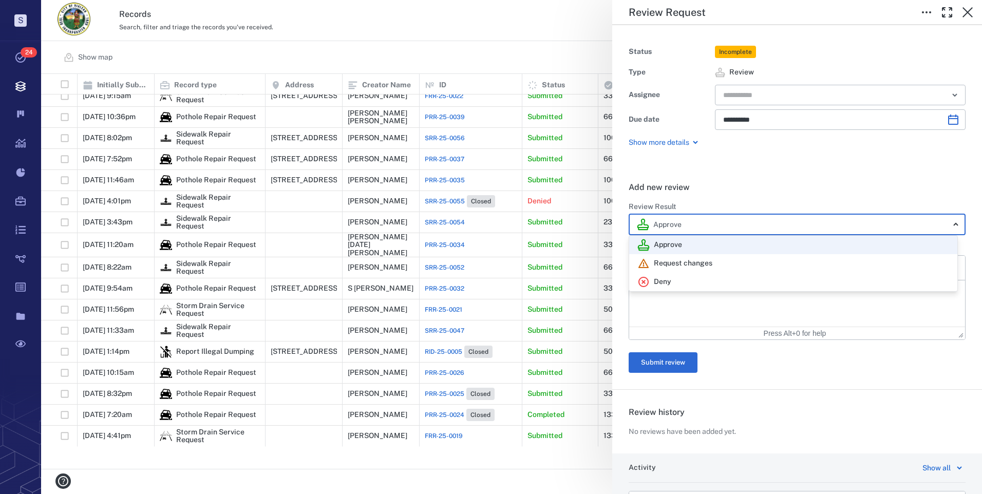
click at [667, 246] on p "Approve" at bounding box center [668, 245] width 28 height 10
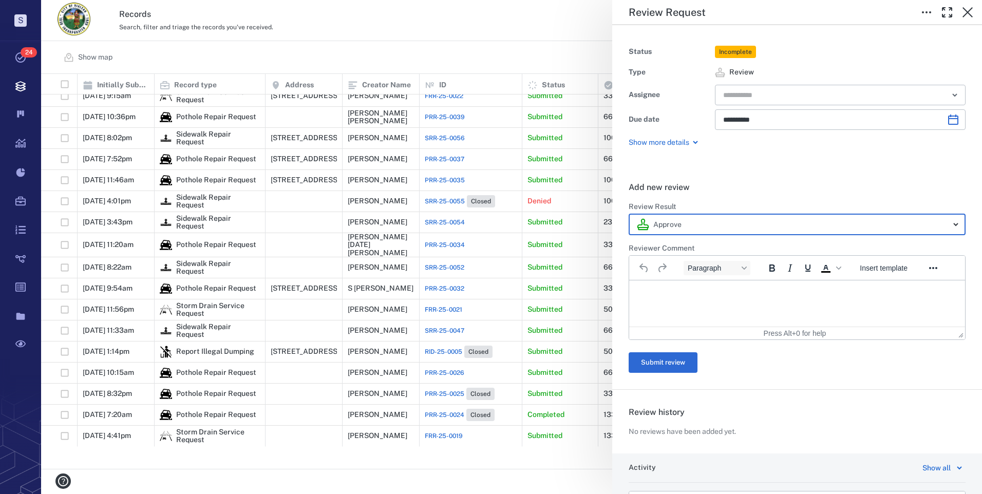
click at [664, 306] on html at bounding box center [797, 293] width 336 height 26
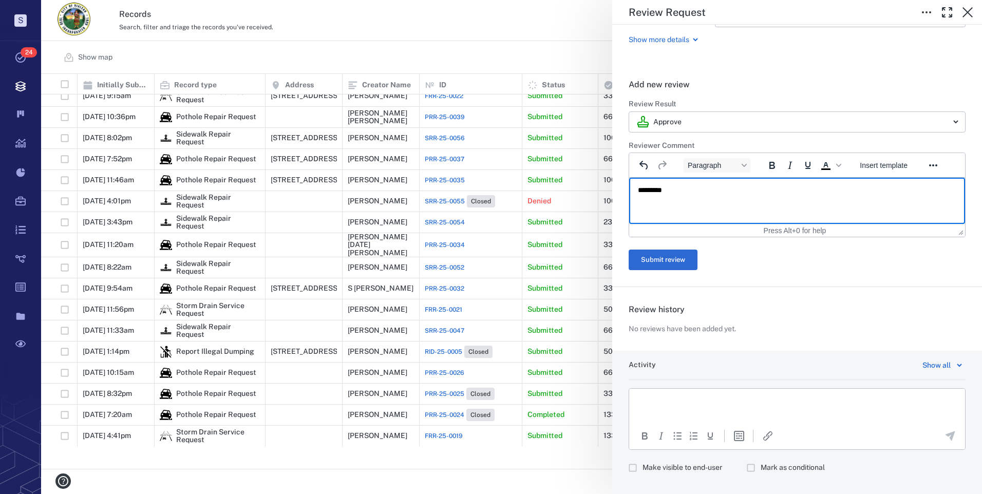
scroll to position [119, 0]
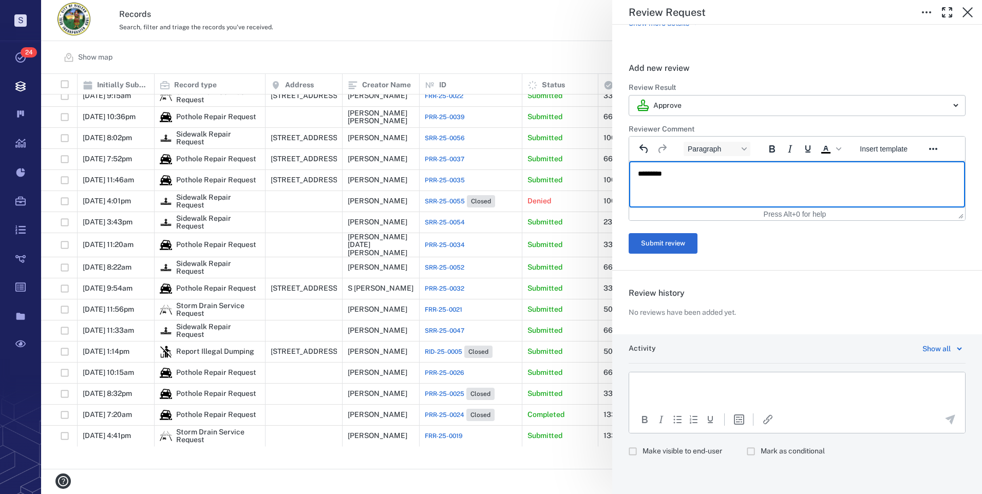
click at [672, 385] on p "Rich Text Area. Press ALT-0 for help." at bounding box center [797, 384] width 318 height 9
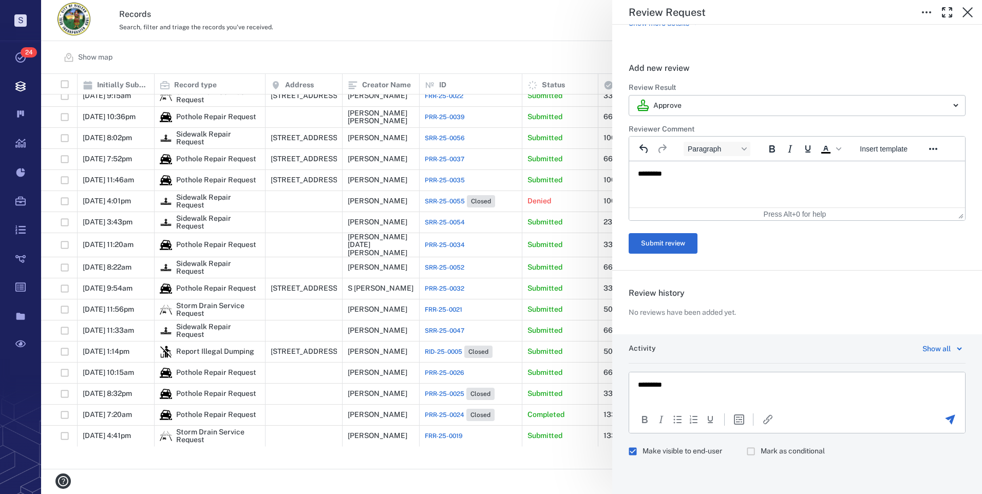
click at [676, 233] on form "******** Review Result Approve ******** ​ Reviewer Comment Paragraph To open th…" at bounding box center [796, 168] width 337 height 171
click at [673, 239] on button "Submit review" at bounding box center [662, 243] width 69 height 21
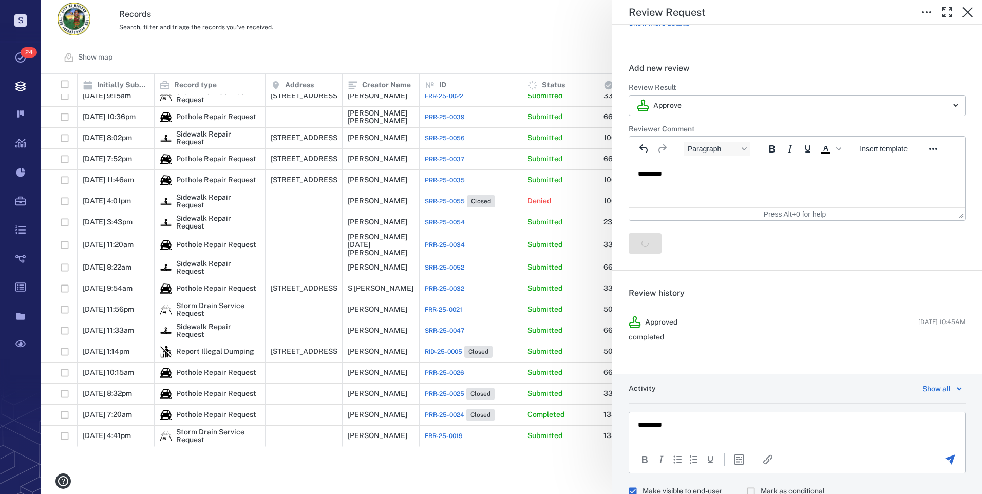
scroll to position [0, 0]
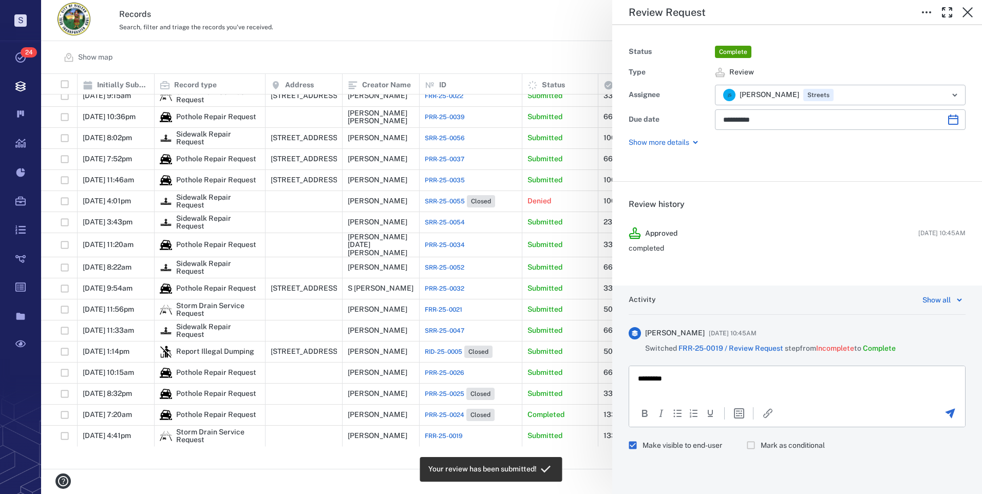
click at [948, 414] on icon "Send the comment" at bounding box center [950, 414] width 10 height 10
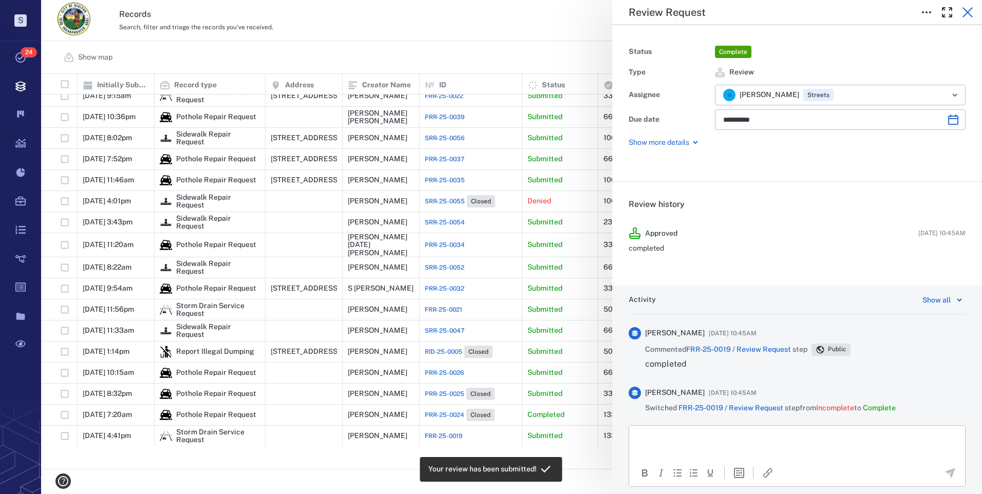
click at [966, 17] on icon "button" at bounding box center [967, 12] width 12 height 12
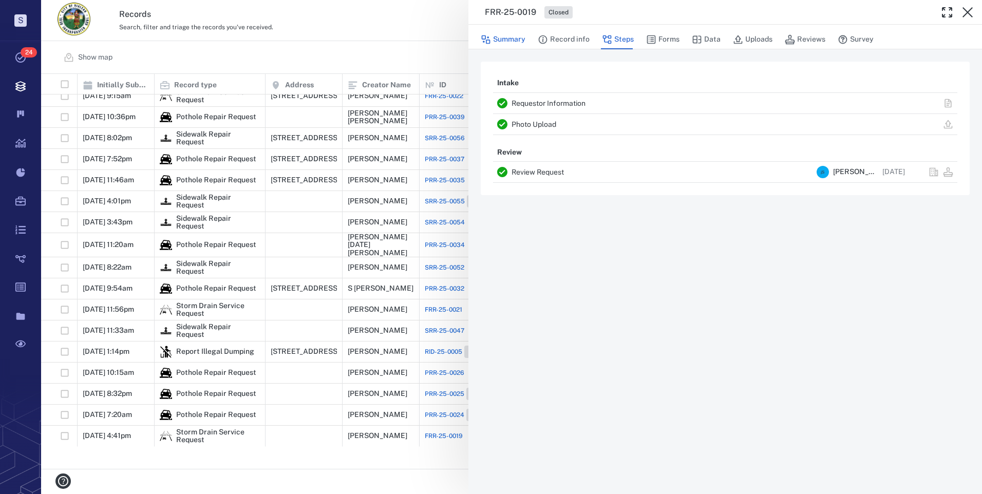
click at [513, 36] on button "Summary" at bounding box center [503, 40] width 45 height 20
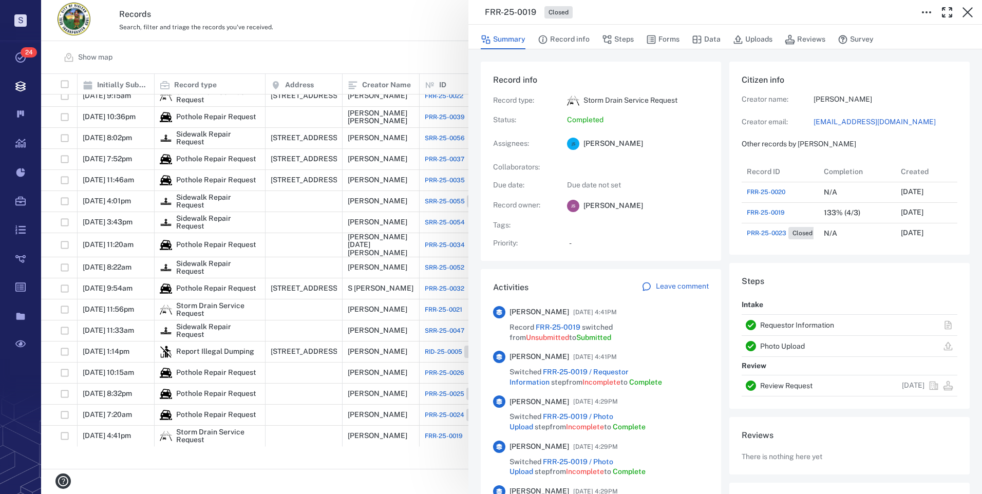
scroll to position [123, 196]
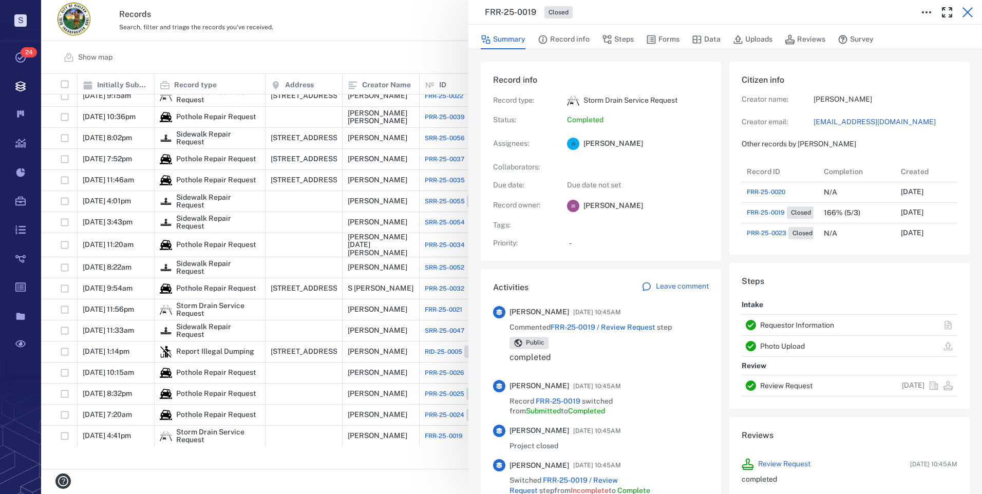
click at [969, 11] on icon "button" at bounding box center [967, 12] width 10 height 10
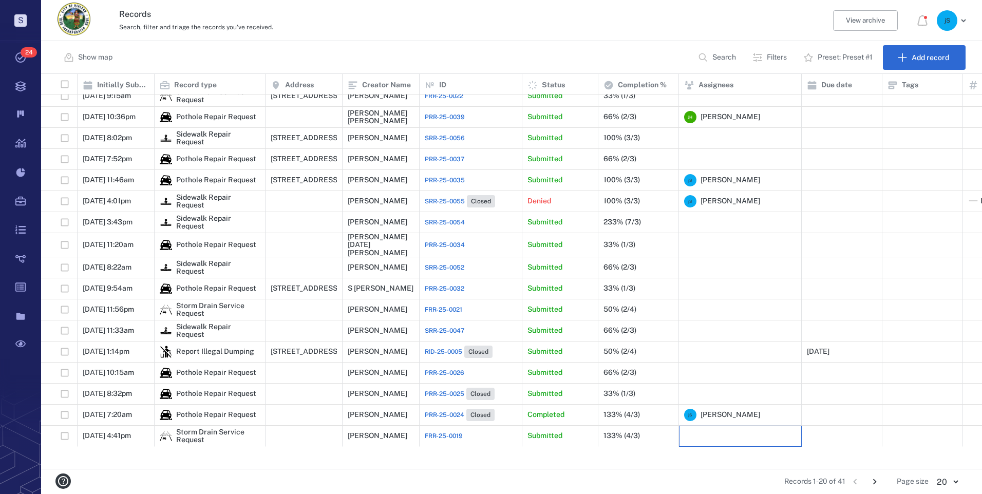
click at [708, 446] on div at bounding box center [740, 436] width 112 height 21
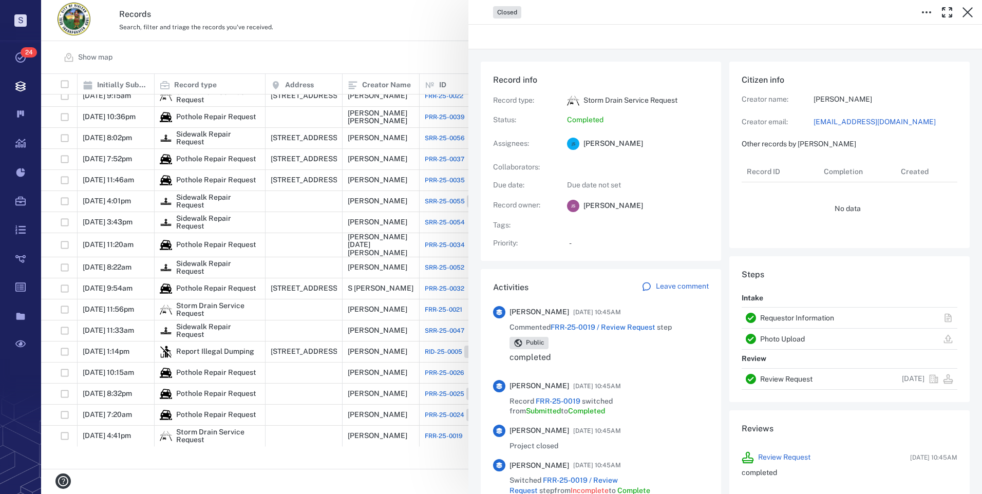
click at [548, 452] on div "Closed Record info Record type : Storm Drain Service Request Status : Completed…" at bounding box center [511, 247] width 941 height 494
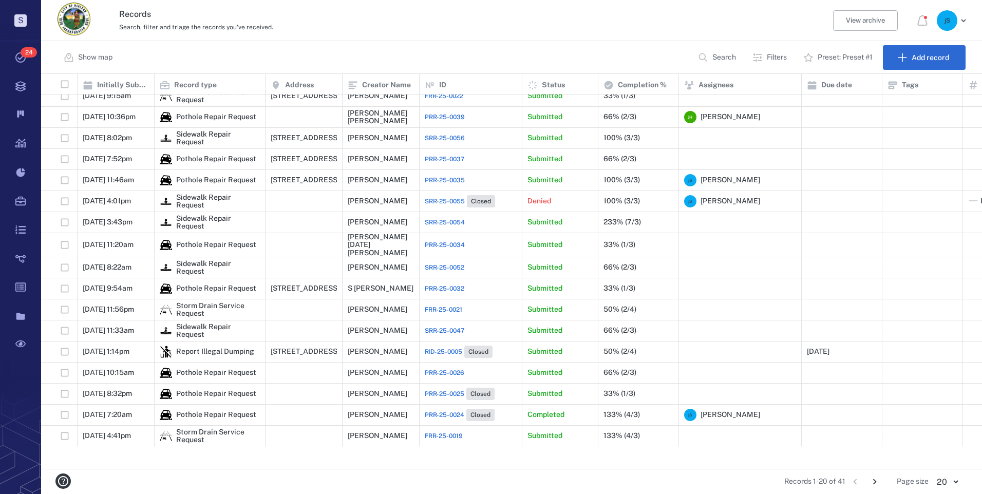
click at [456, 377] on span "PRR-25-0026" at bounding box center [445, 372] width 40 height 9
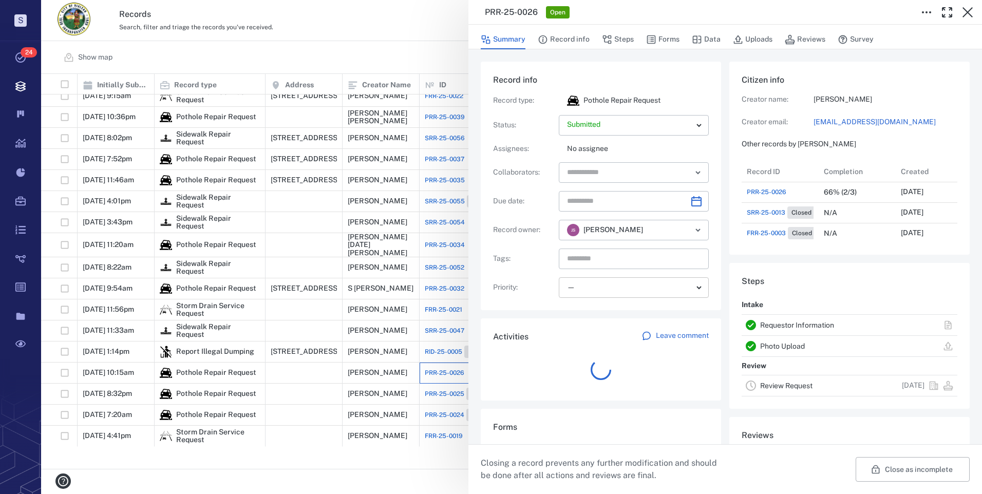
scroll to position [82, 196]
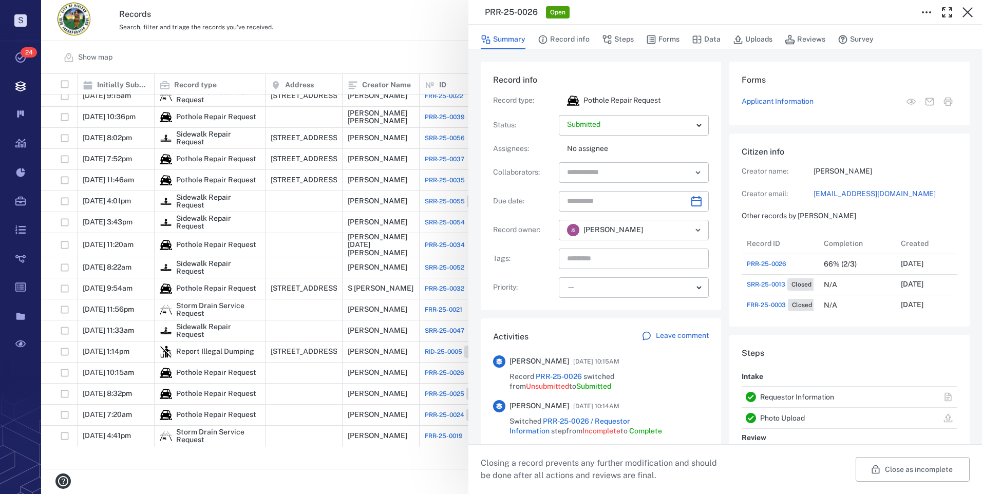
click at [375, 473] on div "PRR-25-0026 Open Summary Record info Steps Forms Data Uploads Reviews Survey Re…" at bounding box center [511, 247] width 941 height 494
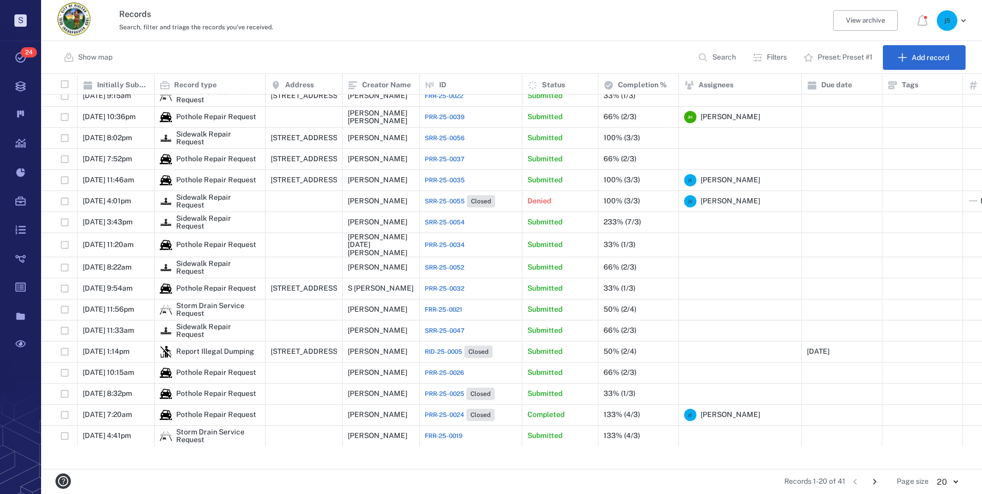
click at [876, 482] on icon "Go to next page" at bounding box center [875, 482] width 4 height 6
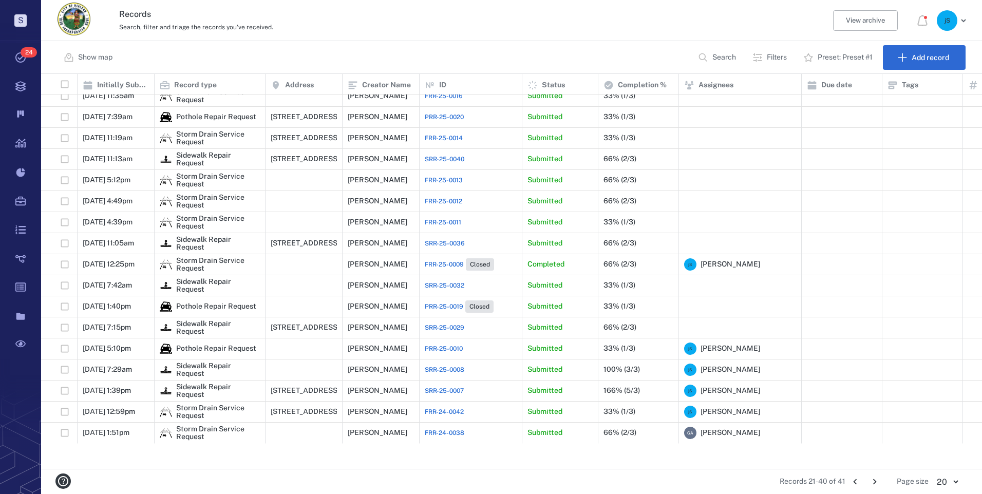
click at [876, 482] on icon "Go to next page" at bounding box center [874, 481] width 11 height 11
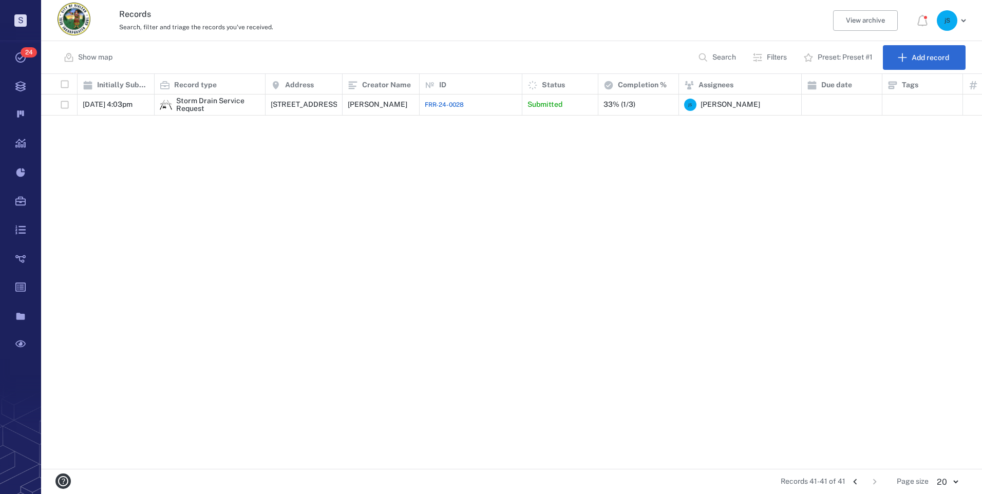
click at [855, 484] on icon "Go to previous page" at bounding box center [854, 481] width 11 height 11
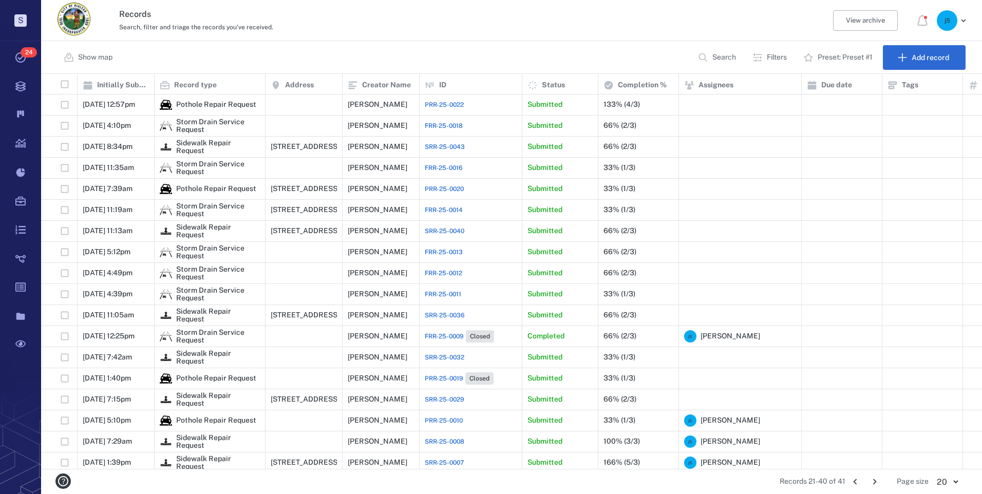
click at [855, 485] on icon "Go to previous page" at bounding box center [854, 481] width 11 height 11
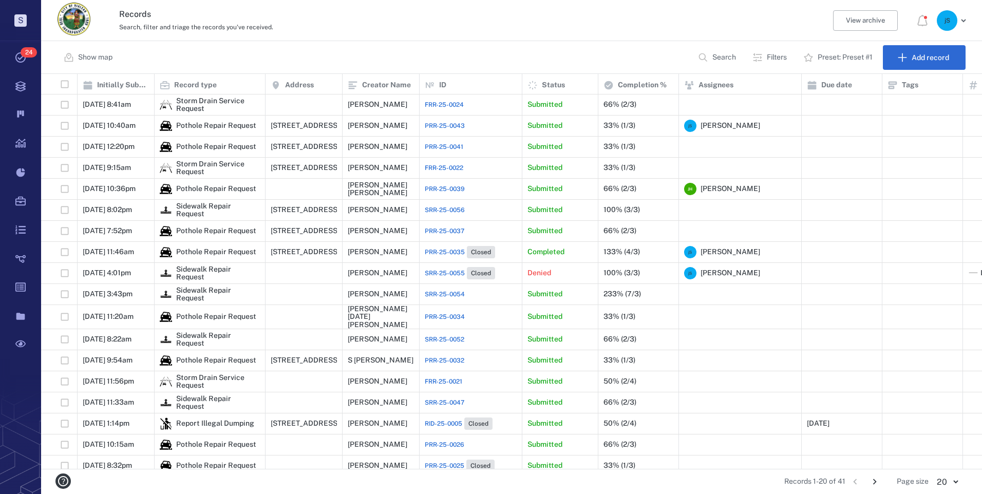
click at [856, 485] on li "pagination navigation" at bounding box center [855, 481] width 20 height 16
